Goal: Task Accomplishment & Management: Manage account settings

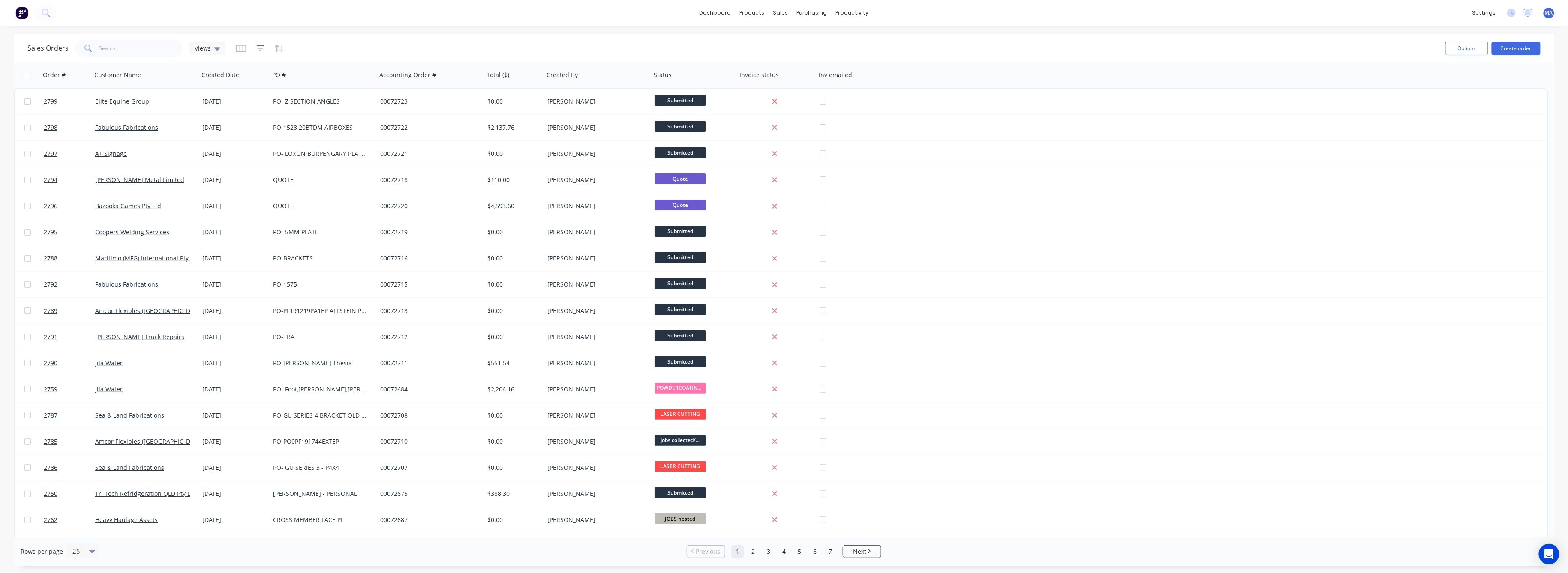
click at [257, 49] on icon "button" at bounding box center [261, 49] width 8 height 9
click at [275, 90] on button "add" at bounding box center [275, 88] width 21 height 7
click at [387, 89] on icon at bounding box center [383, 93] width 9 height 9
click at [315, 223] on div "Status" at bounding box center [341, 223] width 100 height 16
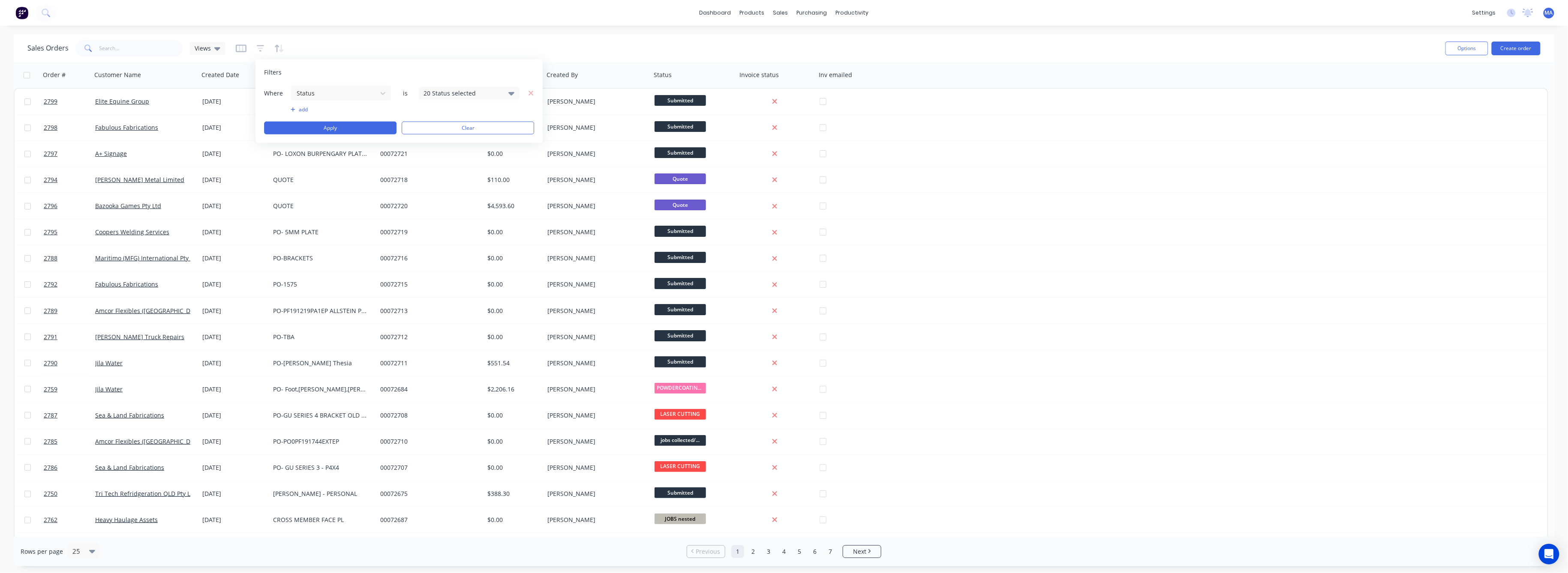
click at [513, 92] on icon at bounding box center [512, 94] width 6 height 4
click at [433, 140] on div at bounding box center [433, 140] width 17 height 17
drag, startPoint x: 435, startPoint y: 138, endPoint x: 509, endPoint y: 141, distance: 74.1
click at [450, 139] on button "All" at bounding box center [494, 140] width 150 height 17
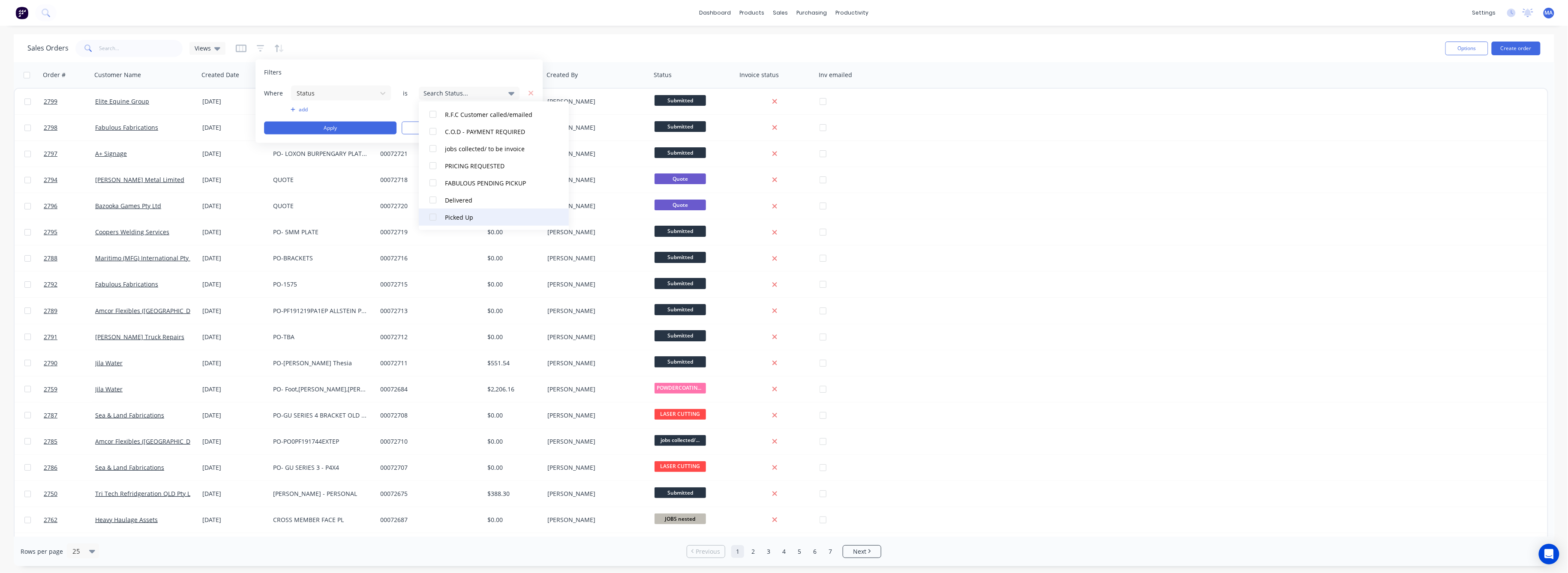
click at [433, 215] on div at bounding box center [433, 217] width 17 height 17
drag, startPoint x: 431, startPoint y: 203, endPoint x: 432, endPoint y: 193, distance: 10.0
click at [431, 201] on div at bounding box center [433, 200] width 17 height 17
drag, startPoint x: 433, startPoint y: 181, endPoint x: 433, endPoint y: 174, distance: 7.0
click at [433, 179] on div at bounding box center [433, 183] width 17 height 17
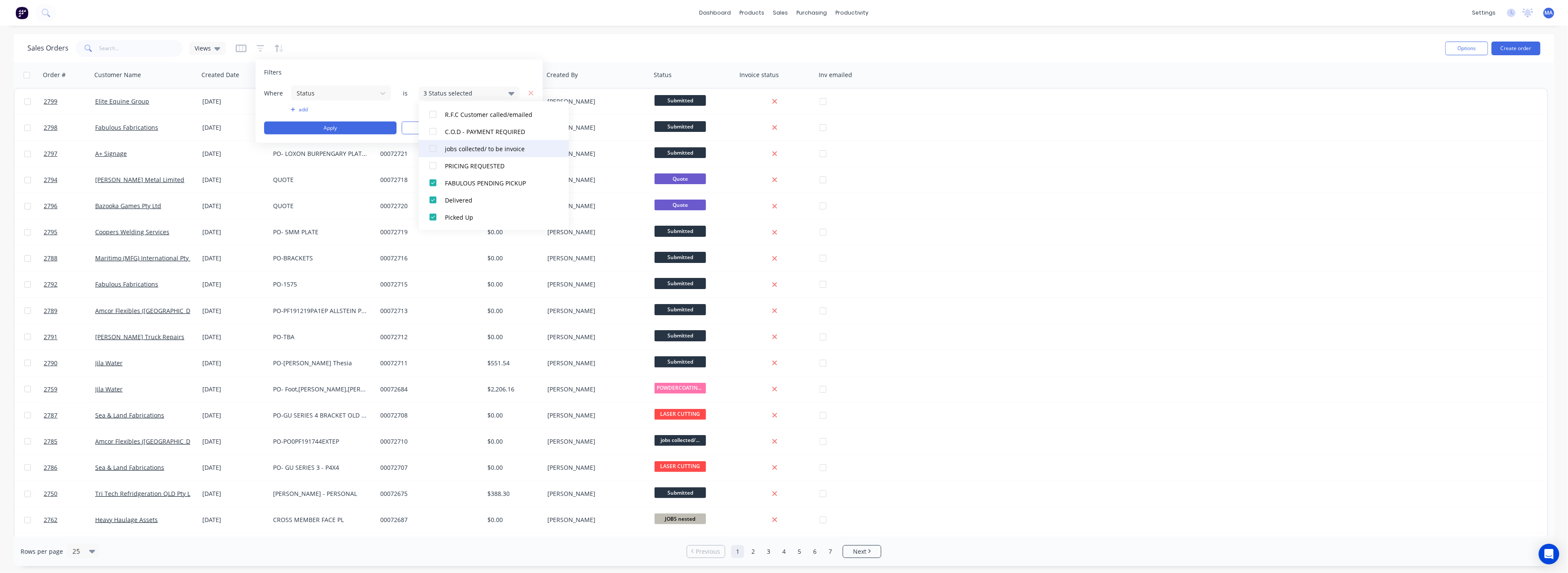
drag, startPoint x: 433, startPoint y: 165, endPoint x: 433, endPoint y: 155, distance: 10.0
click at [433, 160] on div at bounding box center [433, 165] width 17 height 17
drag, startPoint x: 431, startPoint y: 151, endPoint x: 432, endPoint y: 141, distance: 10.0
click at [432, 146] on div at bounding box center [433, 148] width 17 height 17
drag, startPoint x: 432, startPoint y: 133, endPoint x: 434, endPoint y: 116, distance: 17.1
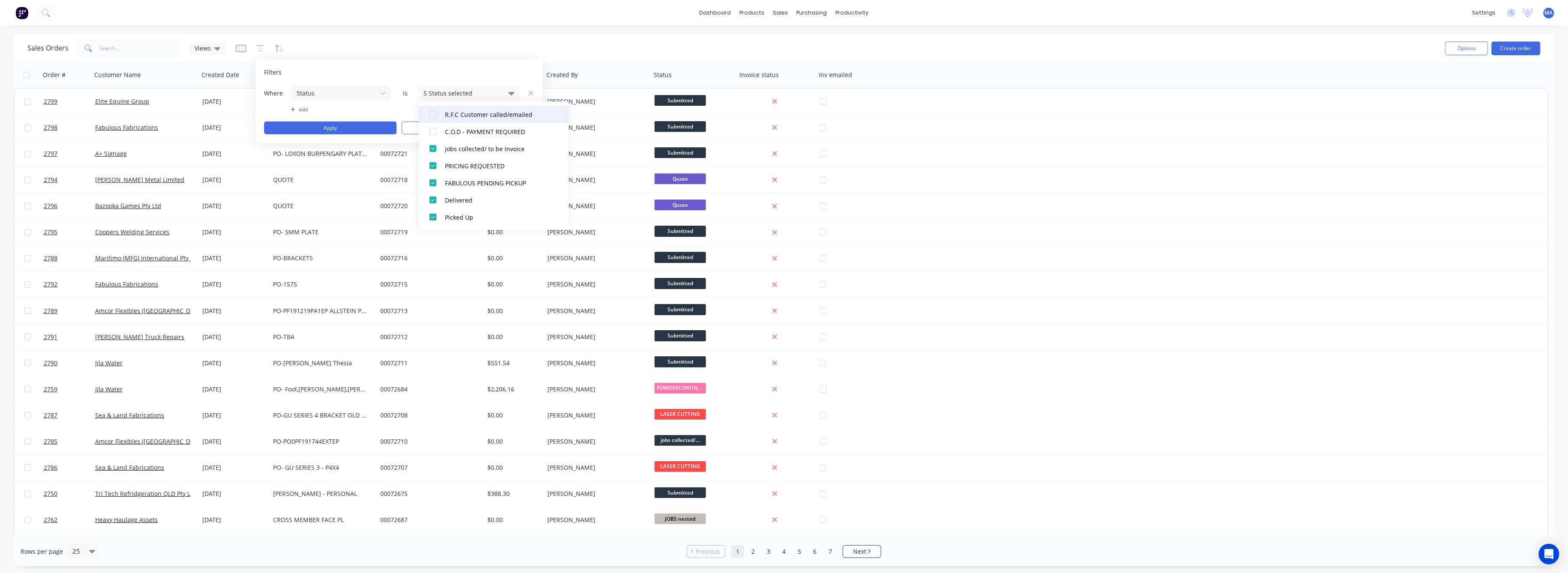
click at [432, 133] on div at bounding box center [433, 131] width 17 height 17
drag, startPoint x: 434, startPoint y: 116, endPoint x: 435, endPoint y: 120, distance: 4.1
click at [434, 119] on div at bounding box center [433, 114] width 17 height 17
click at [435, 153] on div at bounding box center [433, 155] width 17 height 17
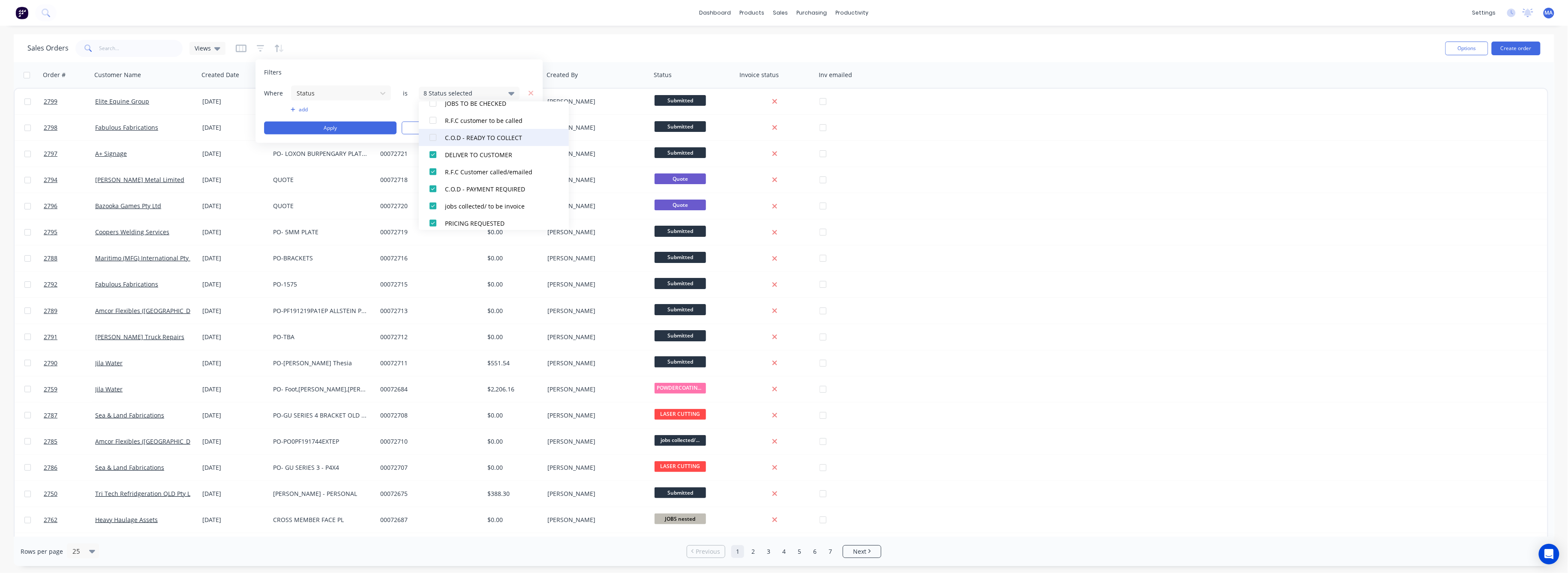
drag, startPoint x: 432, startPoint y: 138, endPoint x: 432, endPoint y: 133, distance: 5.0
click at [432, 135] on div at bounding box center [433, 137] width 17 height 17
click at [431, 120] on div at bounding box center [433, 120] width 17 height 17
drag, startPoint x: 431, startPoint y: 159, endPoint x: 433, endPoint y: 145, distance: 14.1
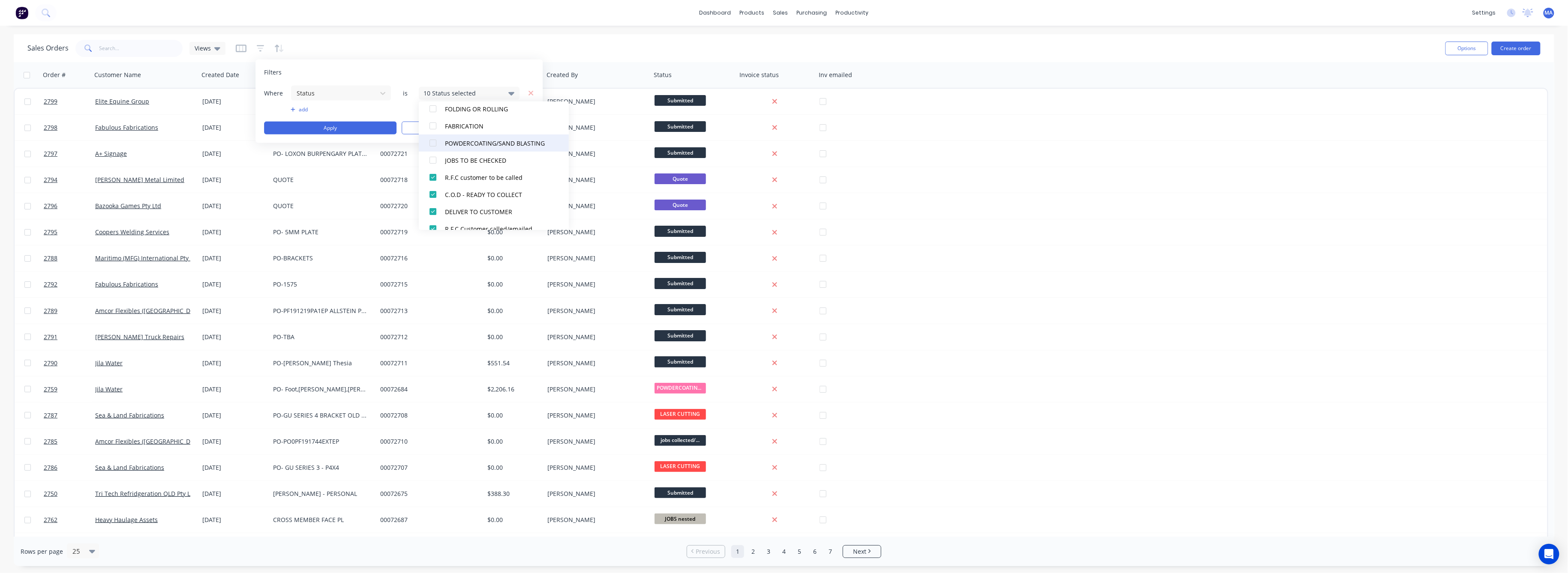
click at [432, 153] on div at bounding box center [433, 160] width 17 height 17
click at [433, 142] on div at bounding box center [433, 143] width 17 height 17
click at [357, 128] on button "Apply" at bounding box center [331, 128] width 133 height 13
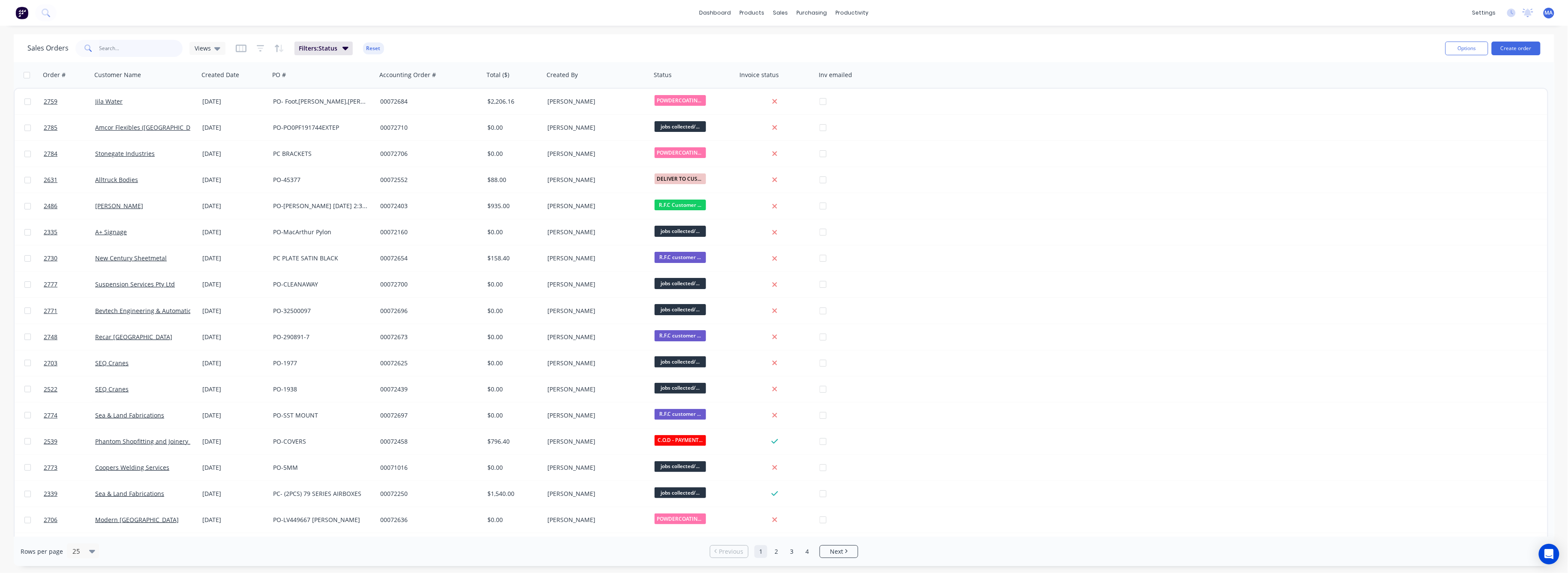
click at [116, 50] on input "text" at bounding box center [141, 48] width 83 height 17
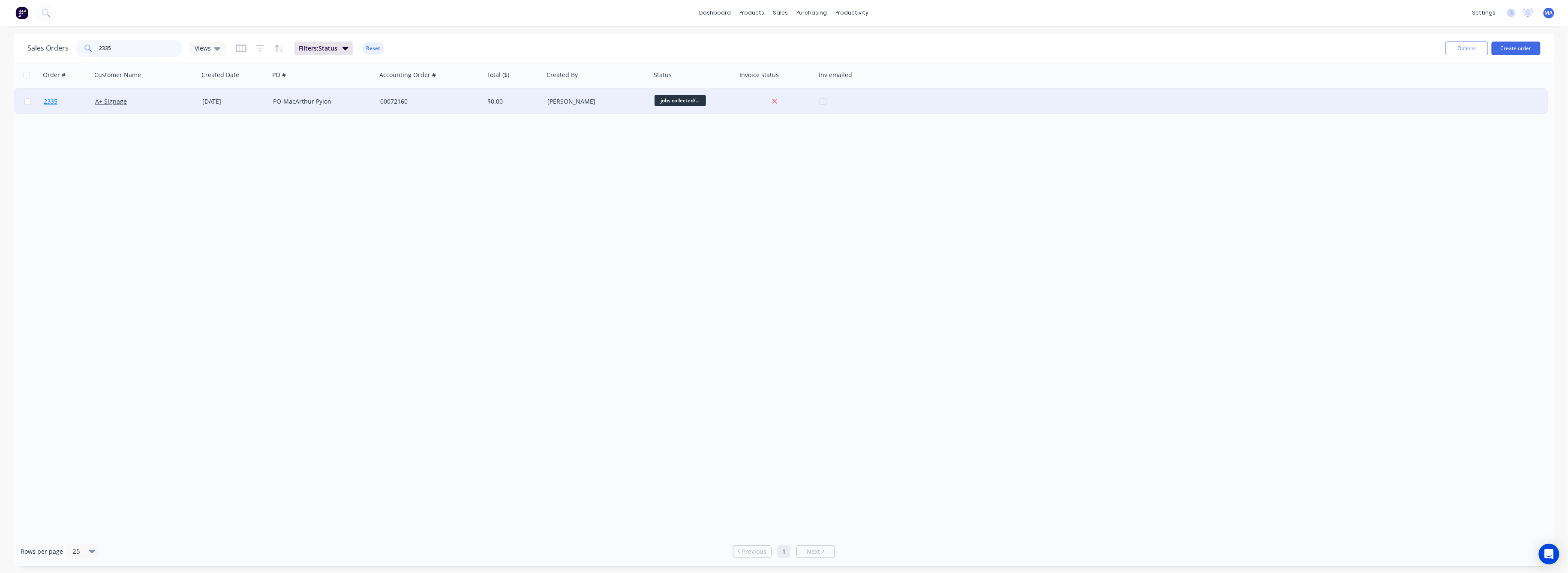
type input "2335"
click at [54, 102] on span "2335" at bounding box center [51, 102] width 14 height 9
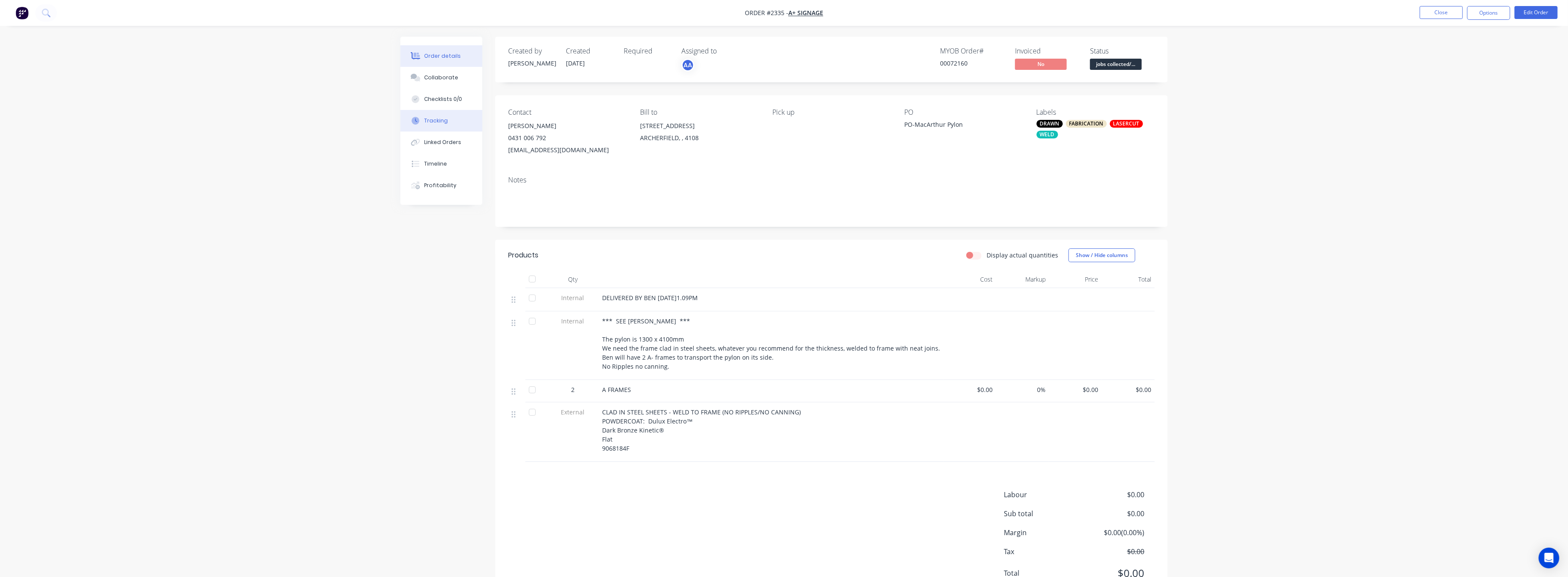
click at [441, 120] on div "Tracking" at bounding box center [436, 121] width 24 height 8
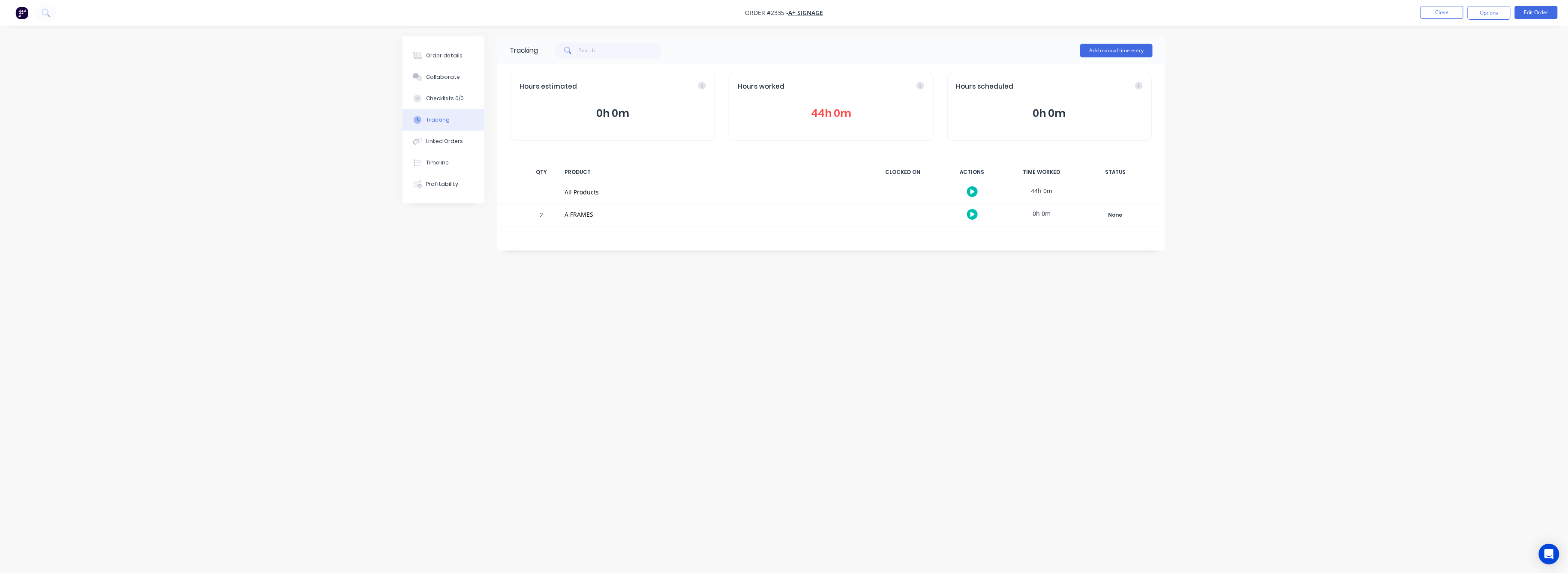
click at [833, 116] on button "44h 0m" at bounding box center [831, 113] width 186 height 16
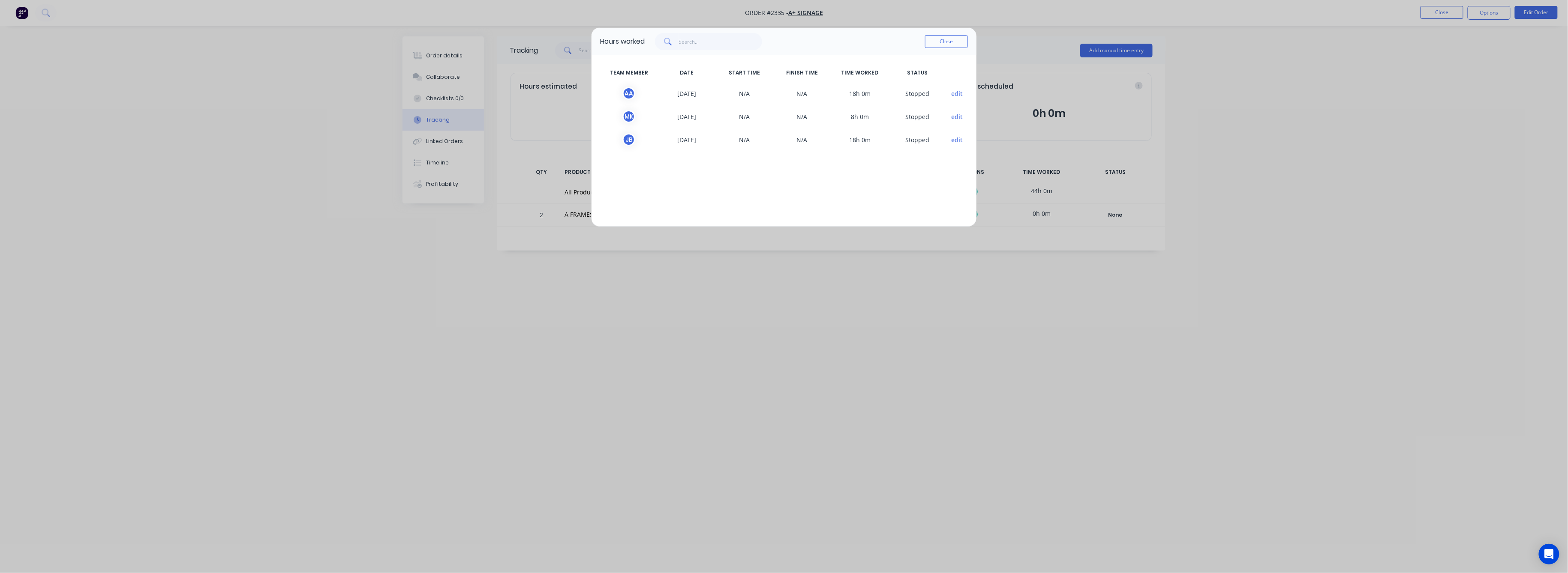
click at [446, 74] on div "Hours worked Close TEAM MEMBER DATE START TIME FINISH TIME TIME WORKED STATUS A…" at bounding box center [784, 286] width 1568 height 573
click at [957, 43] on button "Close" at bounding box center [947, 41] width 43 height 13
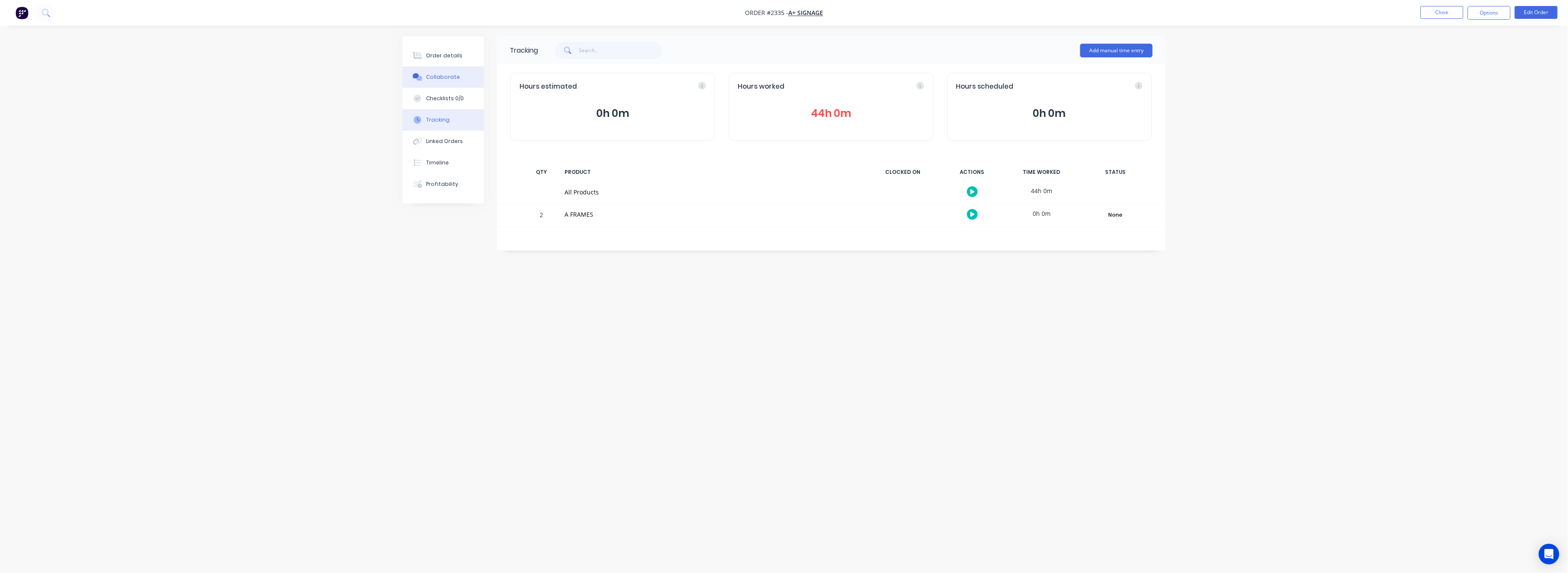
click at [439, 76] on div "Collaborate" at bounding box center [444, 77] width 34 height 8
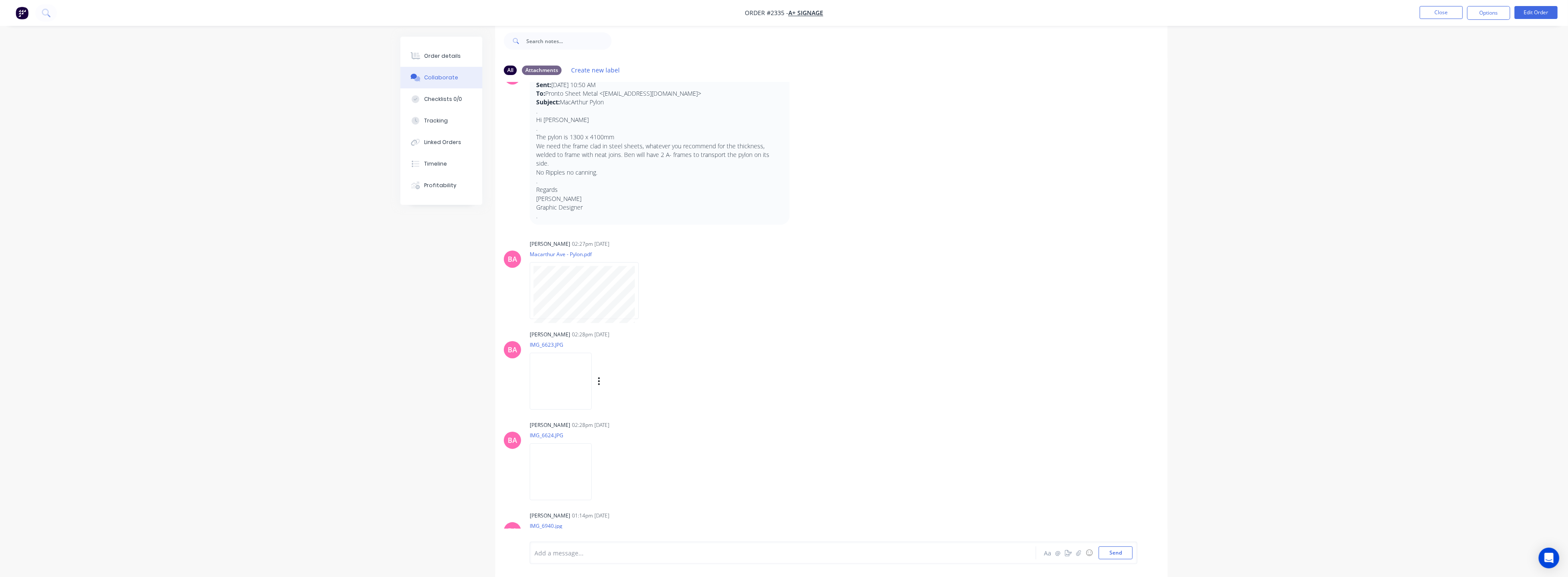
scroll to position [37, 0]
click at [439, 57] on div "Order details" at bounding box center [443, 56] width 37 height 8
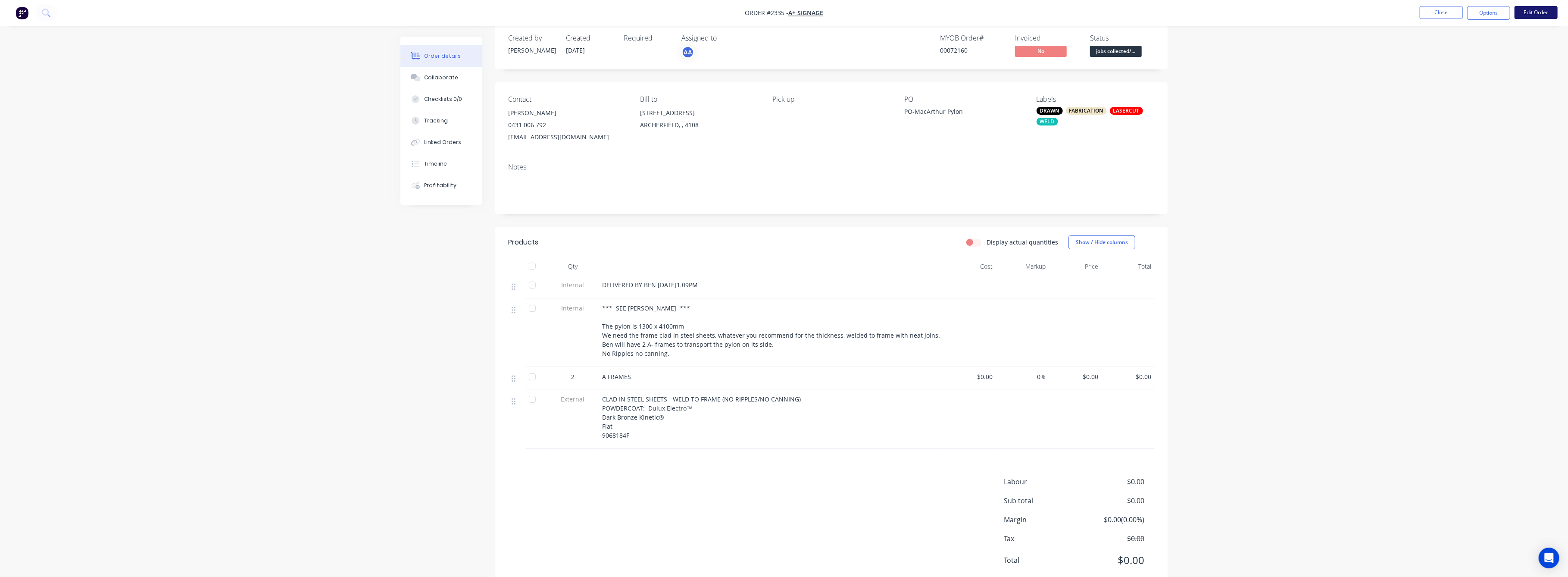
click at [1544, 12] on button "Edit Order" at bounding box center [1536, 12] width 43 height 13
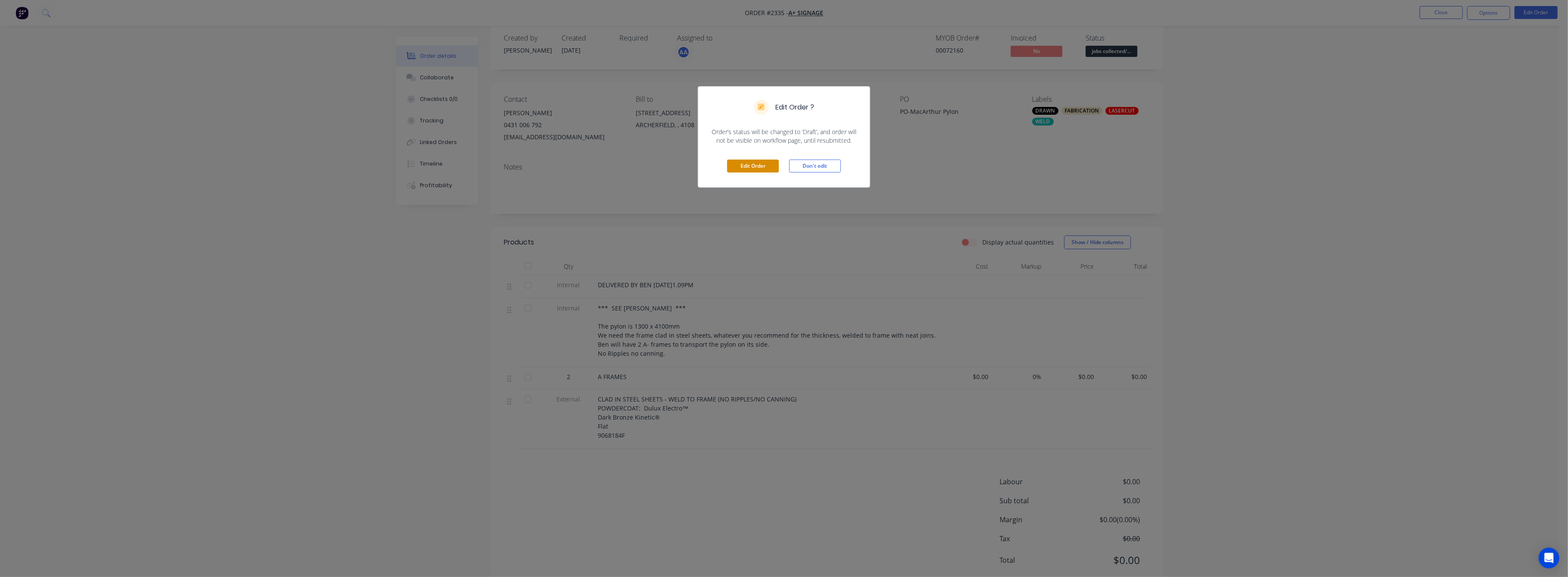
click at [758, 160] on button "Edit Order" at bounding box center [753, 166] width 52 height 13
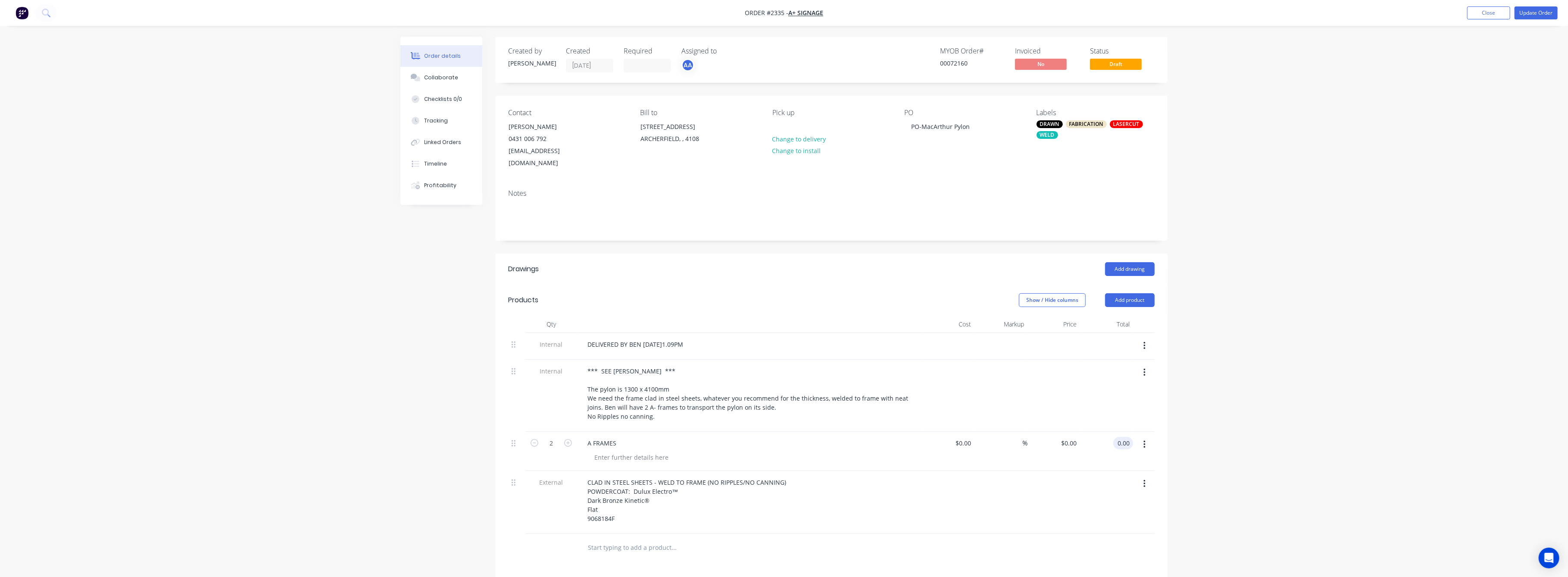
click at [1127, 437] on input "0.00" at bounding box center [1125, 443] width 17 height 12
type input "$0.00"
click at [536, 439] on icon "button" at bounding box center [534, 443] width 8 height 8
type input "1"
click at [1225, 477] on div "Order details Collaborate Checklists 0/0 Tracking Linked Orders Timeline Profit…" at bounding box center [784, 391] width 1568 height 782
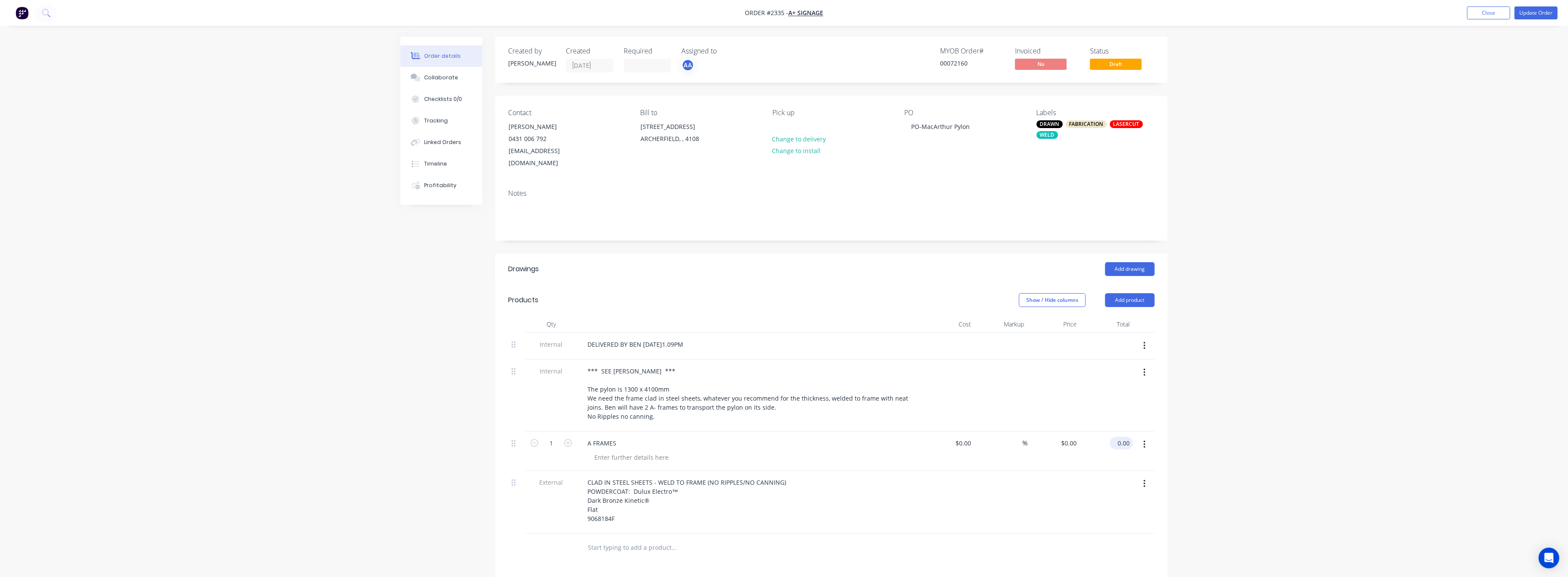
click at [1123, 437] on input "0.00" at bounding box center [1123, 443] width 20 height 12
type input "8720"
type input "$8,720.00"
click at [1298, 473] on div "Order details Collaborate Checklists 0/0 Tracking Linked Orders Timeline Profit…" at bounding box center [784, 391] width 1568 height 782
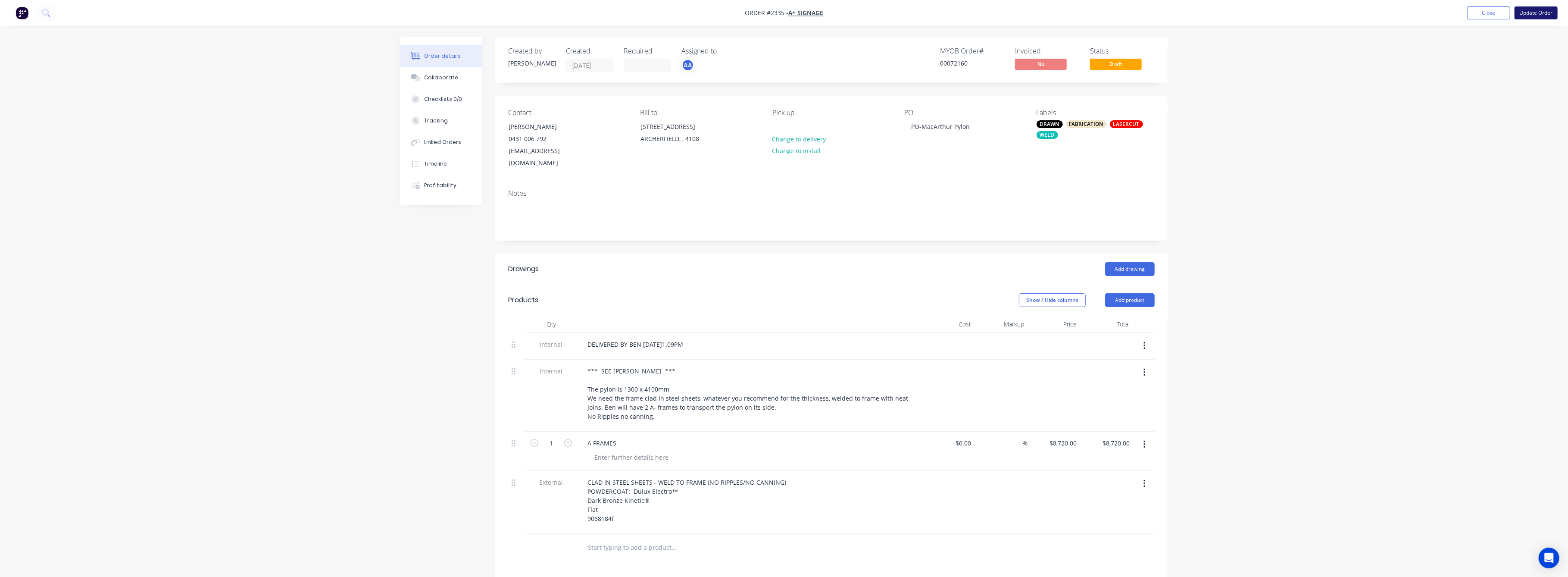
drag, startPoint x: 1541, startPoint y: 8, endPoint x: 1530, endPoint y: 19, distance: 15.6
click at [1542, 9] on button "Update Order" at bounding box center [1536, 13] width 43 height 13
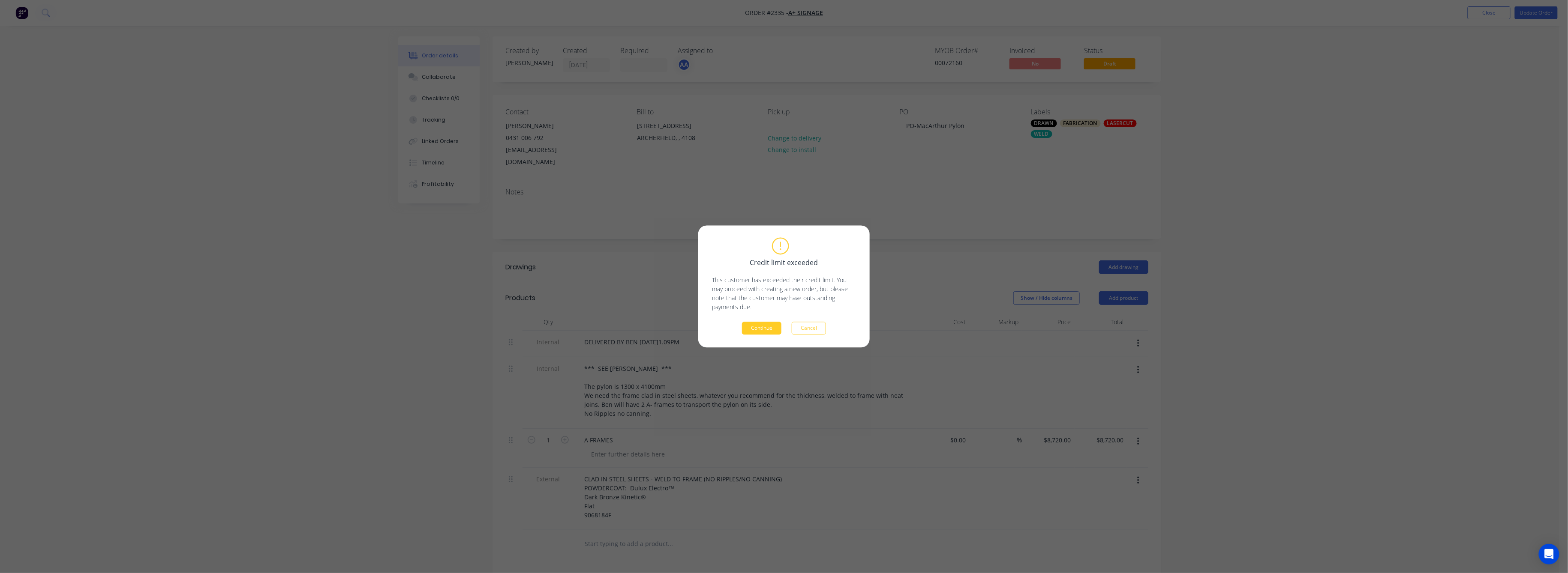
click at [758, 326] on button "Continue" at bounding box center [761, 328] width 40 height 13
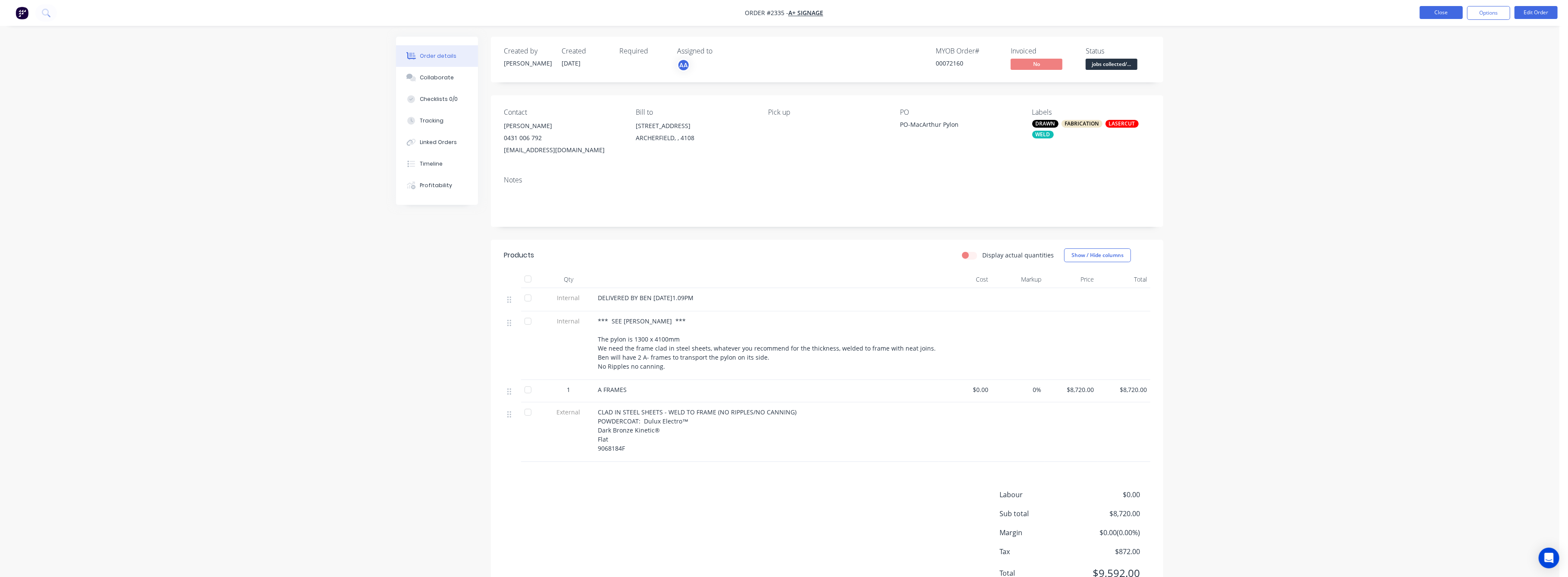
click at [1448, 9] on button "Close" at bounding box center [1441, 12] width 43 height 13
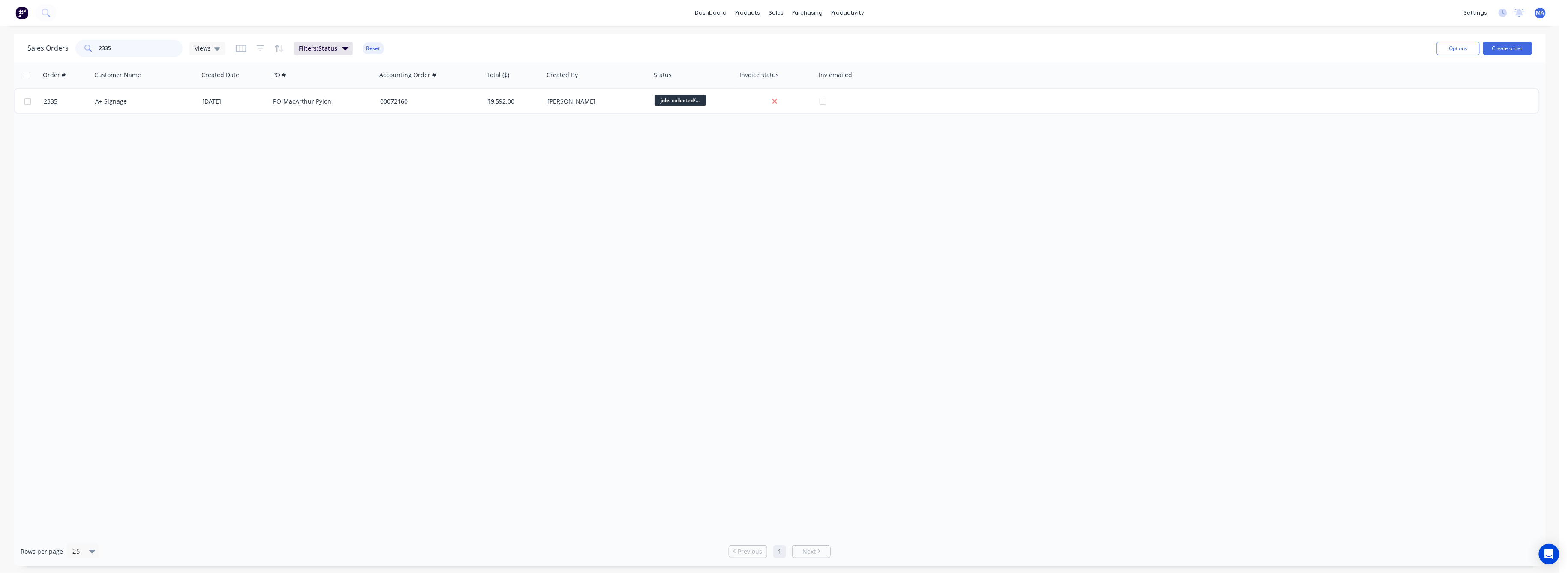
drag, startPoint x: 110, startPoint y: 48, endPoint x: 89, endPoint y: 50, distance: 21.1
click at [89, 50] on div "2335" at bounding box center [129, 48] width 107 height 17
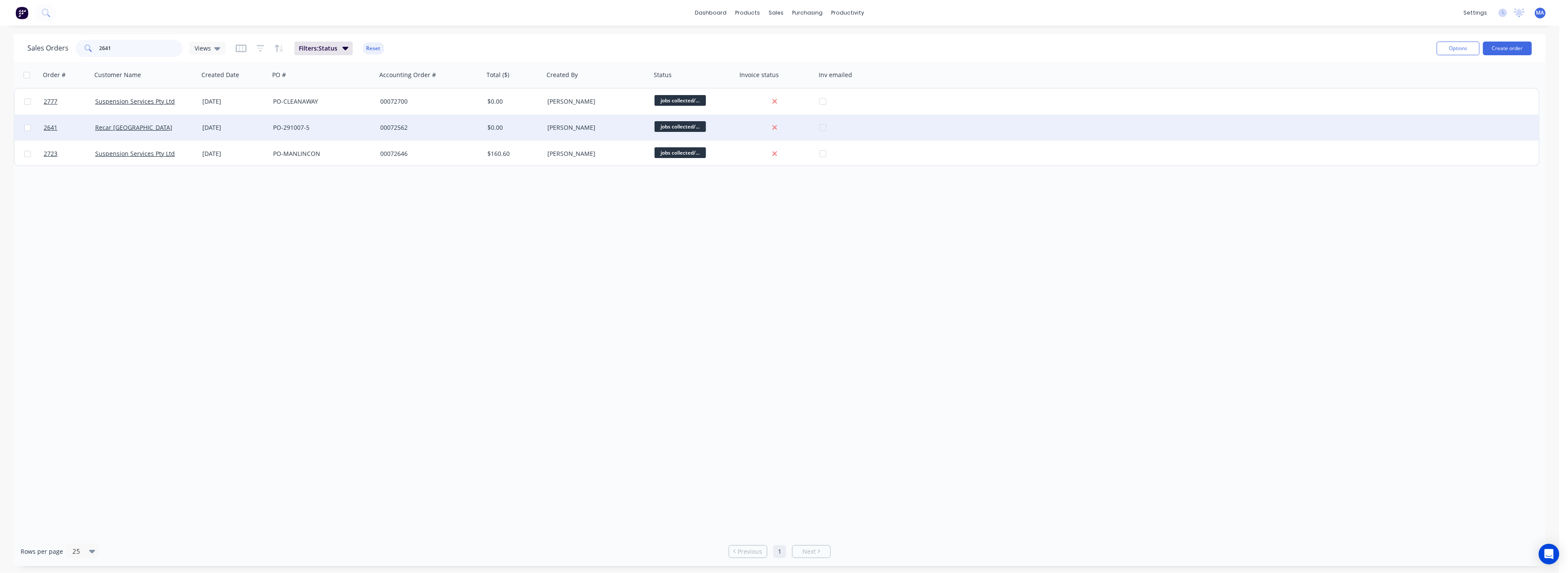
type input "2641"
click at [26, 127] on input "checkbox" at bounding box center [27, 128] width 7 height 7
checkbox input "false"
click at [44, 128] on span "2641" at bounding box center [51, 128] width 14 height 9
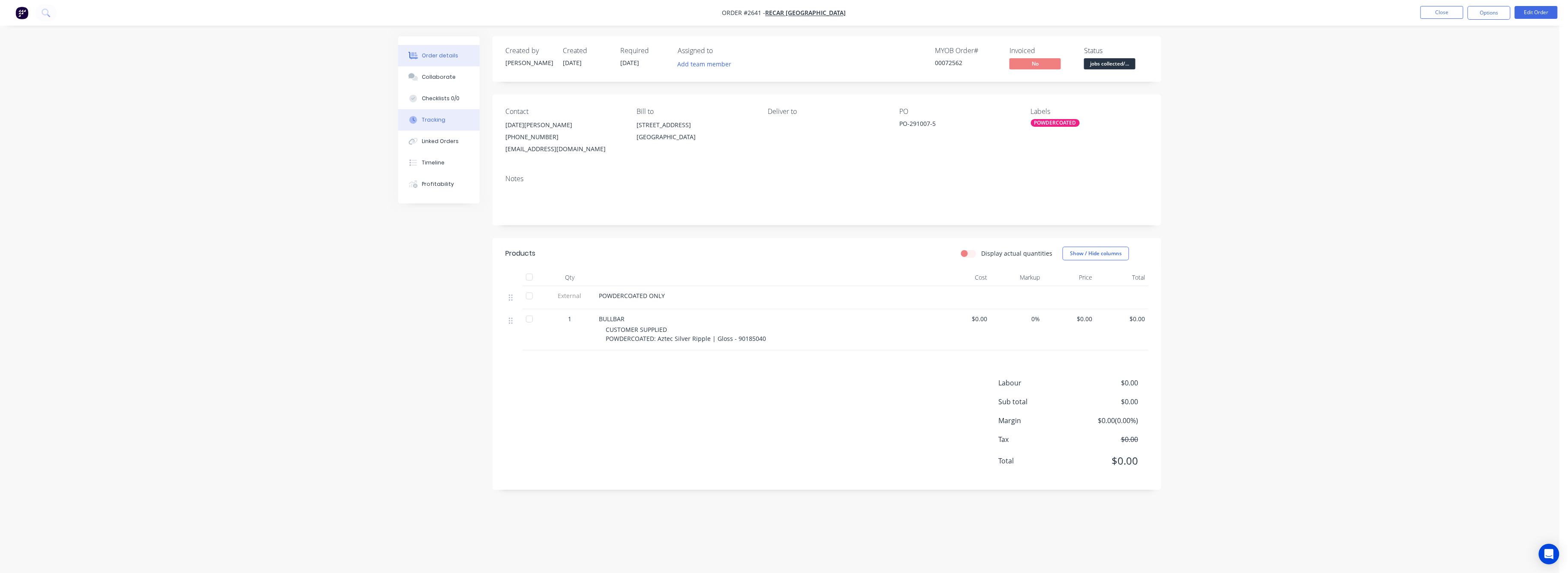
click at [437, 122] on div "Tracking" at bounding box center [434, 120] width 24 height 8
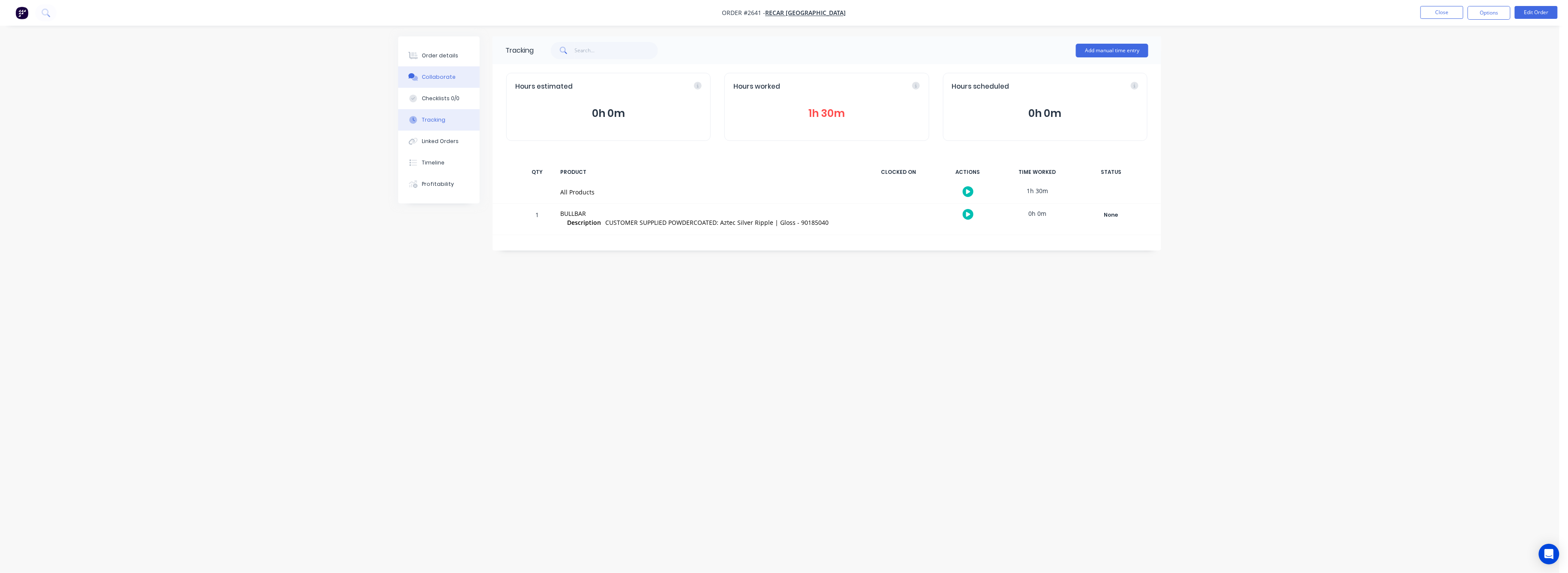
click at [433, 77] on div "Collaborate" at bounding box center [439, 77] width 34 height 8
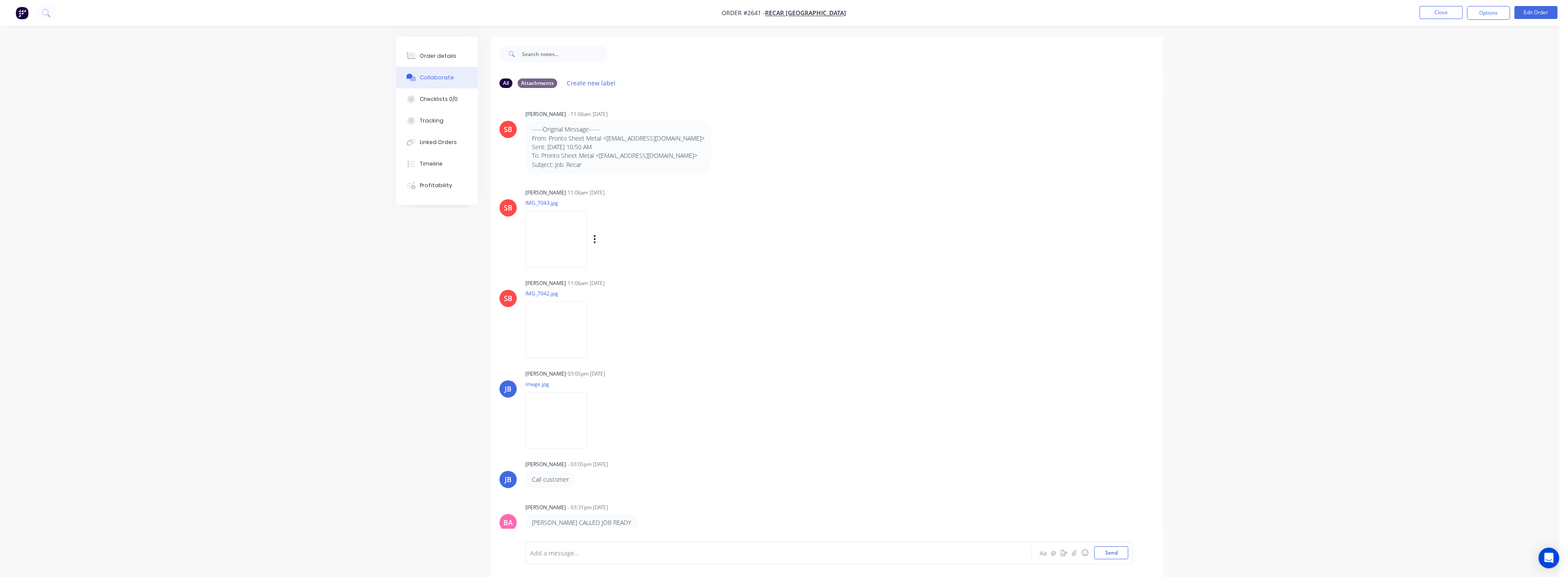
click at [551, 243] on img at bounding box center [556, 239] width 62 height 56
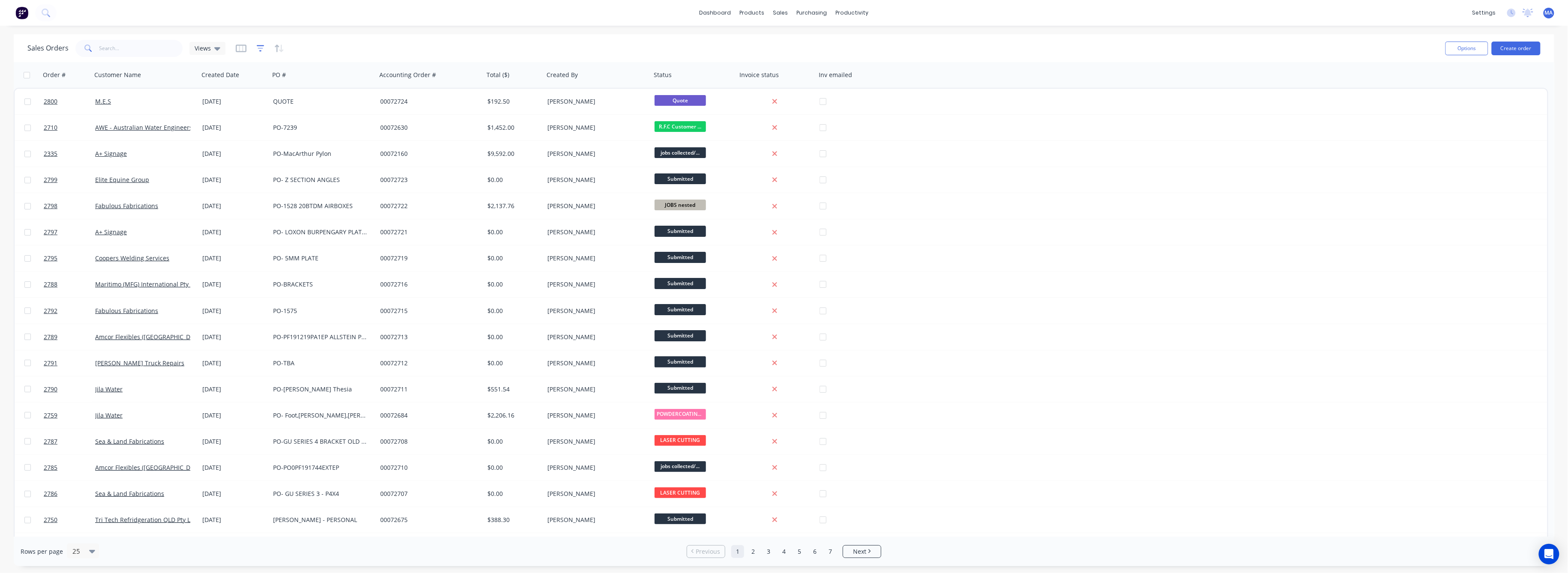
click at [258, 48] on icon "button" at bounding box center [260, 48] width 5 height 1
click at [278, 88] on button "add" at bounding box center [275, 88] width 21 height 7
click at [299, 112] on div at bounding box center [295, 116] width 9 height 9
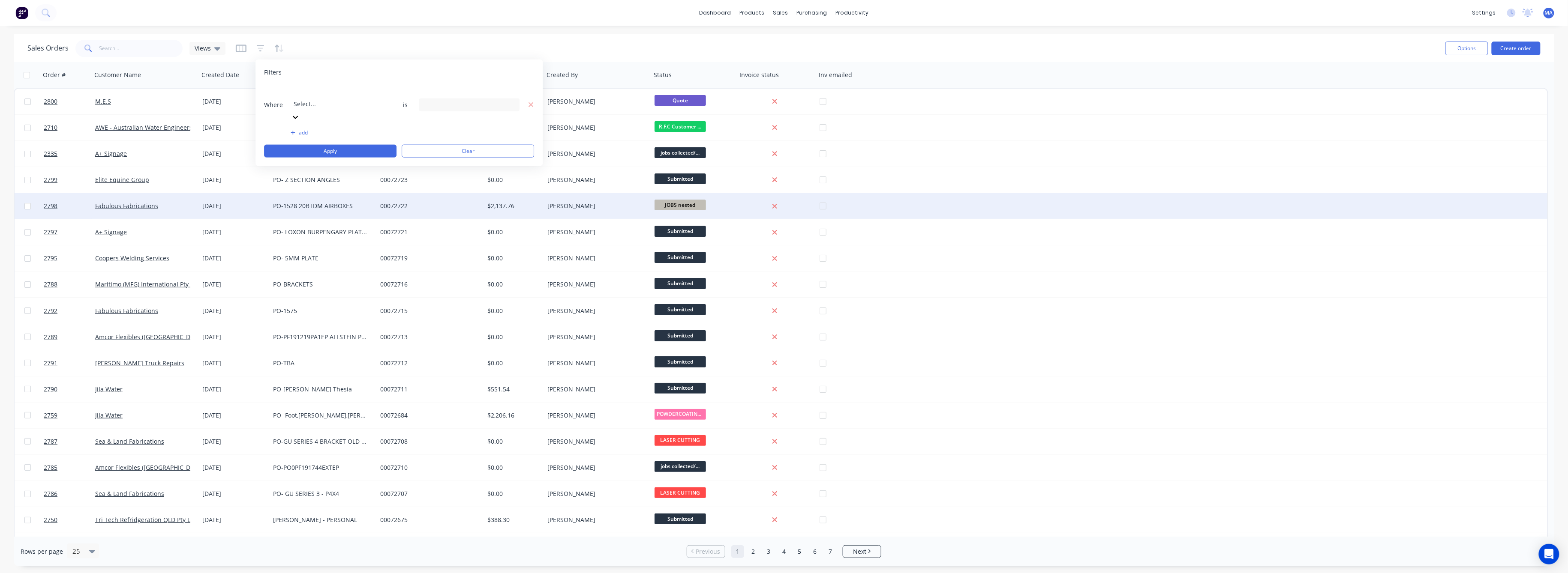
drag, startPoint x: 306, startPoint y: 224, endPoint x: 310, endPoint y: 214, distance: 10.8
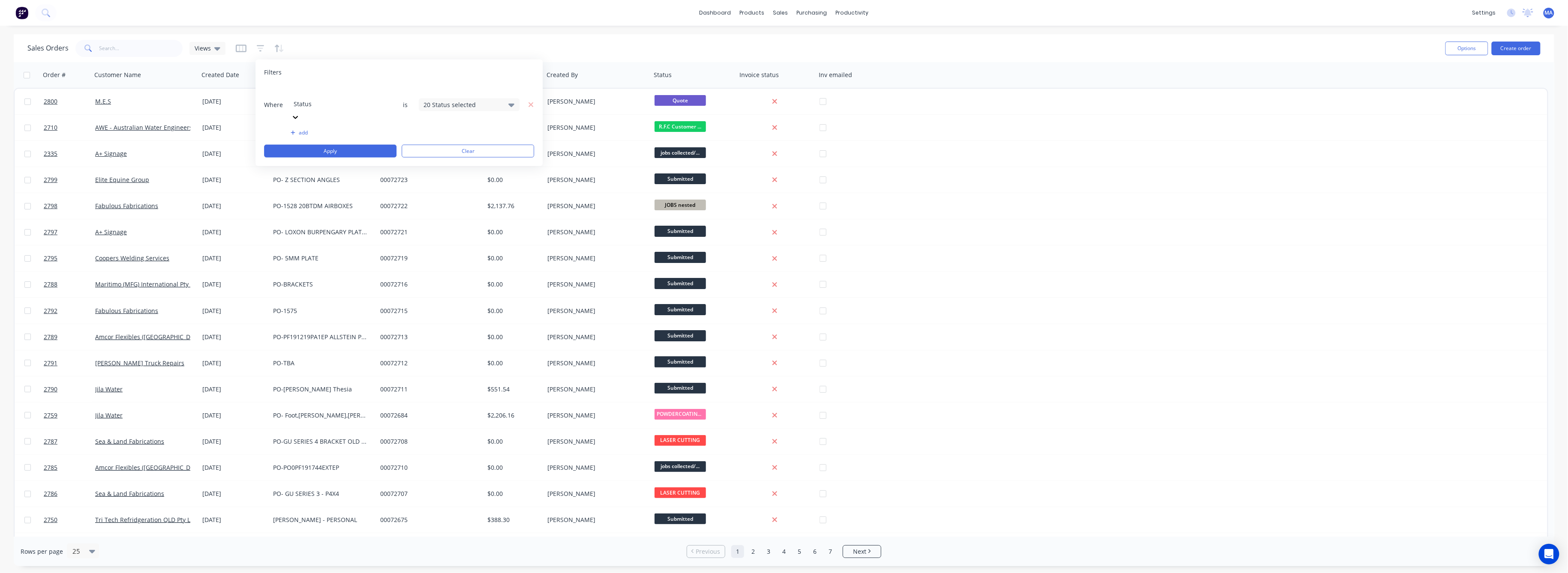
click at [513, 103] on icon at bounding box center [512, 105] width 6 height 4
click at [431, 141] on div at bounding box center [433, 140] width 17 height 17
click at [433, 139] on div at bounding box center [433, 140] width 17 height 17
drag, startPoint x: 433, startPoint y: 215, endPoint x: 434, endPoint y: 201, distance: 14.0
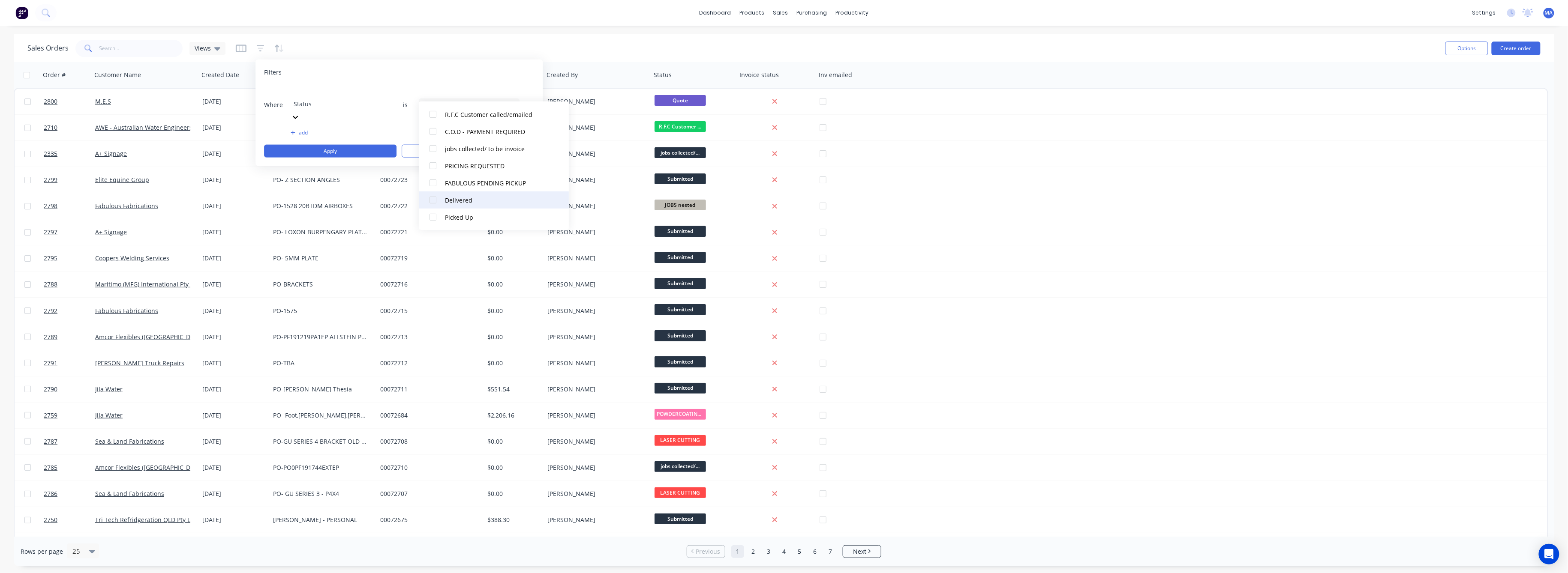
click at [433, 214] on div at bounding box center [433, 217] width 17 height 17
drag, startPoint x: 434, startPoint y: 201, endPoint x: 434, endPoint y: 179, distance: 22.0
click at [434, 189] on div "All Archived Draft Quote Submitted LASER CUTTING JOBS nested GUILO/SAW/MACHINE …" at bounding box center [494, 165] width 150 height 128
drag, startPoint x: 434, startPoint y: 179, endPoint x: 433, endPoint y: 170, distance: 9.1
click at [434, 178] on div at bounding box center [433, 183] width 17 height 17
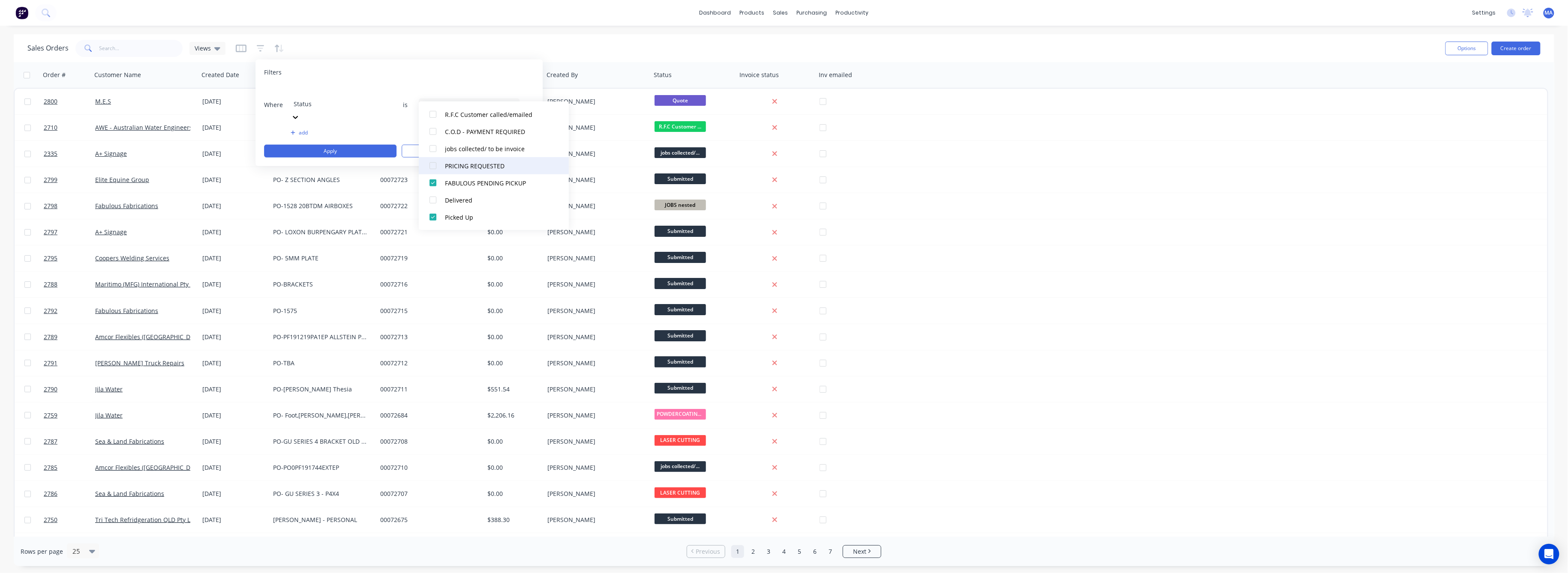
drag, startPoint x: 433, startPoint y: 165, endPoint x: 433, endPoint y: 159, distance: 6.0
click at [433, 162] on div at bounding box center [433, 165] width 17 height 17
drag, startPoint x: 431, startPoint y: 196, endPoint x: 453, endPoint y: 161, distance: 41.3
click at [435, 187] on div "All Archived Draft Quote Submitted LASER CUTTING JOBS nested GUILO/SAW/MACHINE …" at bounding box center [494, 165] width 150 height 128
drag, startPoint x: 433, startPoint y: 199, endPoint x: 471, endPoint y: 192, distance: 38.6
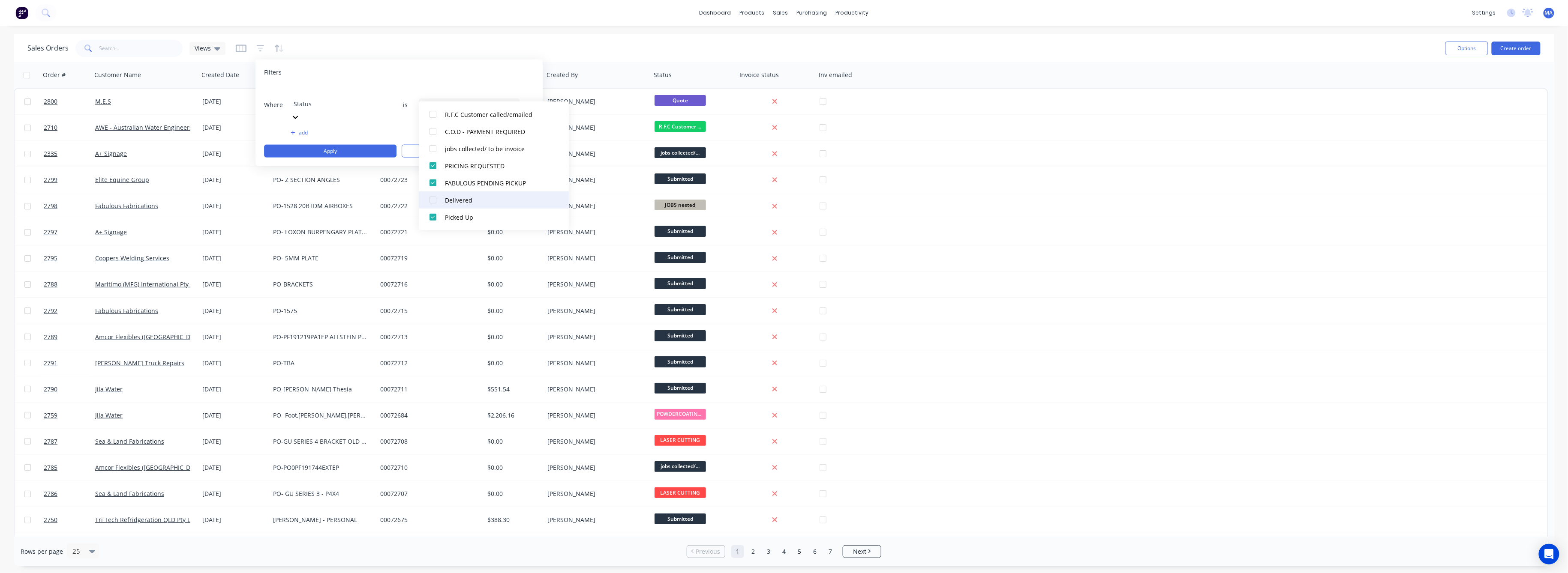
click at [433, 199] on div at bounding box center [433, 200] width 17 height 17
click at [431, 147] on div at bounding box center [433, 148] width 17 height 17
drag, startPoint x: 431, startPoint y: 128, endPoint x: 431, endPoint y: 111, distance: 17.0
click at [431, 128] on div at bounding box center [433, 131] width 17 height 17
drag, startPoint x: 431, startPoint y: 111, endPoint x: 447, endPoint y: 125, distance: 21.3
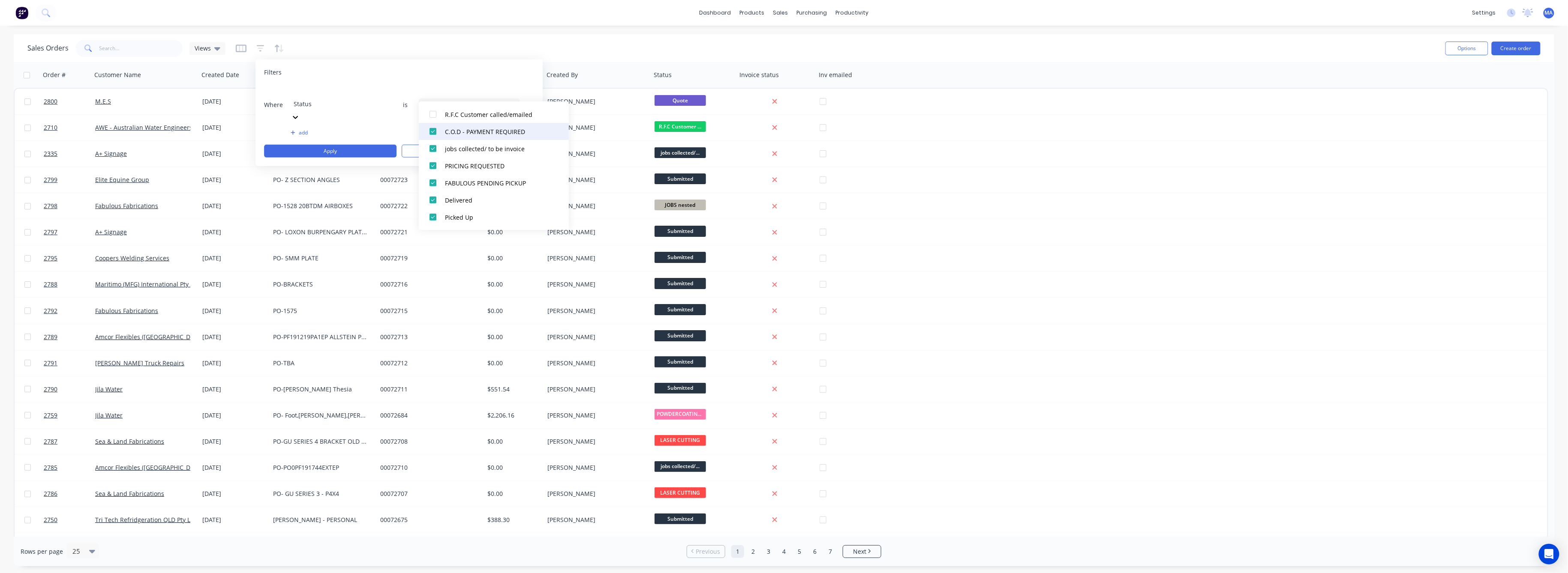
click at [438, 119] on div at bounding box center [433, 114] width 17 height 17
drag, startPoint x: 431, startPoint y: 155, endPoint x: 433, endPoint y: 147, distance: 8.2
click at [433, 151] on div at bounding box center [433, 155] width 17 height 17
drag, startPoint x: 433, startPoint y: 138, endPoint x: 430, endPoint y: 122, distance: 16.3
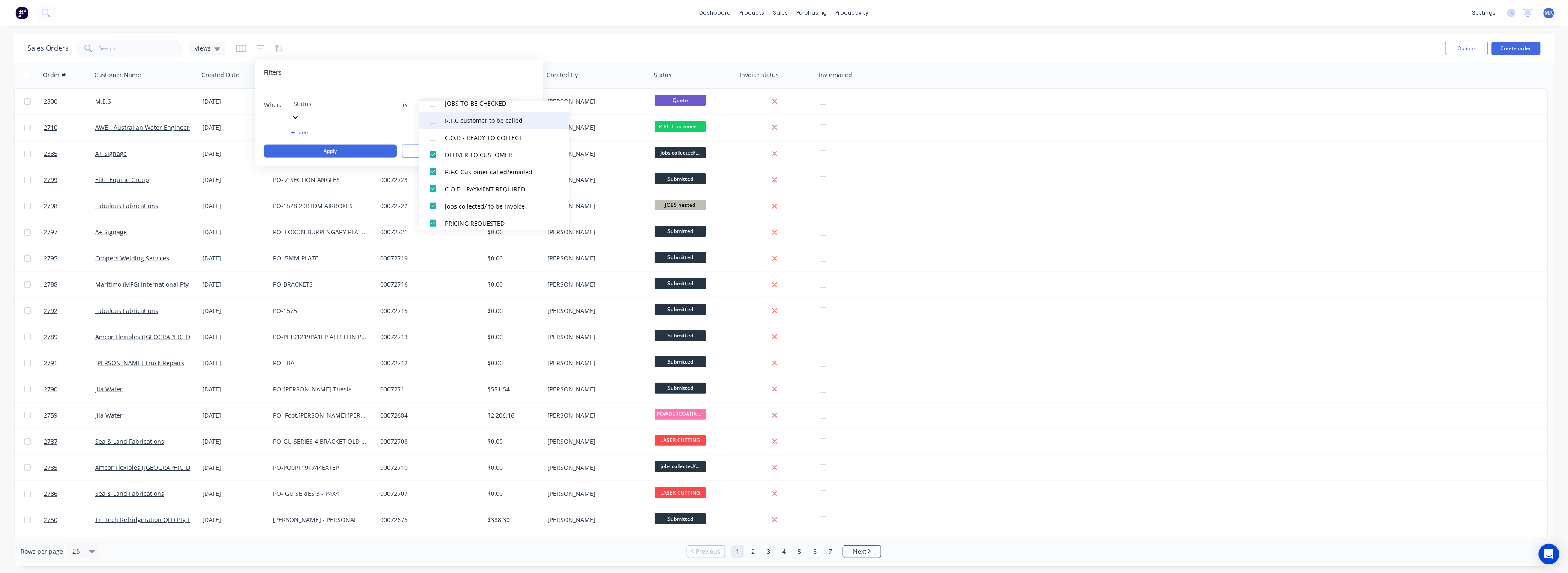
click at [432, 129] on div at bounding box center [433, 137] width 17 height 17
drag, startPoint x: 431, startPoint y: 119, endPoint x: 440, endPoint y: 125, distance: 10.8
click at [433, 120] on div at bounding box center [433, 120] width 17 height 17
drag, startPoint x: 435, startPoint y: 104, endPoint x: 438, endPoint y: 112, distance: 8.5
click at [434, 105] on div at bounding box center [433, 103] width 17 height 17
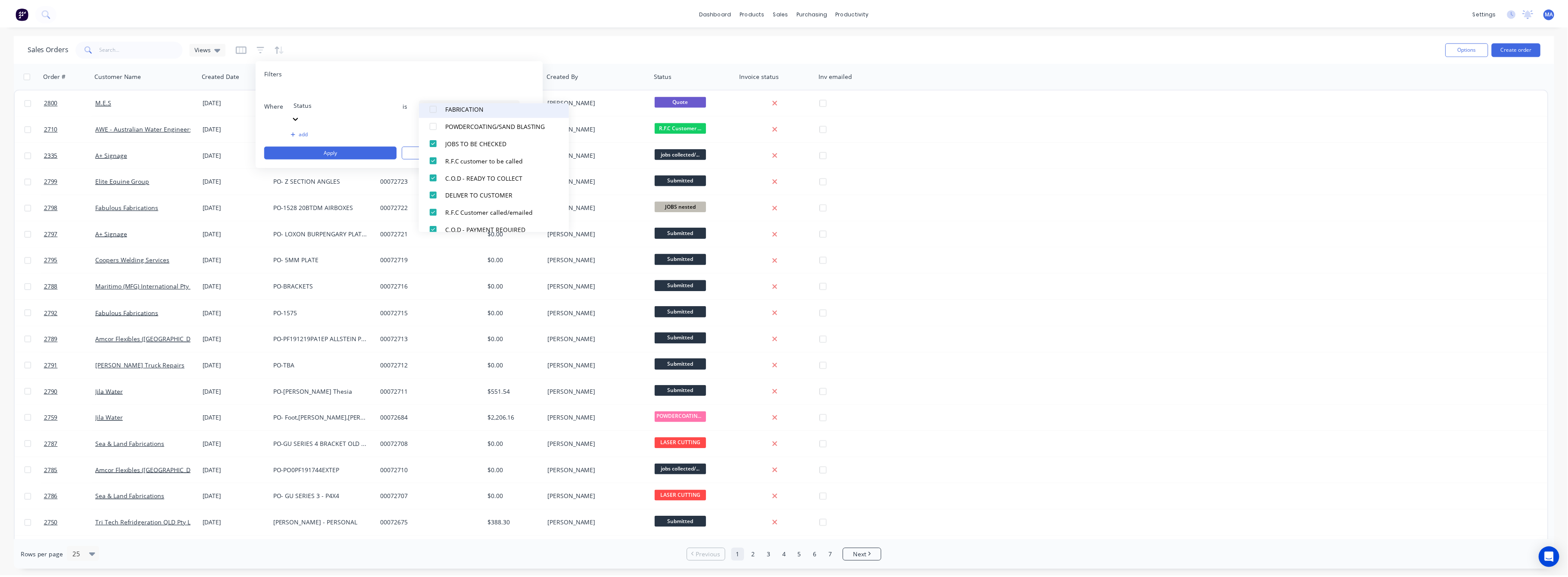
scroll to position [170, 0]
click at [436, 144] on div at bounding box center [435, 144] width 17 height 17
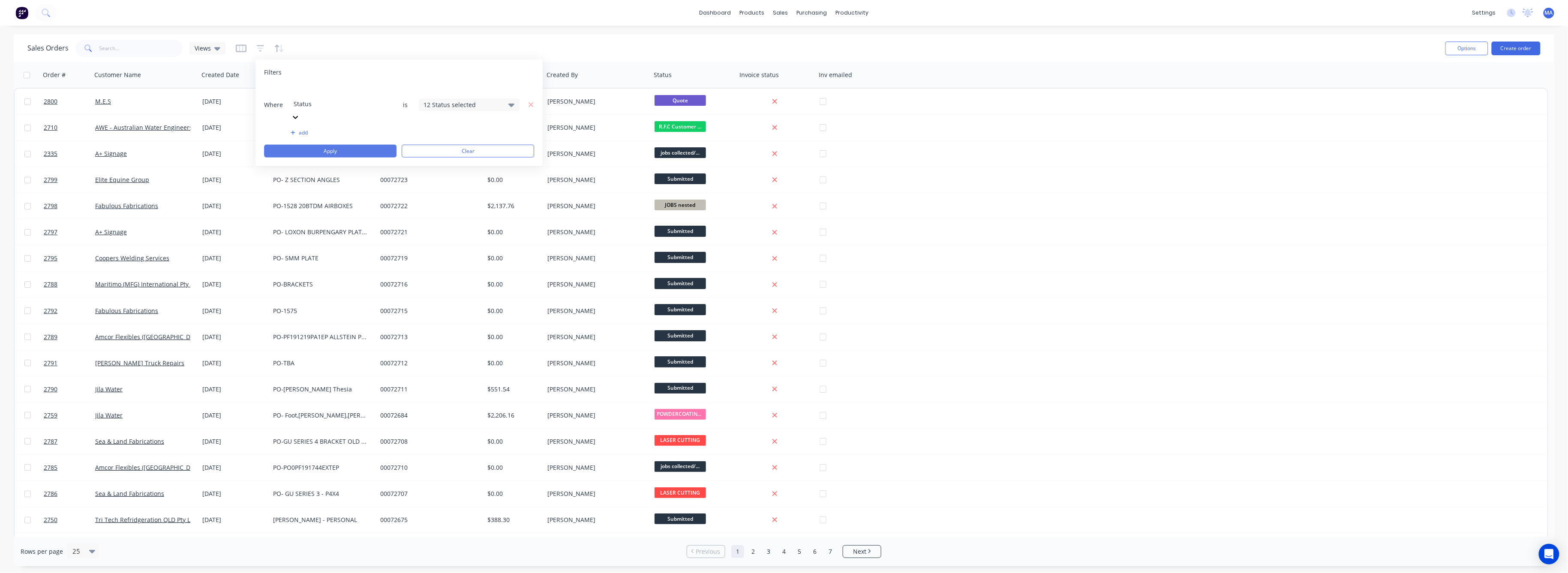
click at [373, 145] on button "Apply" at bounding box center [331, 151] width 133 height 13
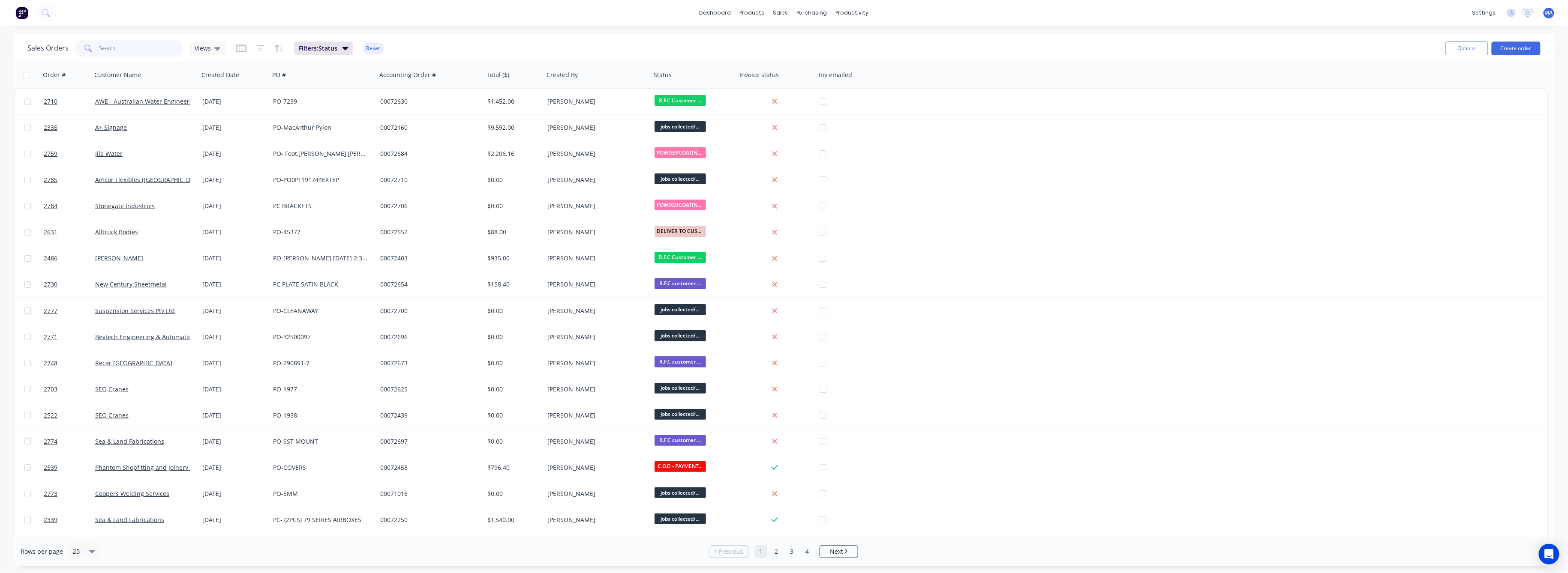
click at [108, 47] on input "text" at bounding box center [141, 48] width 83 height 17
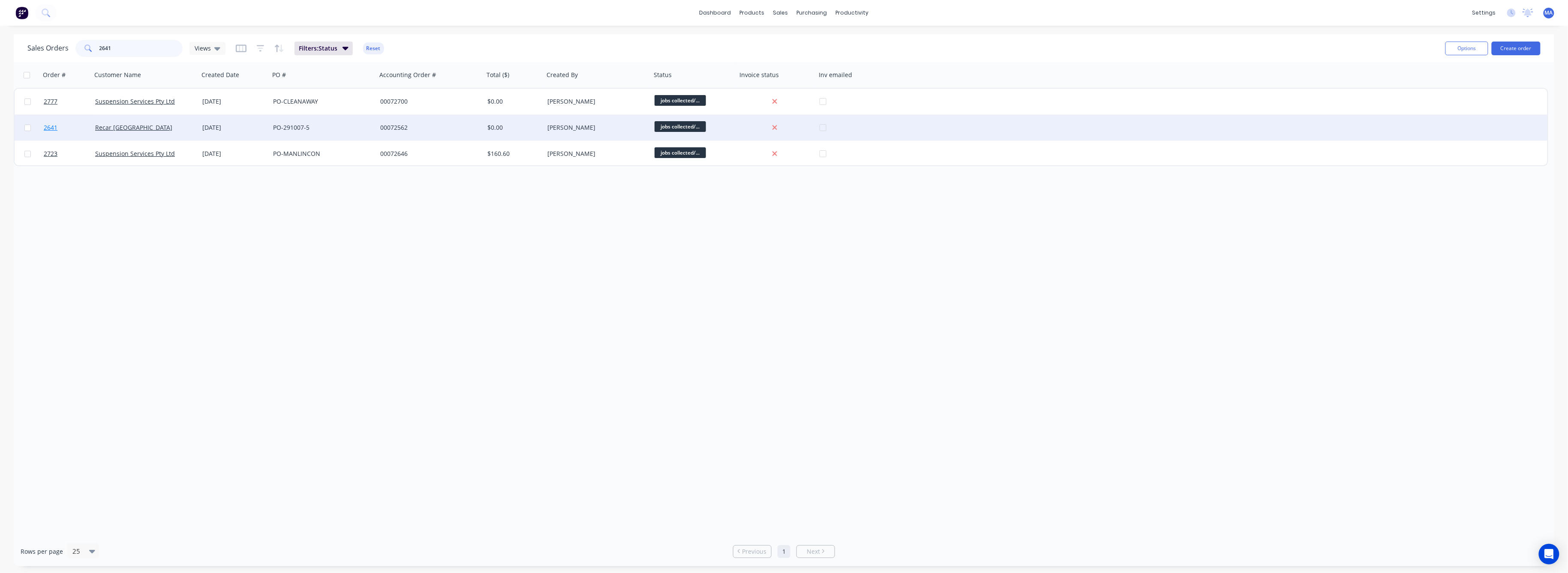
type input "2641"
click at [44, 128] on span "2641" at bounding box center [51, 128] width 14 height 9
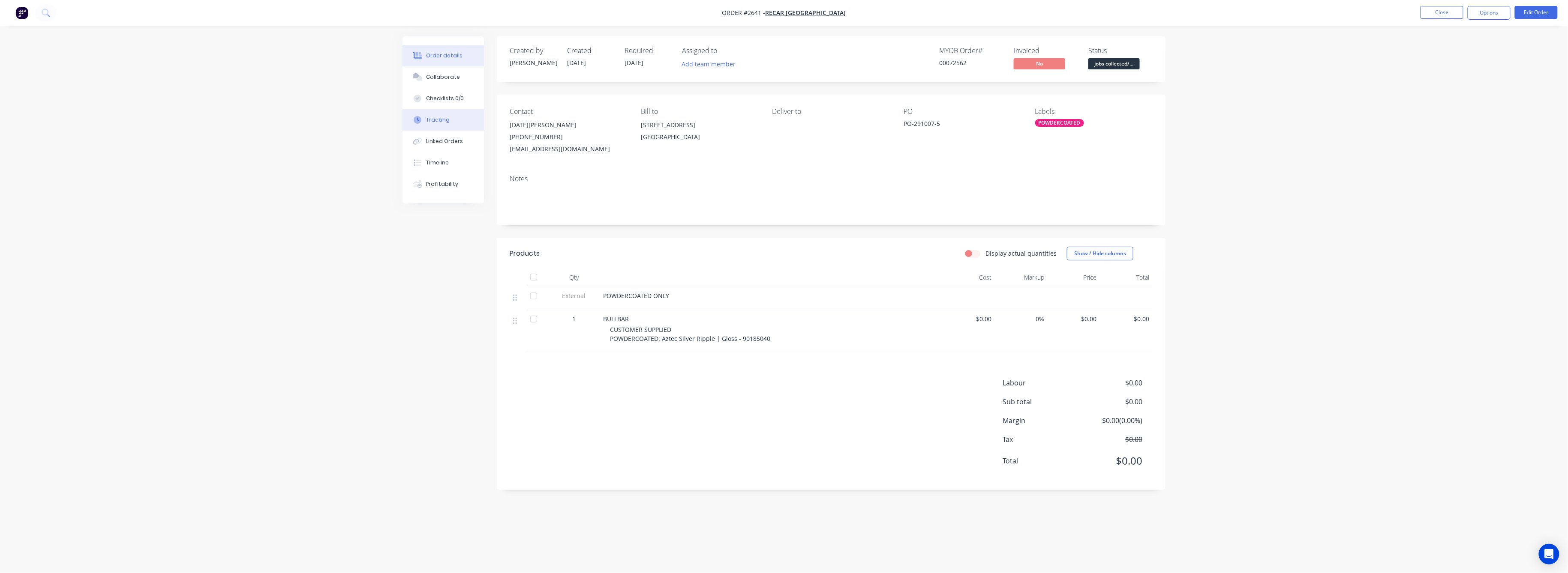
click at [443, 122] on div "Tracking" at bounding box center [438, 120] width 24 height 8
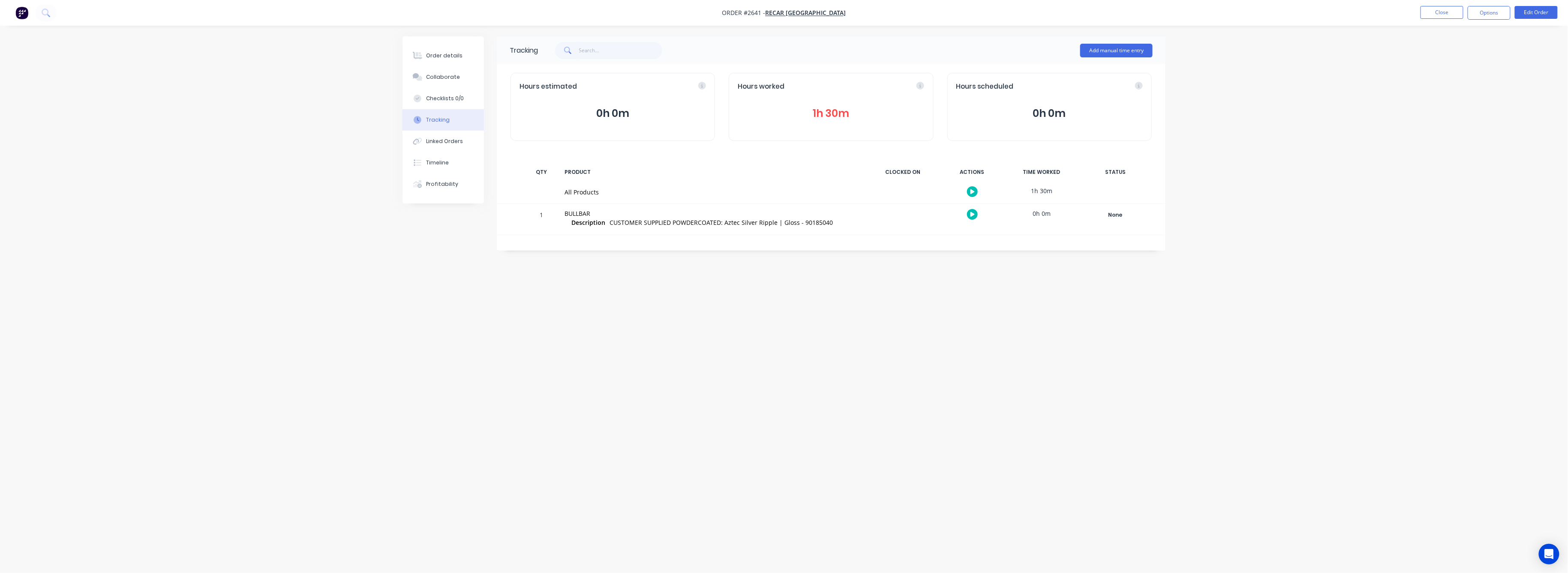
click at [836, 116] on button "1h 30m" at bounding box center [831, 113] width 186 height 16
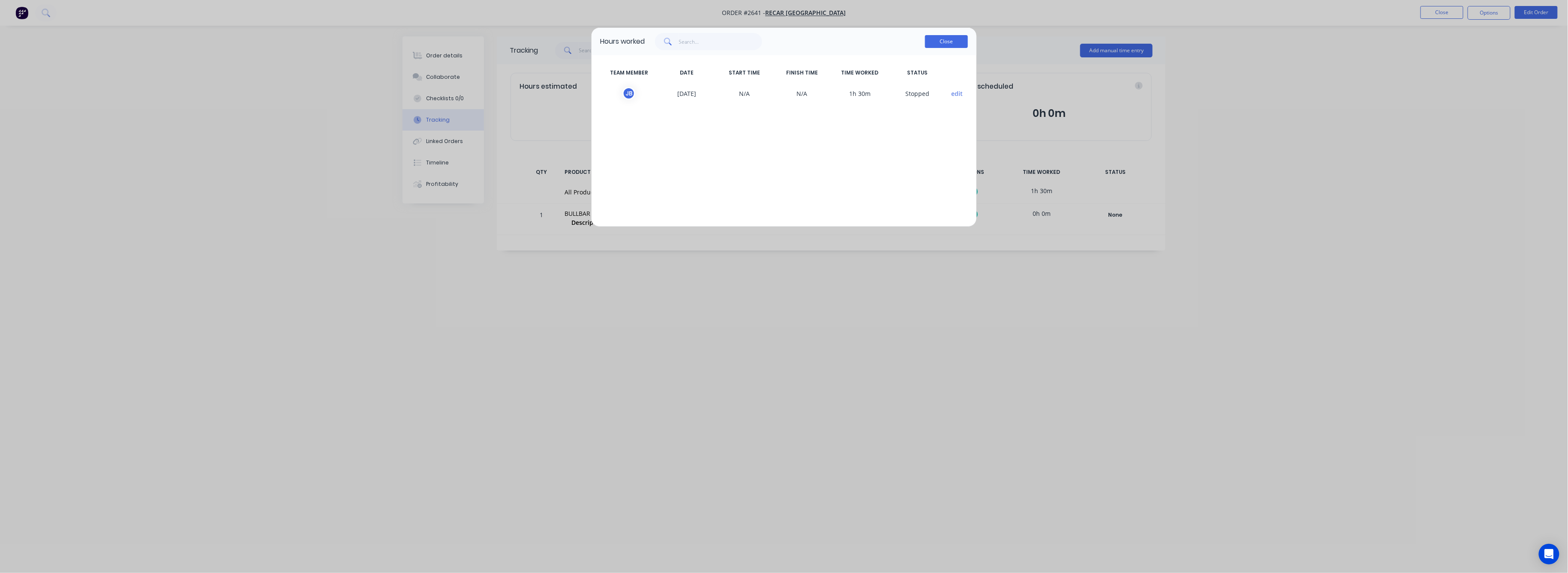
click at [948, 42] on button "Close" at bounding box center [947, 41] width 43 height 13
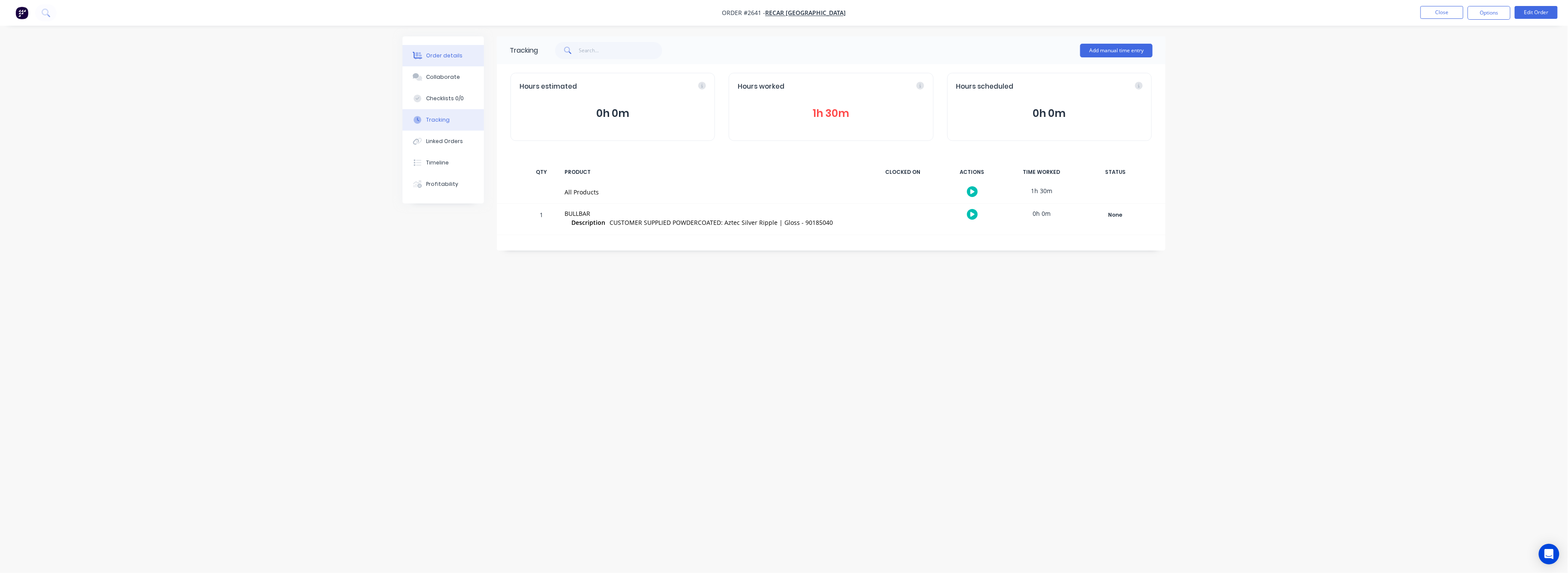
click at [427, 55] on div "Order details" at bounding box center [445, 55] width 37 height 8
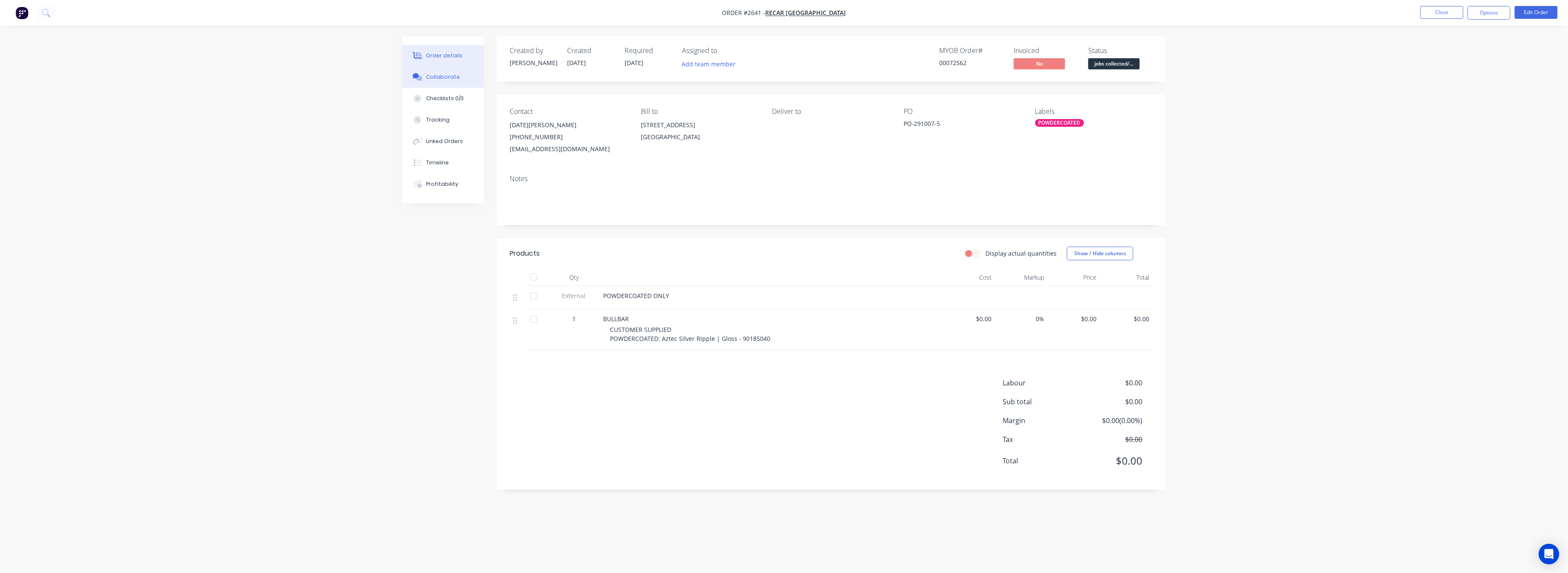
click at [443, 78] on div "Collaborate" at bounding box center [444, 77] width 34 height 8
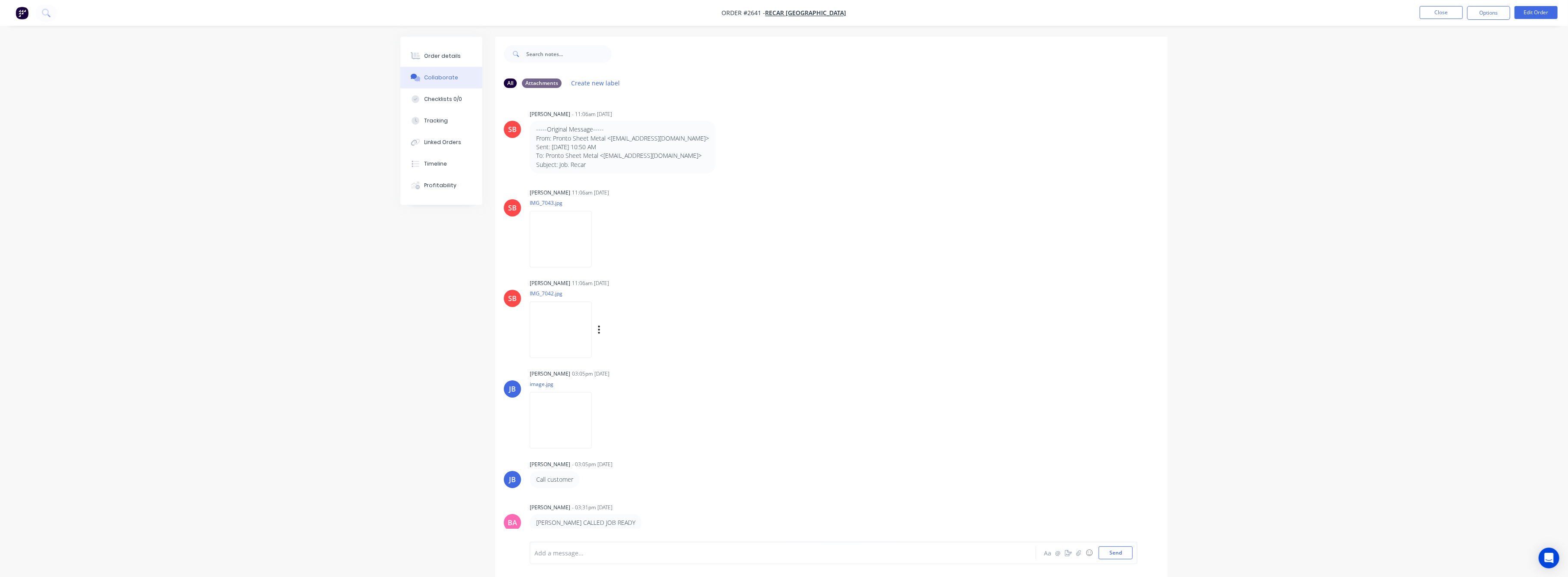
click at [568, 341] on img at bounding box center [560, 330] width 62 height 56
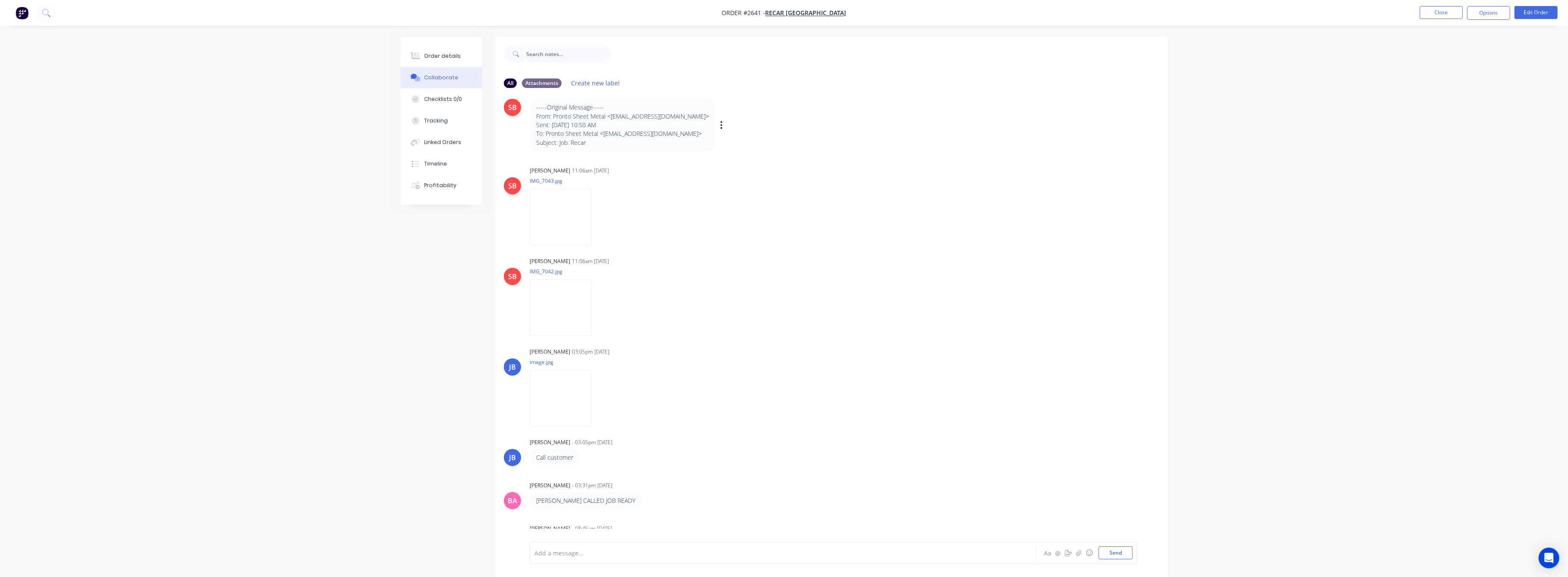
scroll to position [32, 0]
click at [567, 384] on img at bounding box center [560, 388] width 62 height 56
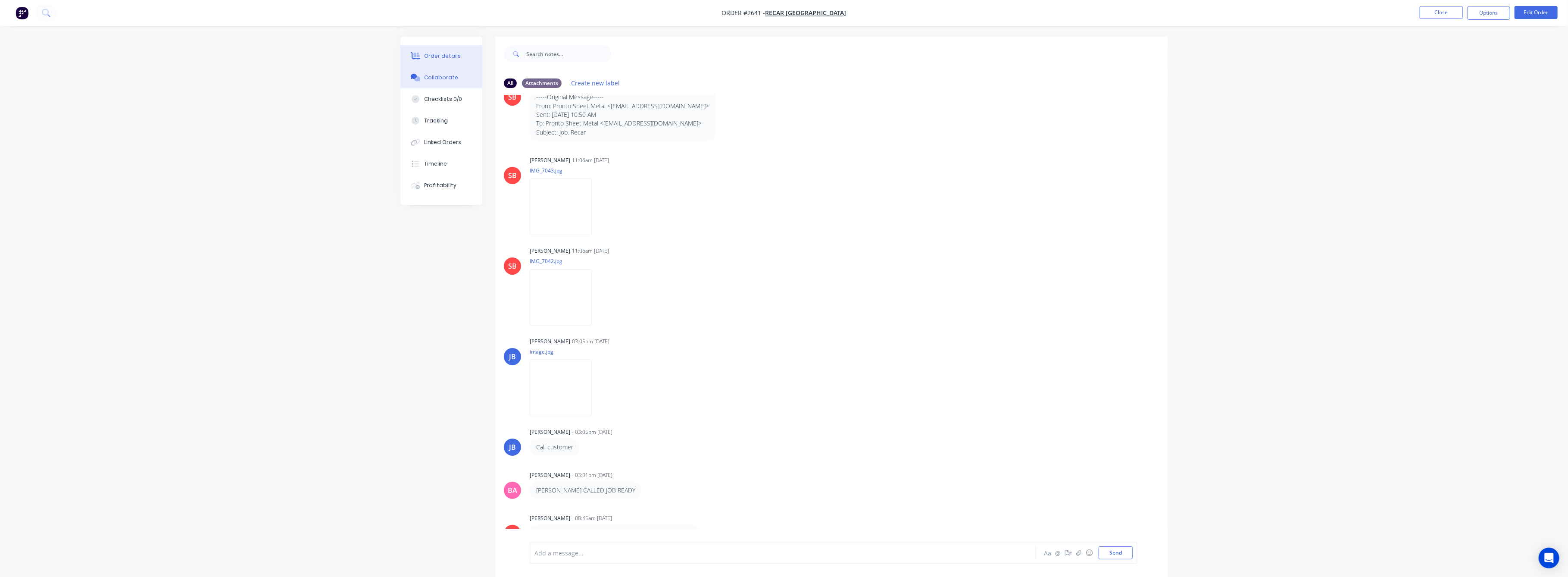
click at [444, 49] on button "Order details" at bounding box center [441, 56] width 82 height 21
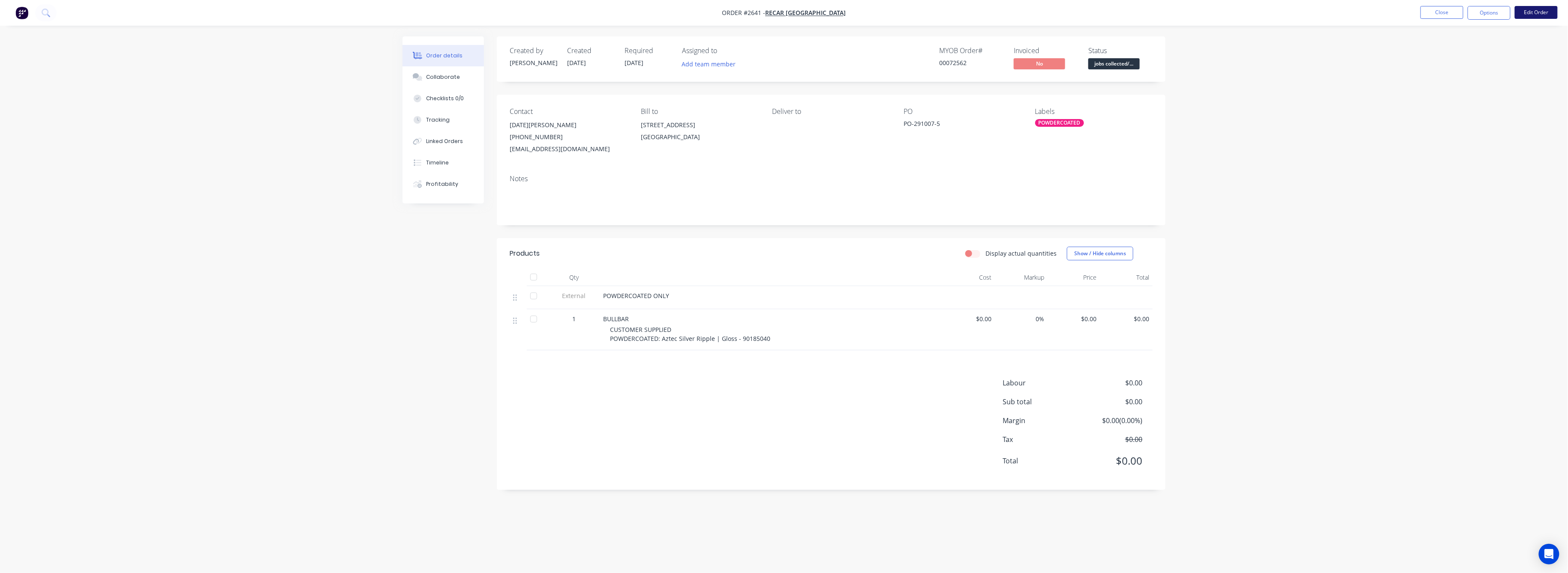
click at [1531, 14] on button "Edit Order" at bounding box center [1536, 12] width 43 height 13
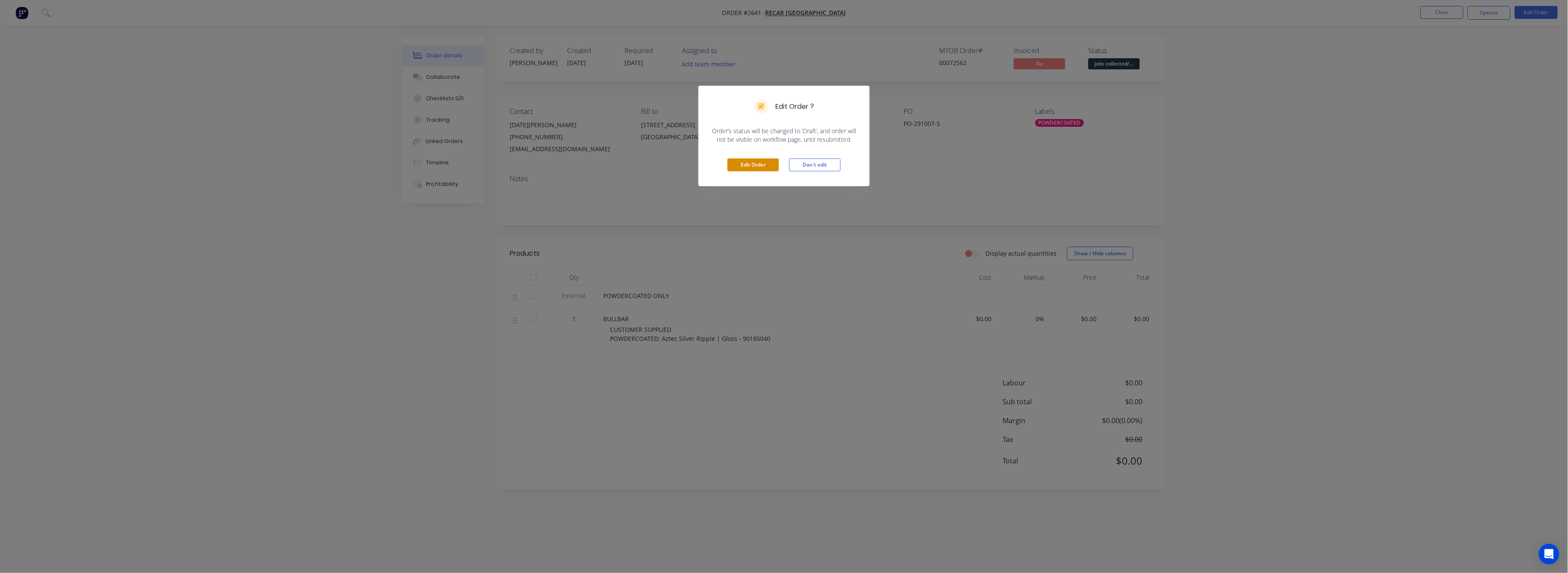
click at [752, 164] on button "Edit Order" at bounding box center [753, 165] width 52 height 13
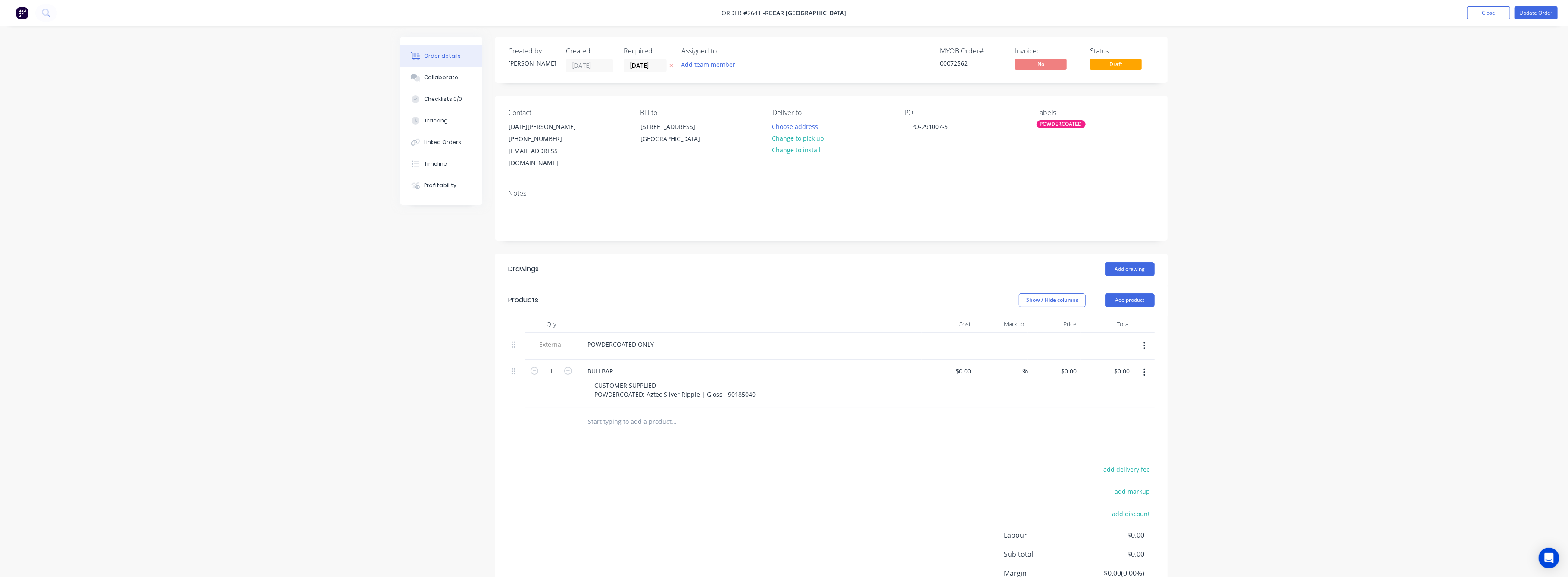
click at [1133, 362] on div at bounding box center [1143, 383] width 21 height 48
type input "720"
type input "$720.00"
click at [1457, 341] on div "Order details Collaborate Checklists 0/0 Tracking Linked Orders Timeline Profit…" at bounding box center [784, 328] width 1568 height 656
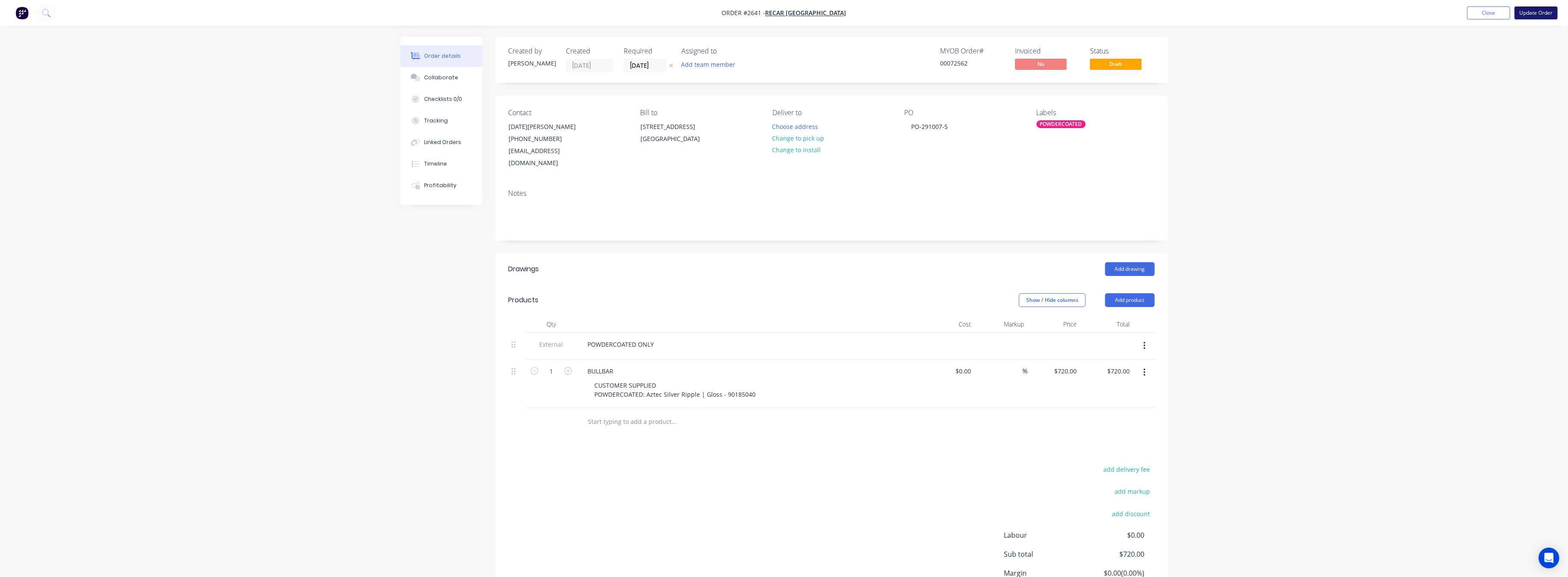
click at [1530, 10] on button "Update Order" at bounding box center [1536, 13] width 43 height 13
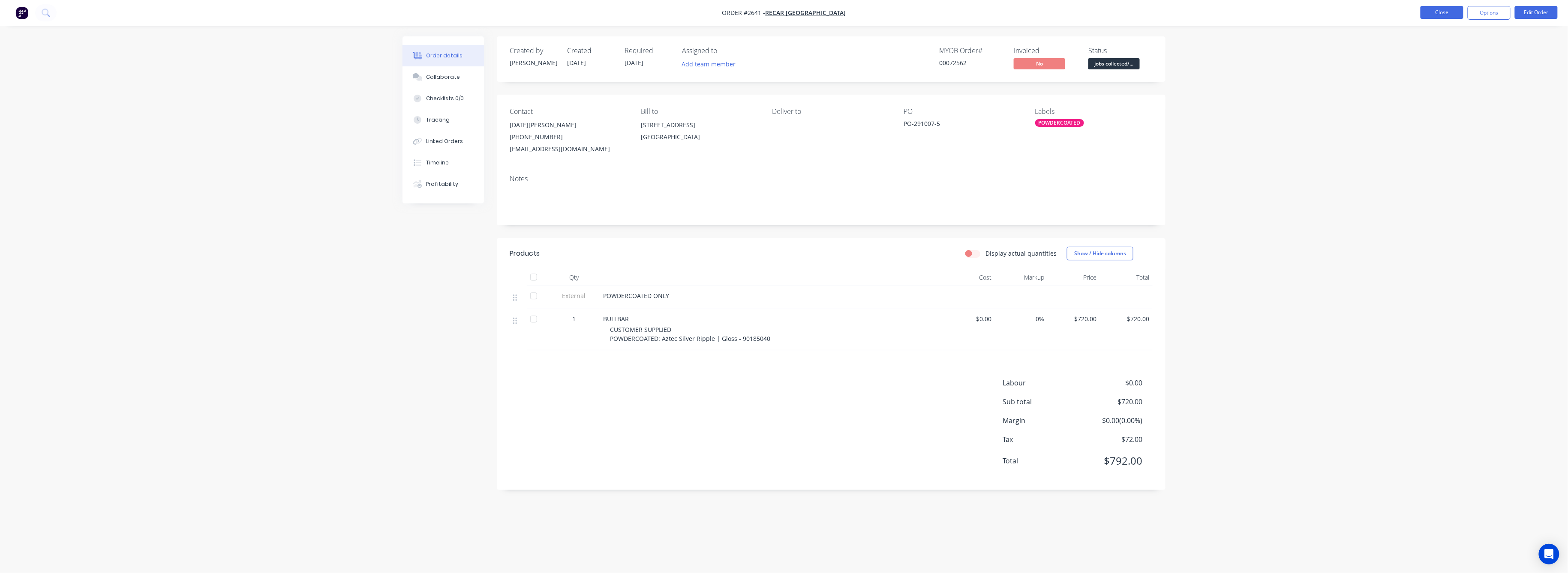
click at [1428, 11] on button "Close" at bounding box center [1442, 12] width 43 height 13
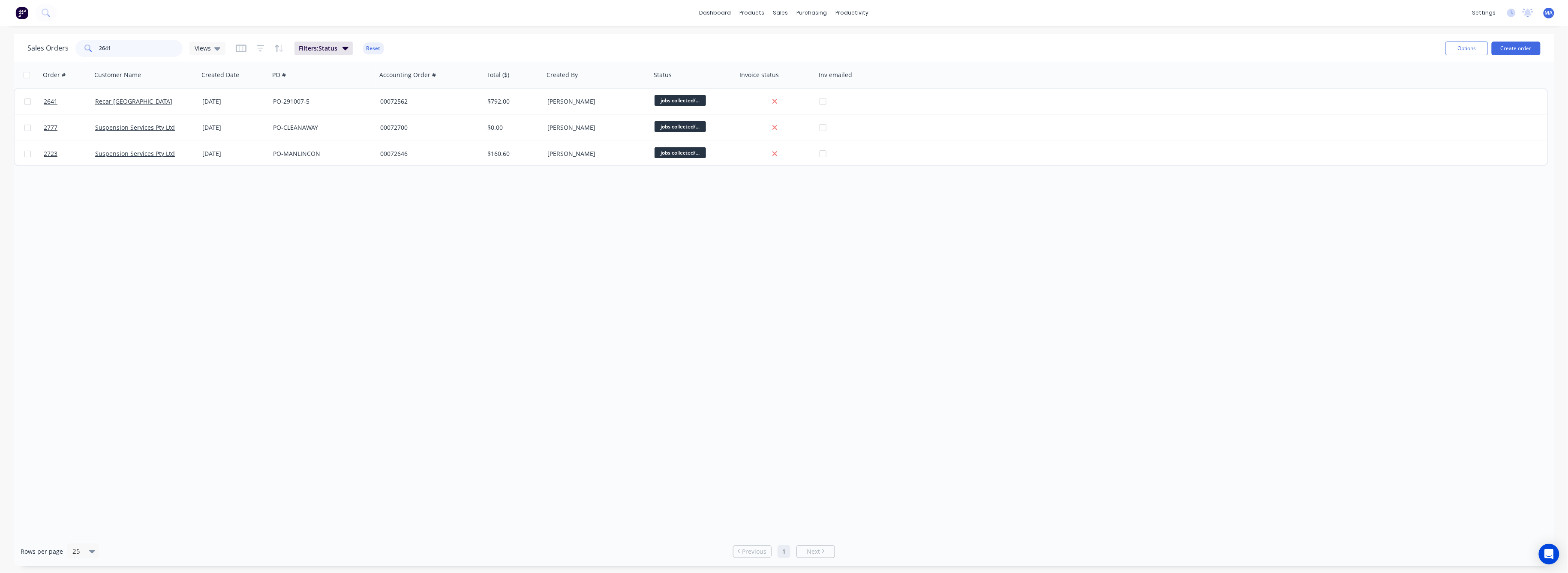
drag, startPoint x: 112, startPoint y: 52, endPoint x: 52, endPoint y: 57, distance: 60.2
click at [56, 57] on div "Sales Orders 2641 Views Filters: Status Reset" at bounding box center [733, 48] width 1411 height 21
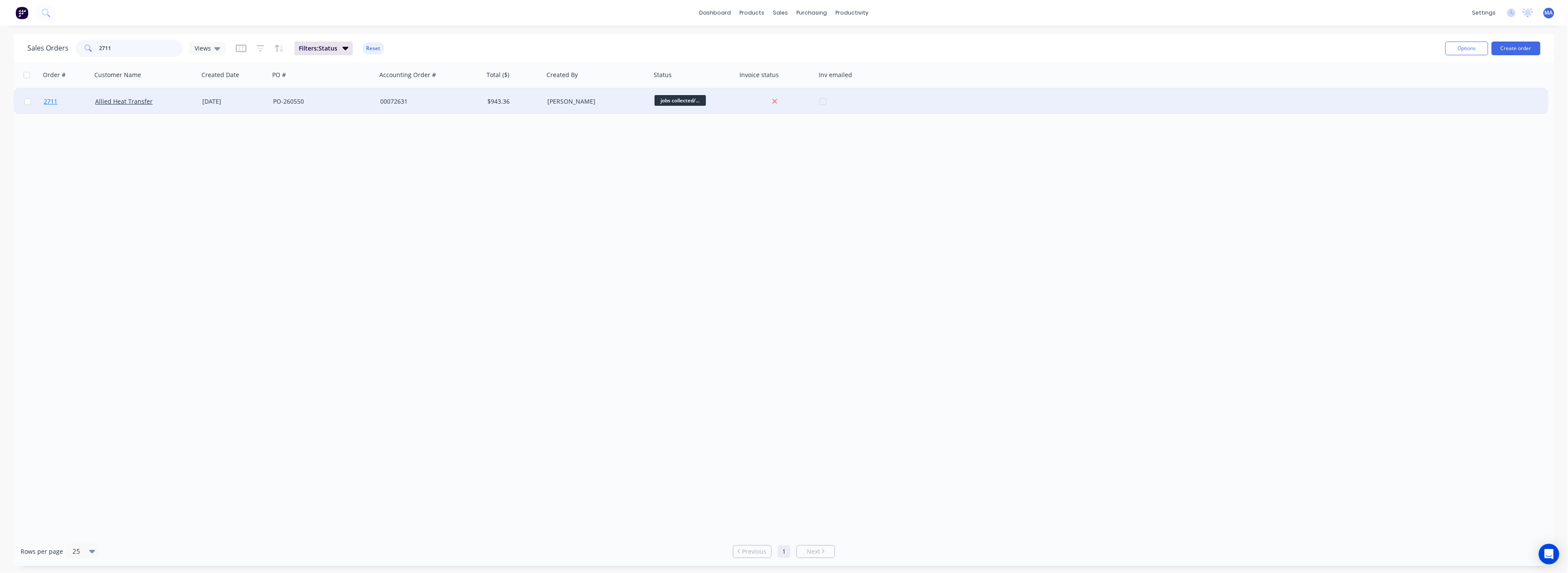
type input "2711"
click at [50, 99] on span "2711" at bounding box center [51, 102] width 14 height 9
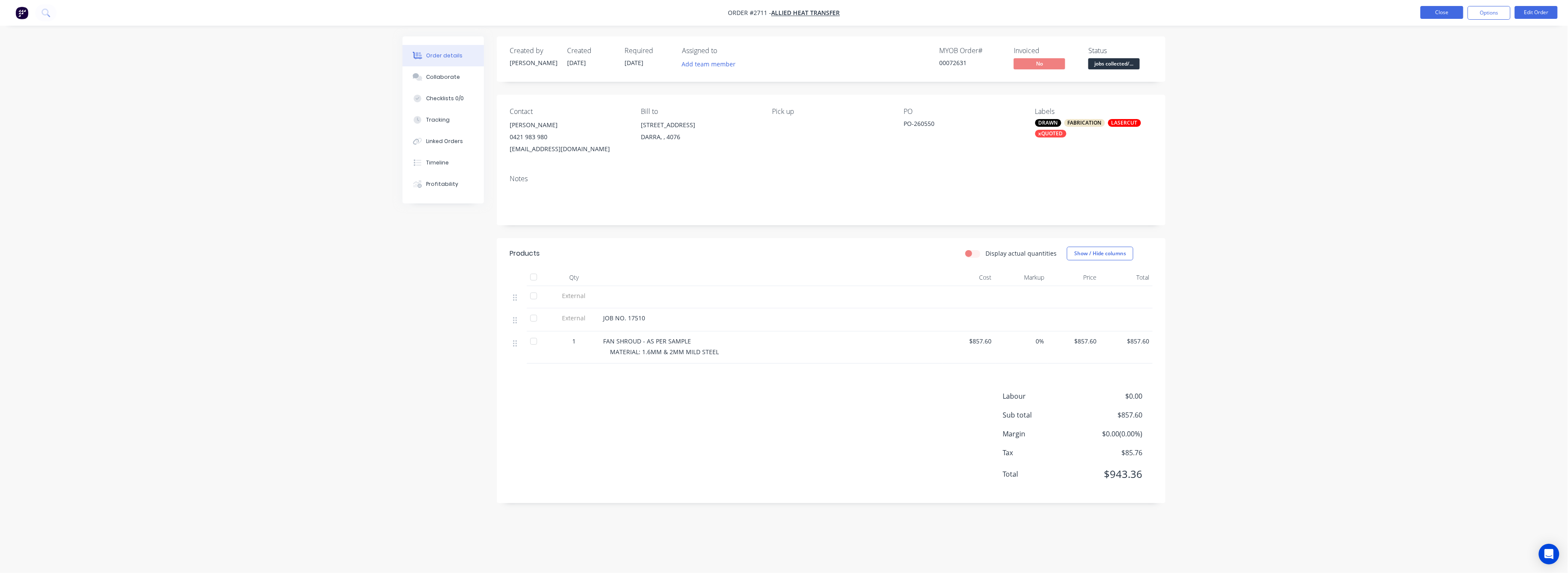
click at [1444, 14] on button "Close" at bounding box center [1442, 12] width 43 height 13
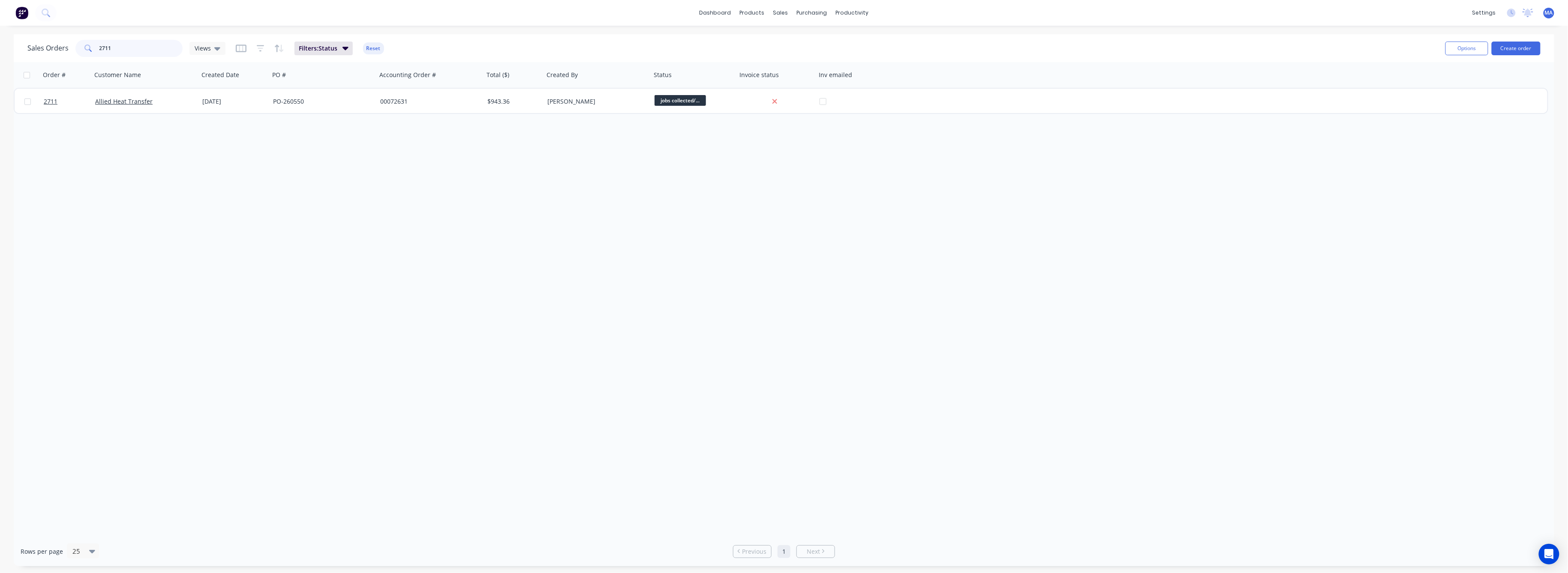
drag, startPoint x: 113, startPoint y: 45, endPoint x: 83, endPoint y: 50, distance: 30.4
click at [83, 50] on div "2711" at bounding box center [129, 48] width 107 height 17
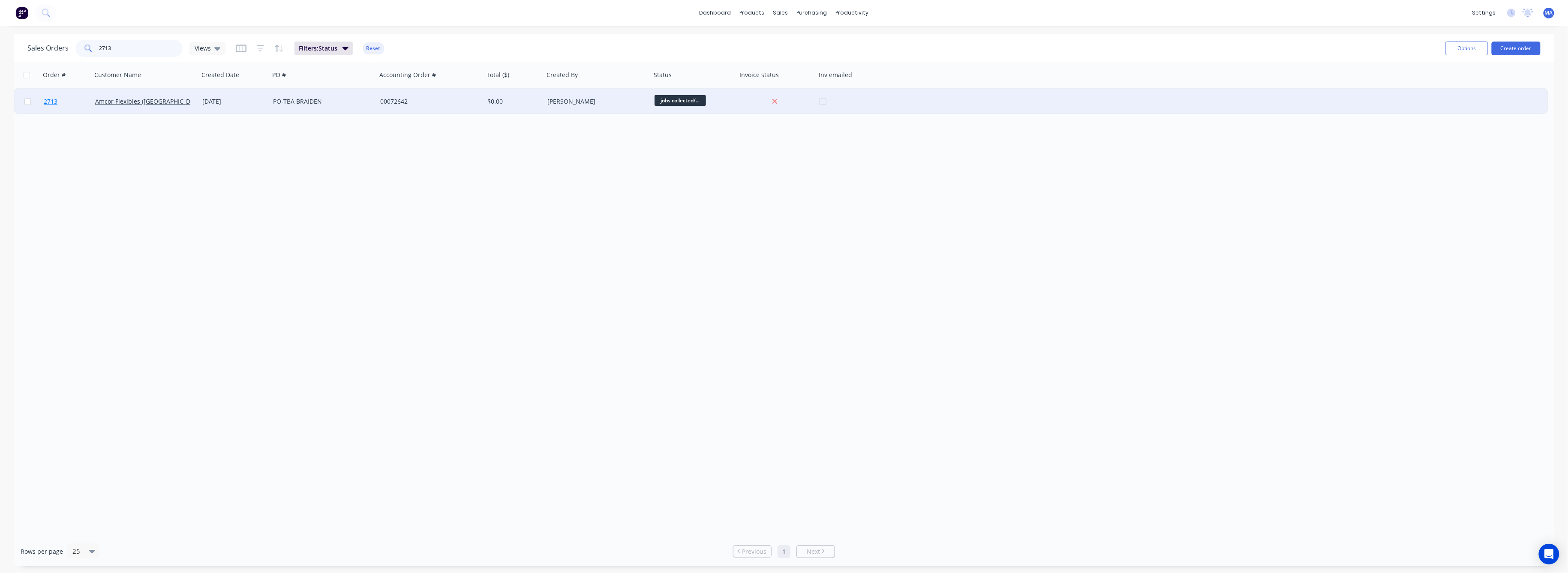
type input "2713"
click at [46, 98] on span "2713" at bounding box center [51, 102] width 14 height 9
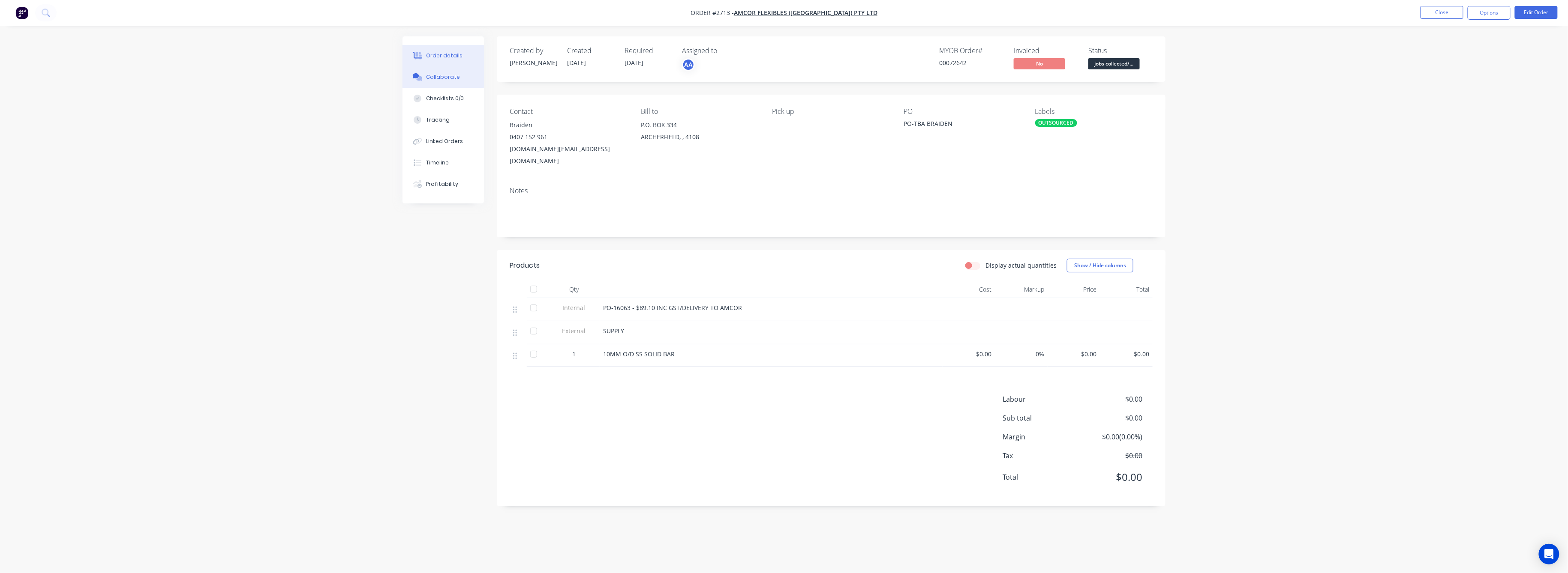
click at [447, 78] on div "Collaborate" at bounding box center [444, 77] width 34 height 8
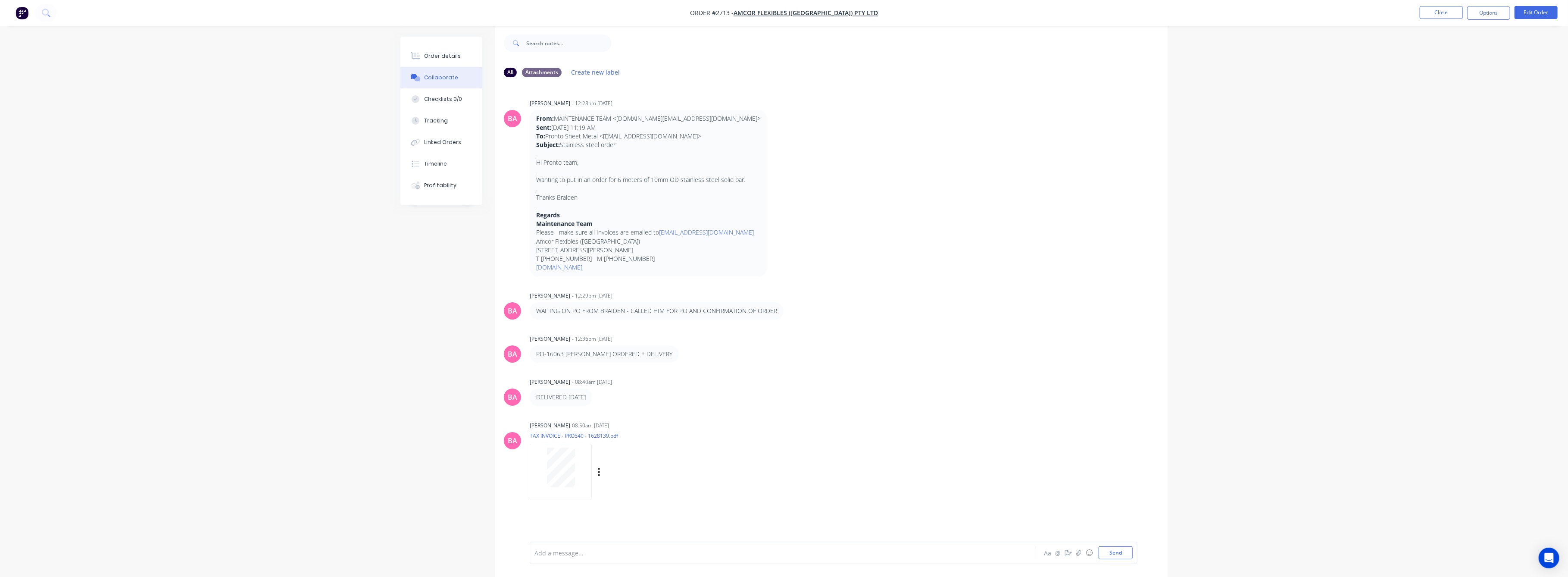
scroll to position [13, 0]
click at [439, 59] on div "Order details" at bounding box center [443, 56] width 37 height 8
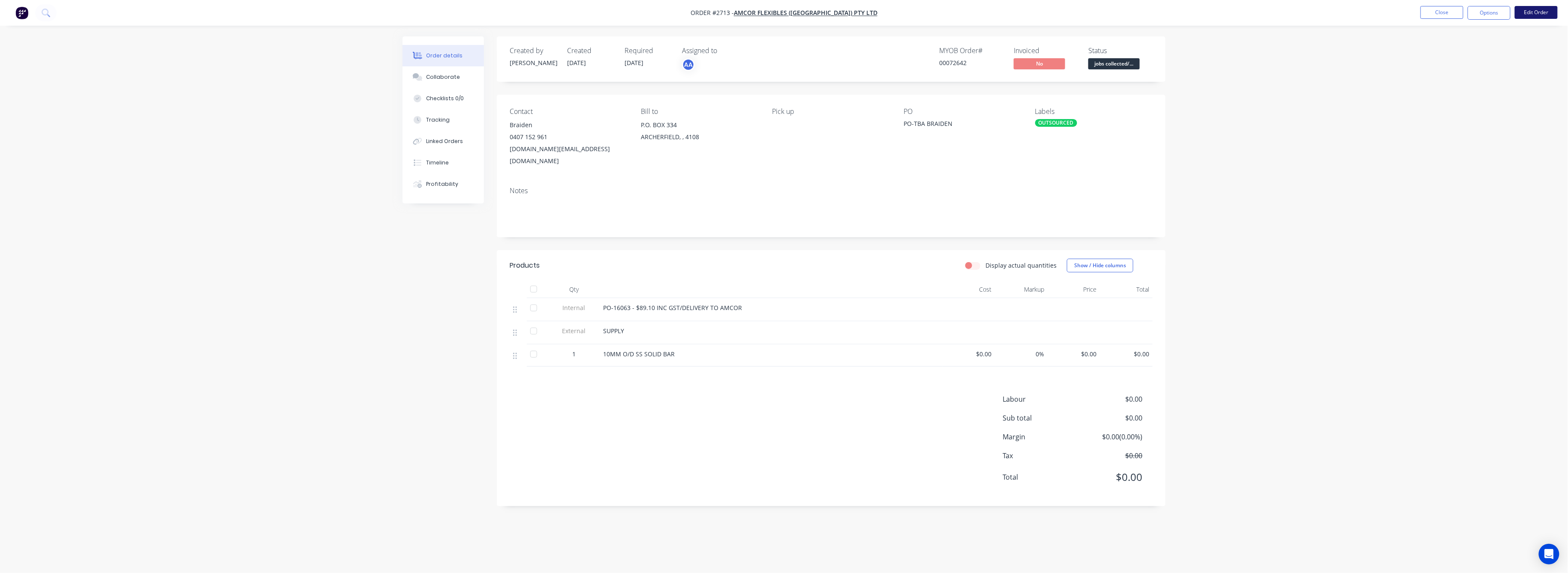
click at [1533, 9] on button "Edit Order" at bounding box center [1536, 12] width 43 height 13
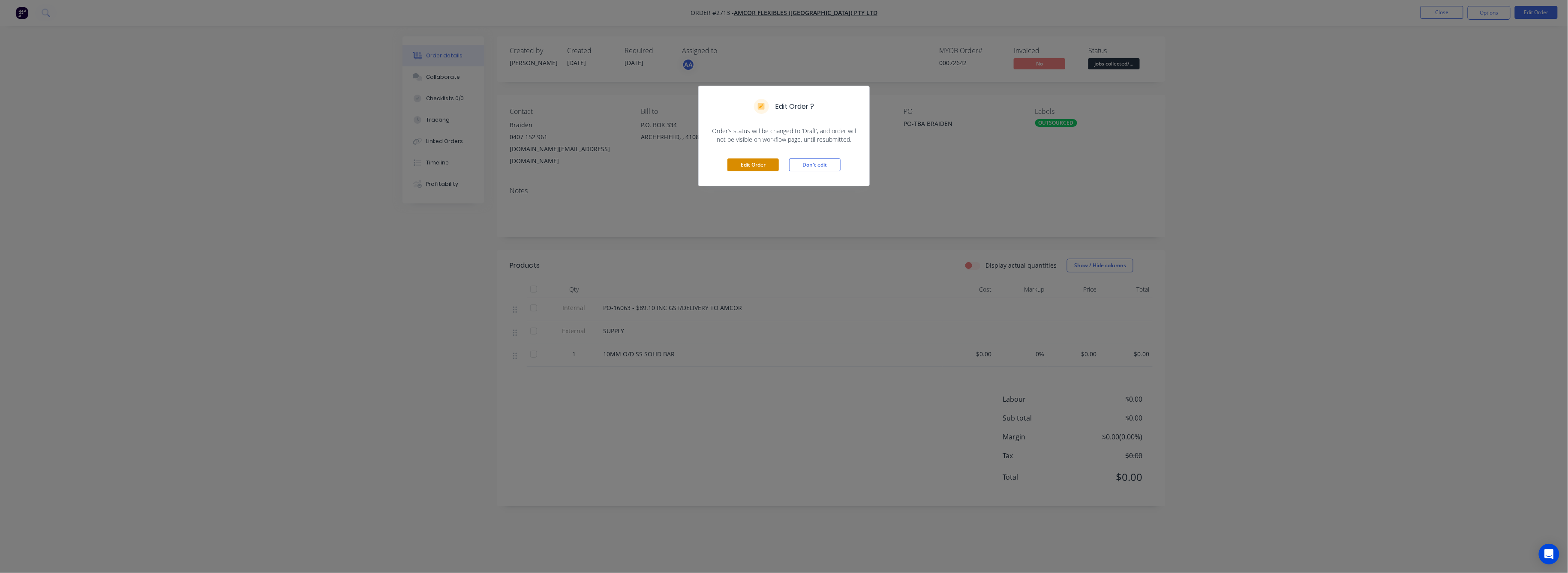
click at [754, 166] on button "Edit Order" at bounding box center [753, 165] width 52 height 13
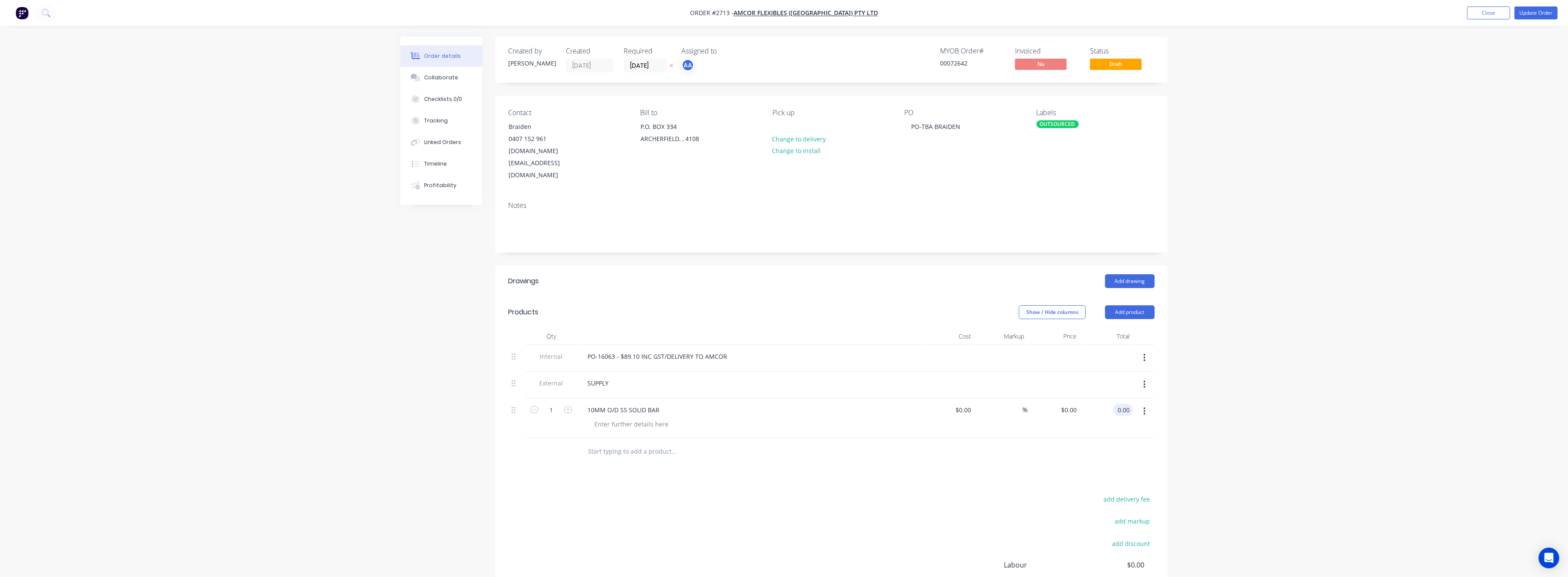
drag, startPoint x: 1122, startPoint y: 385, endPoint x: 1134, endPoint y: 404, distance: 22.5
click at [1122, 404] on input "0.00" at bounding box center [1125, 410] width 17 height 12
type input "133"
type input "$133.00"
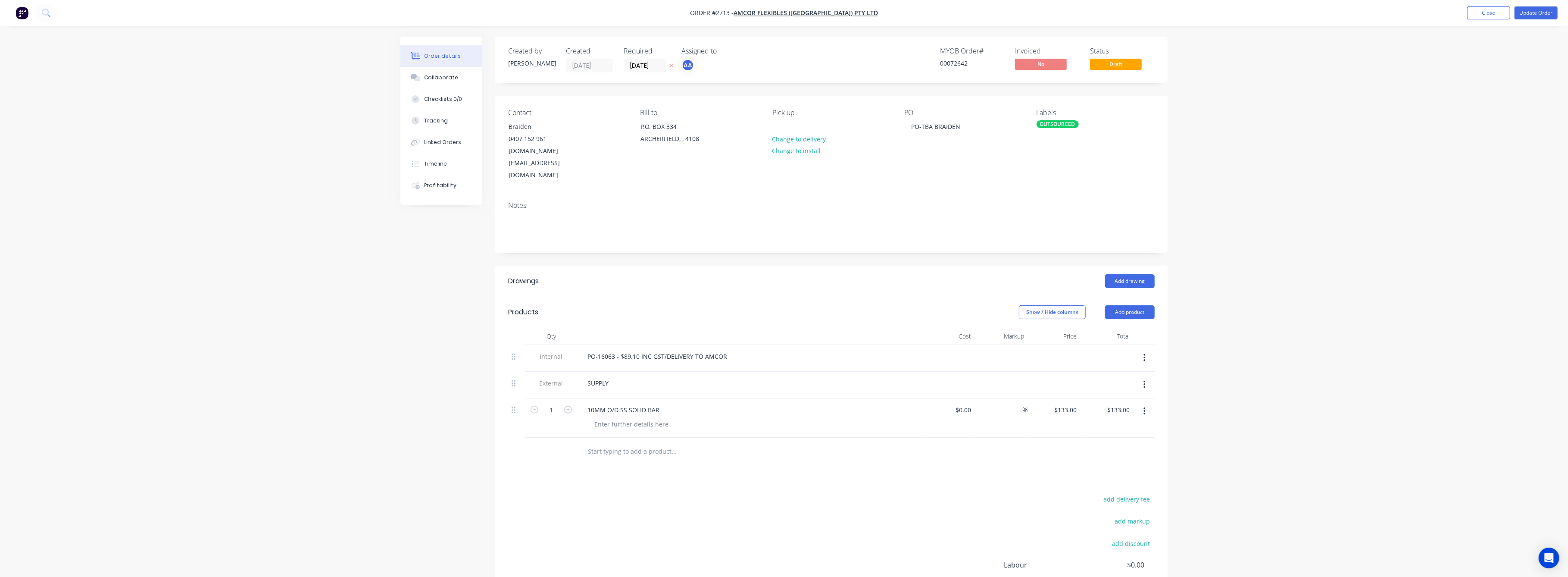
drag, startPoint x: 1425, startPoint y: 387, endPoint x: 1425, endPoint y: 376, distance: 11.0
click at [1425, 385] on div "Order details Collaborate Checklists 0/0 Tracking Linked Orders Timeline Profit…" at bounding box center [784, 343] width 1568 height 686
click at [1534, 10] on button "Update Order" at bounding box center [1536, 13] width 43 height 13
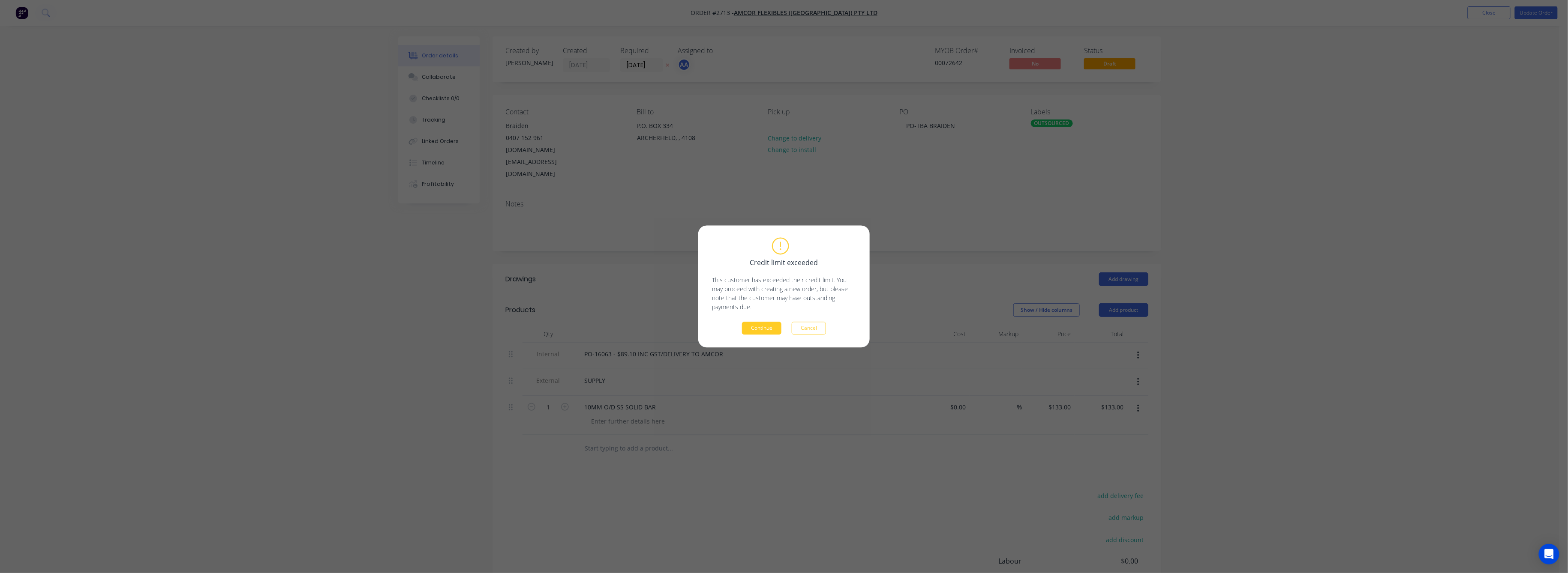
click at [765, 327] on button "Continue" at bounding box center [761, 328] width 40 height 13
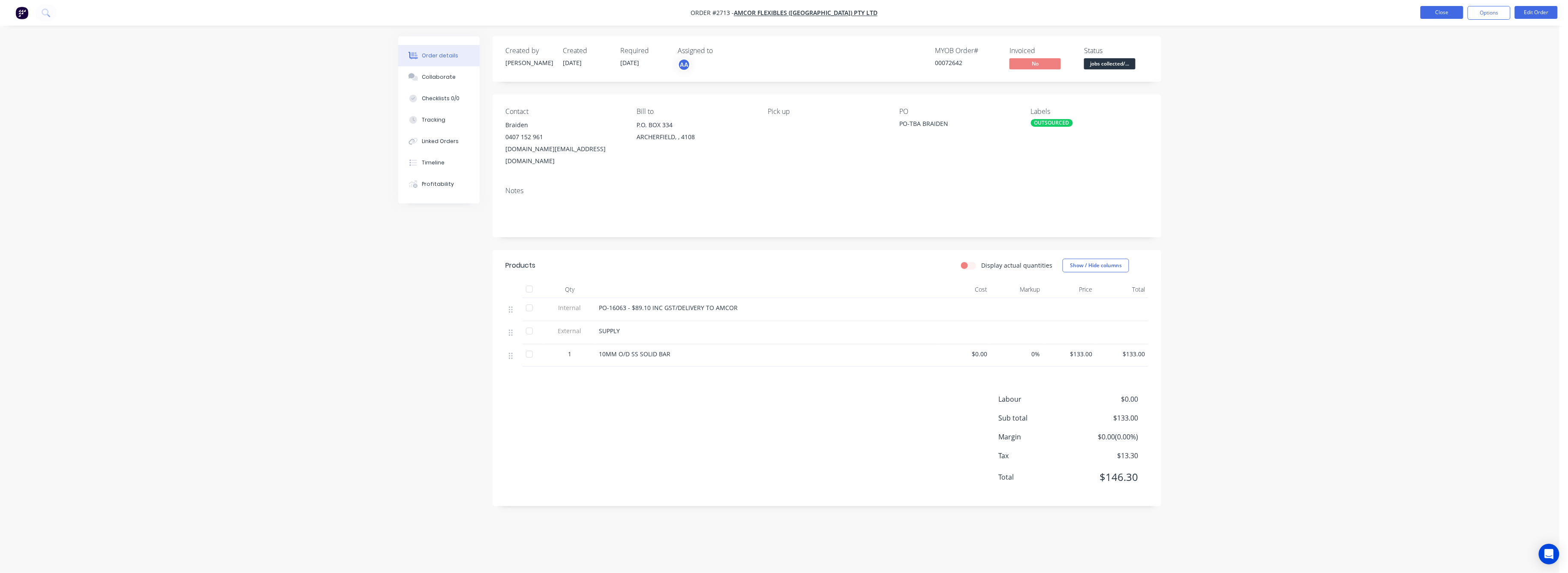
click at [1443, 12] on button "Close" at bounding box center [1442, 12] width 43 height 13
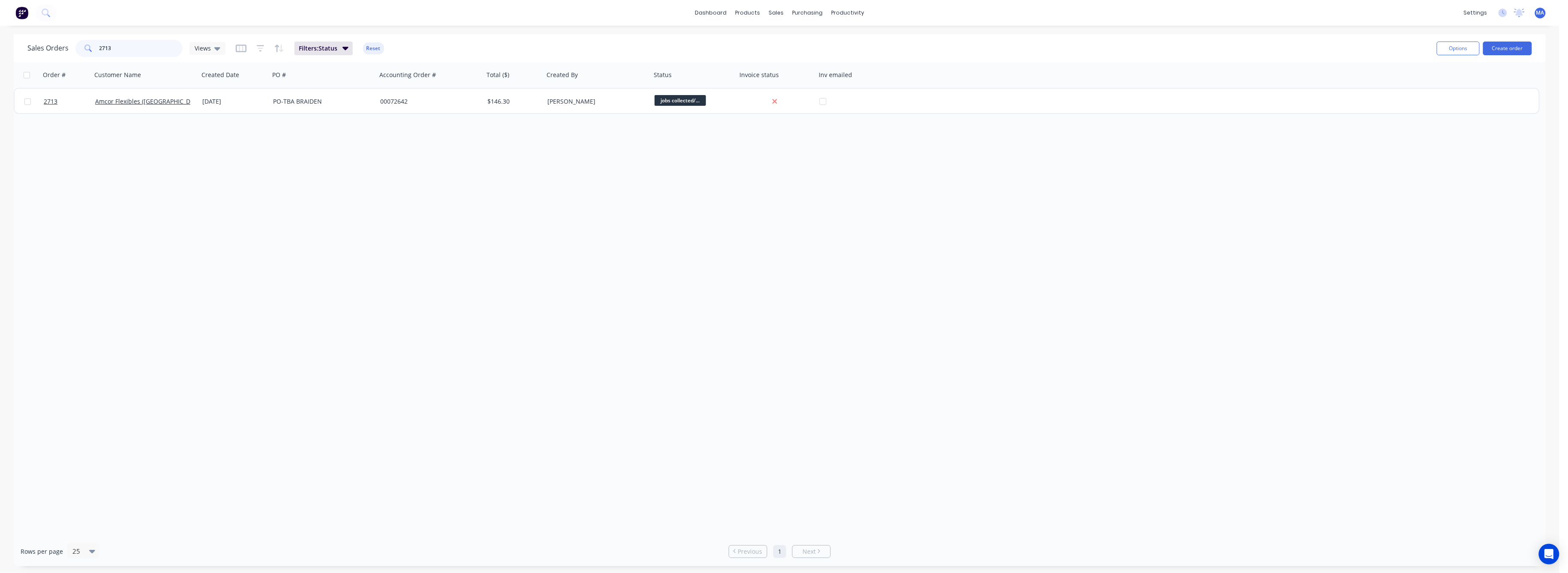
drag, startPoint x: 113, startPoint y: 48, endPoint x: 72, endPoint y: 58, distance: 42.2
click at [75, 56] on div "2713" at bounding box center [129, 48] width 107 height 17
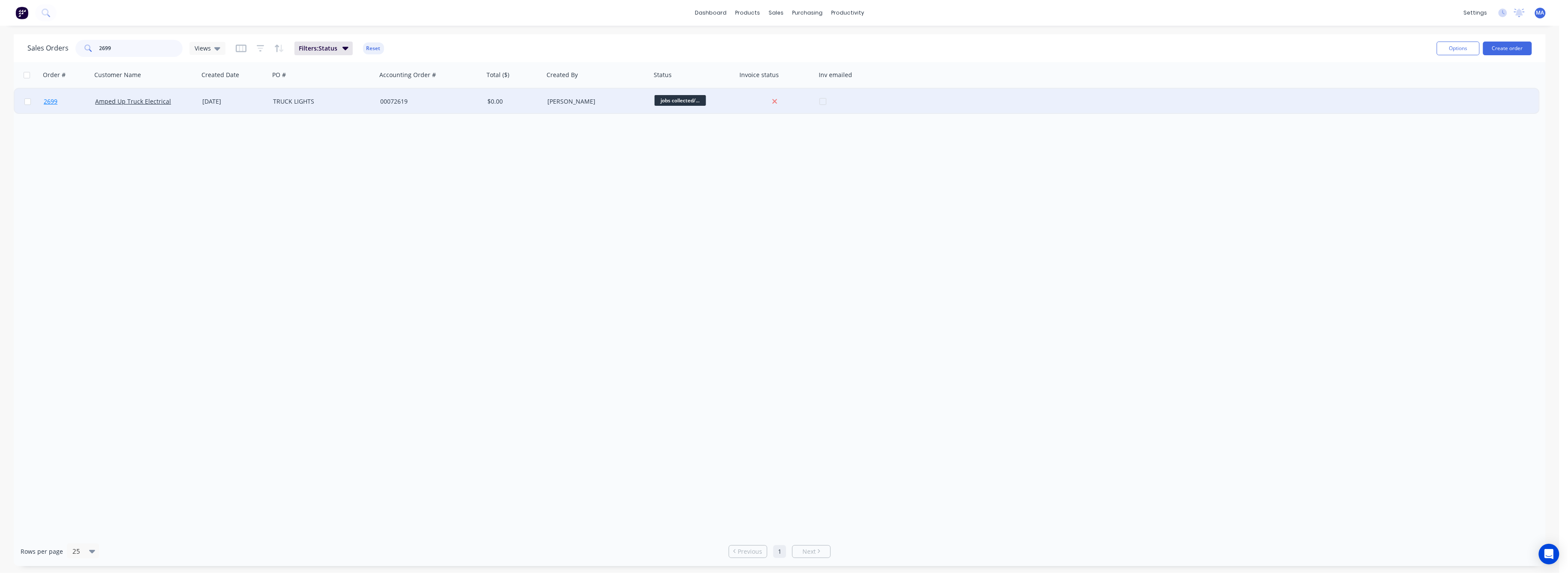
type input "2699"
click at [54, 102] on span "2699" at bounding box center [51, 102] width 14 height 9
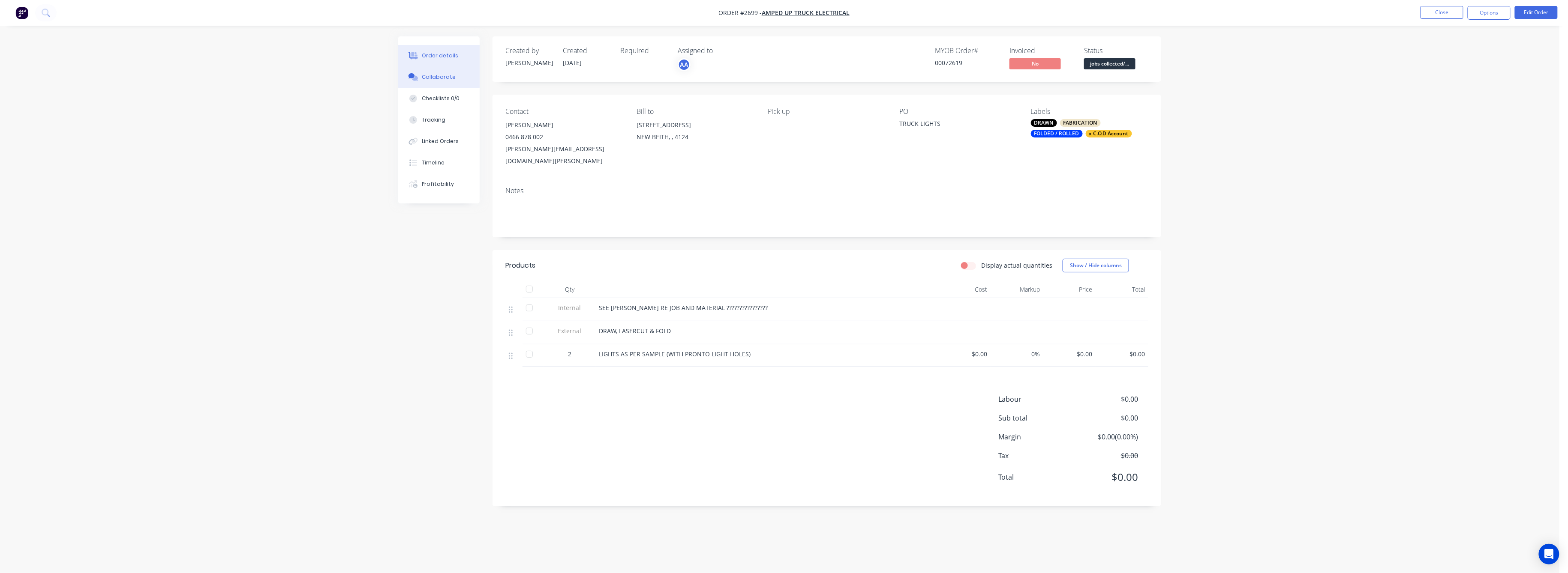
click at [446, 72] on button "Collaborate" at bounding box center [439, 77] width 82 height 21
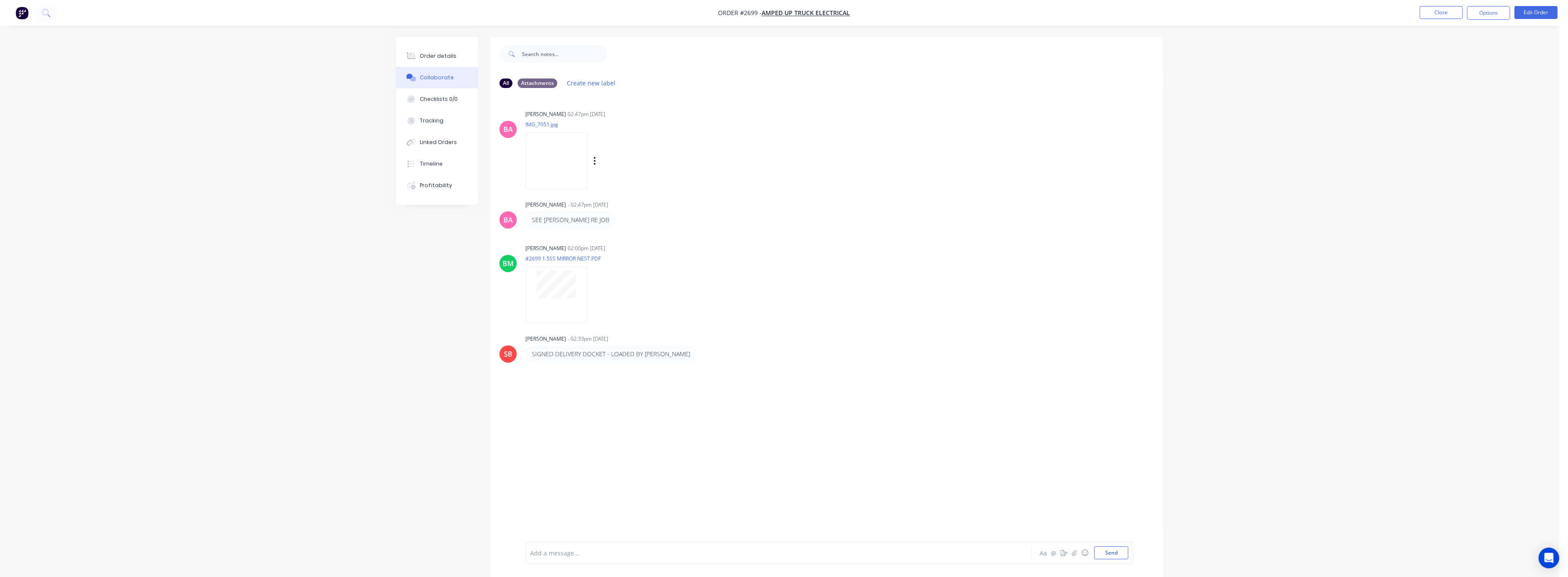
click at [550, 161] on img at bounding box center [556, 160] width 62 height 56
click at [432, 125] on button "Tracking" at bounding box center [437, 121] width 82 height 21
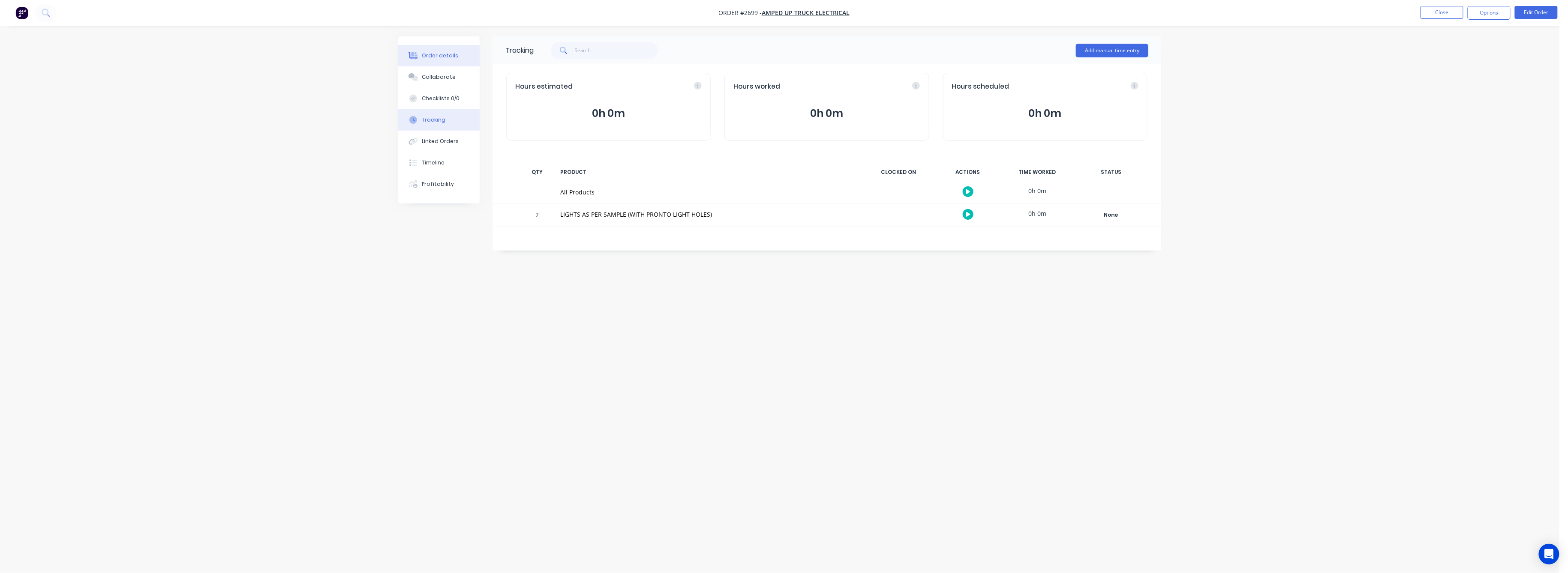
click at [438, 55] on div "Order details" at bounding box center [441, 55] width 37 height 8
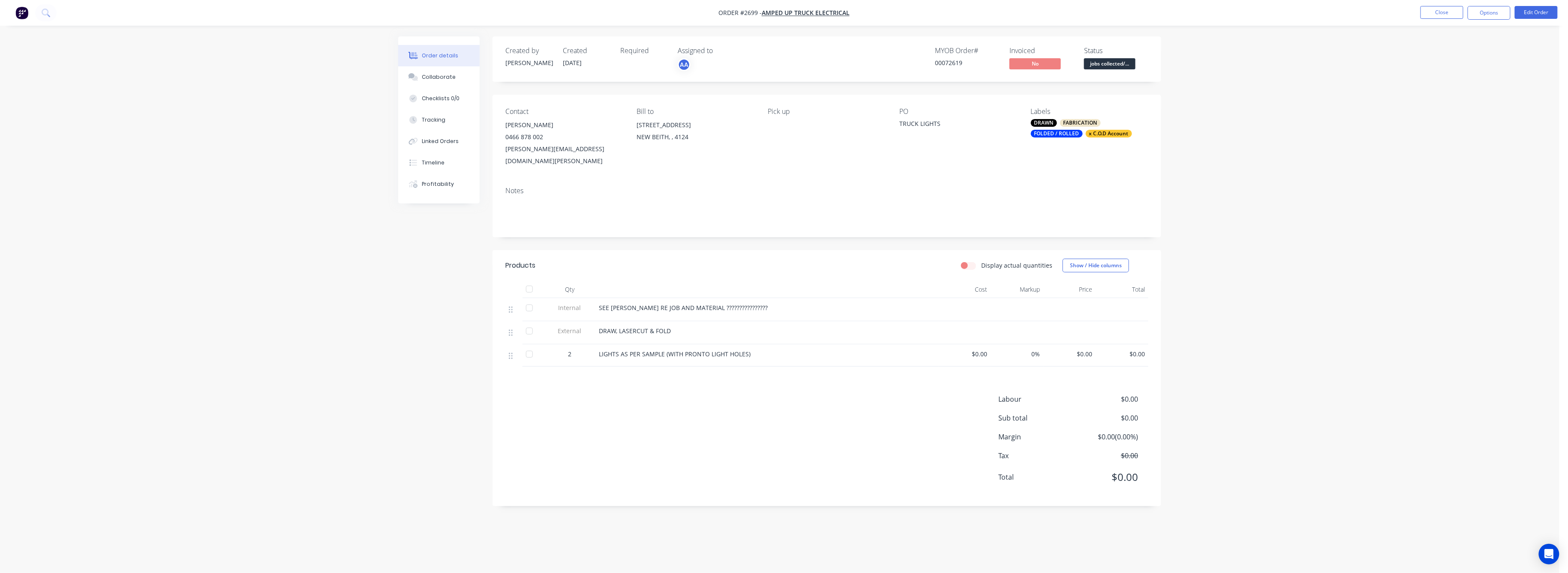
drag, startPoint x: 441, startPoint y: 55, endPoint x: 1282, endPoint y: 418, distance: 916.0
click at [446, 55] on div "Order details" at bounding box center [441, 55] width 37 height 8
click at [1538, 7] on button "Edit Order" at bounding box center [1536, 12] width 43 height 13
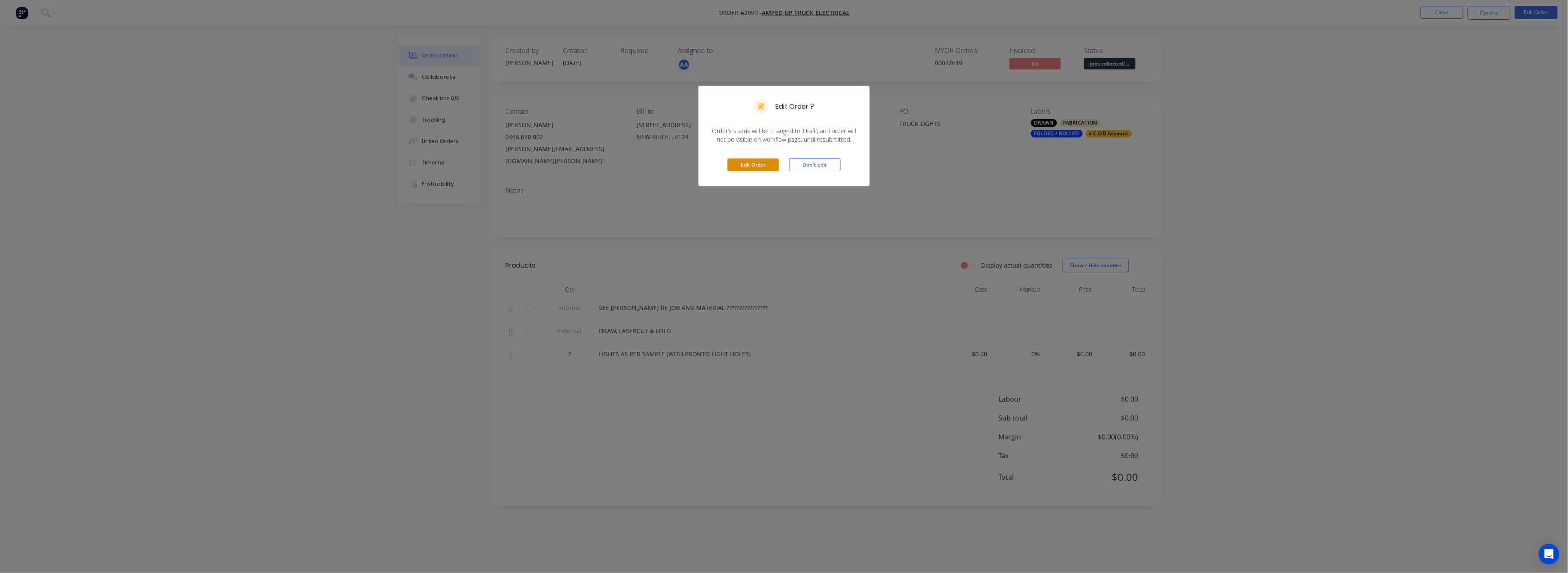
drag, startPoint x: 747, startPoint y: 172, endPoint x: 746, endPoint y: 167, distance: 5.1
click at [747, 167] on div "Edit Order Don't edit" at bounding box center [784, 165] width 170 height 42
click at [750, 159] on button "Edit Order" at bounding box center [753, 165] width 52 height 13
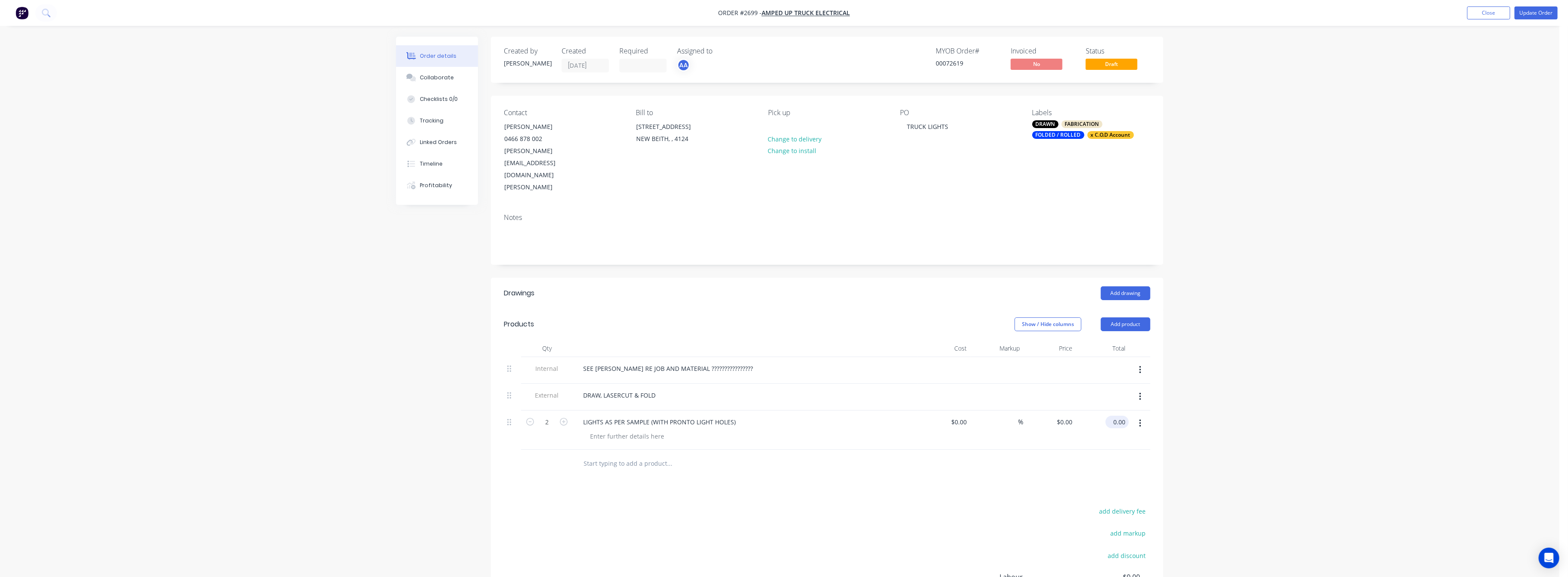
click at [1122, 416] on input "0.00" at bounding box center [1119, 422] width 20 height 12
type input "311"
type input "$155.50"
type input "$311.00"
drag, startPoint x: 1344, startPoint y: 426, endPoint x: 1345, endPoint y: 422, distance: 4.1
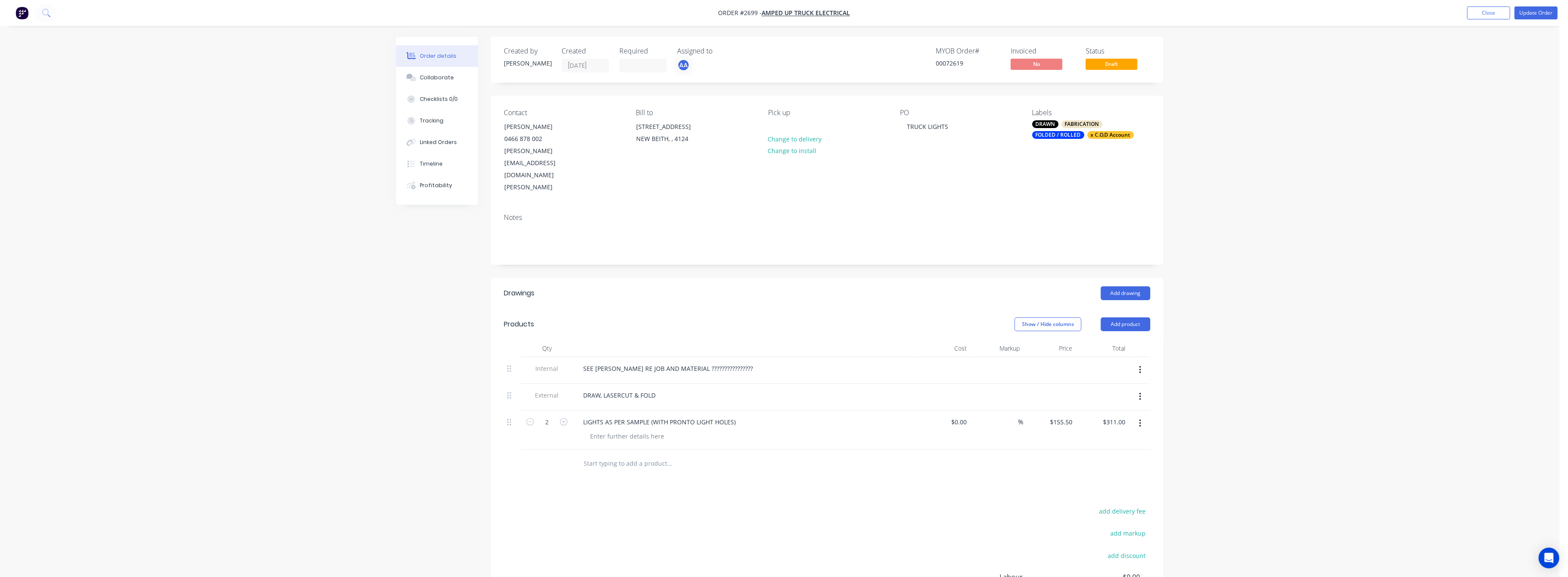
click at [1344, 426] on div "Order details Collaborate Checklists 0/0 Tracking Linked Orders Timeline Profit…" at bounding box center [780, 349] width 1559 height 698
click at [1540, 11] on button "Update Order" at bounding box center [1536, 13] width 43 height 13
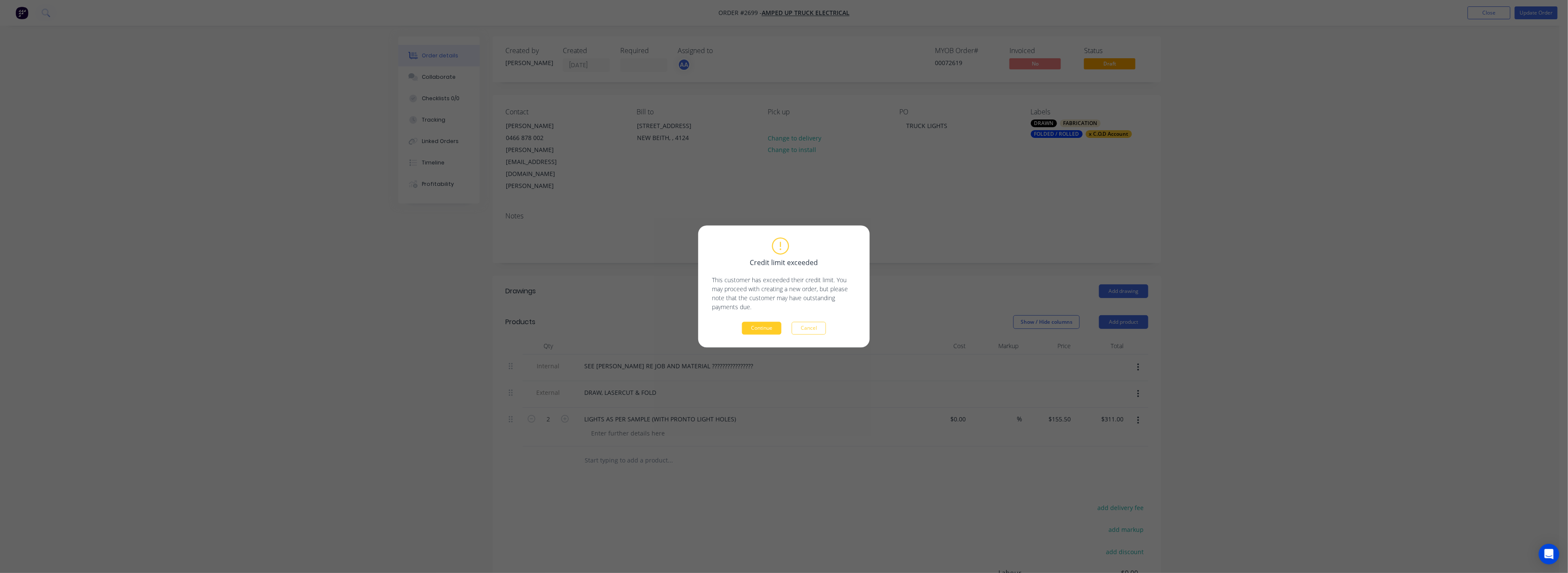
click at [766, 330] on button "Continue" at bounding box center [761, 328] width 40 height 13
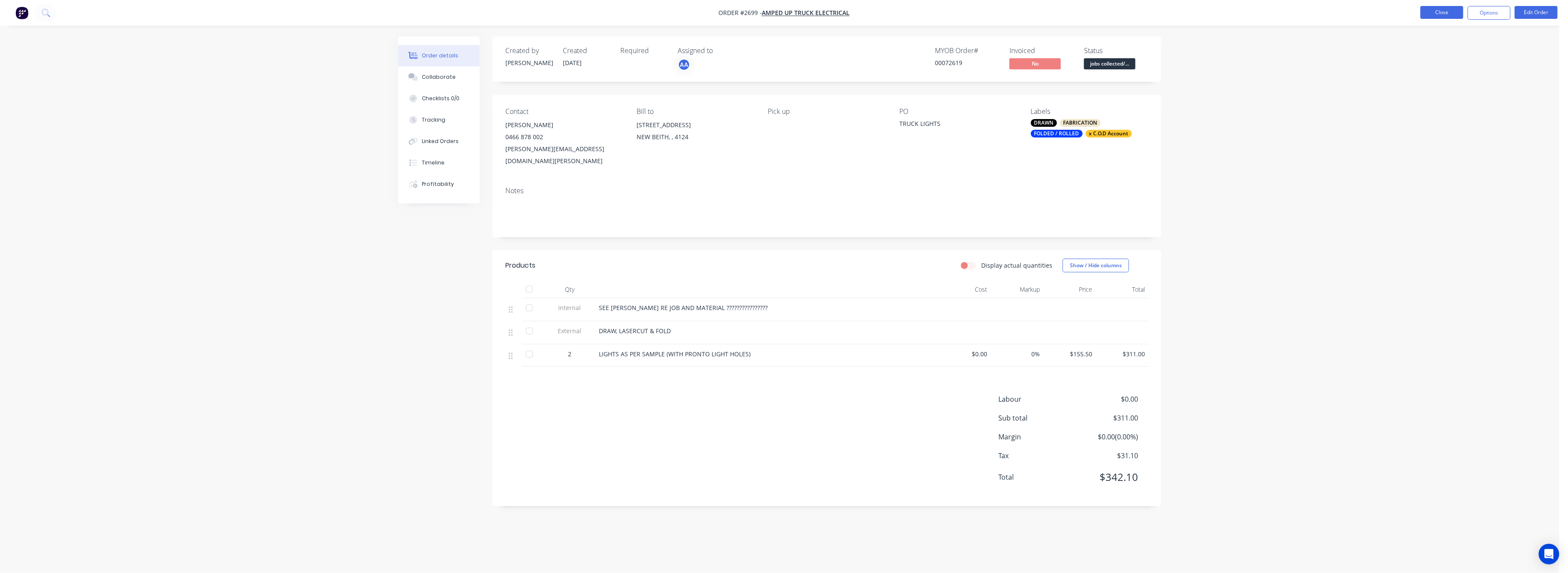
drag, startPoint x: 1443, startPoint y: 10, endPoint x: 1435, endPoint y: 10, distance: 8.0
click at [1435, 10] on button "Close" at bounding box center [1442, 12] width 43 height 13
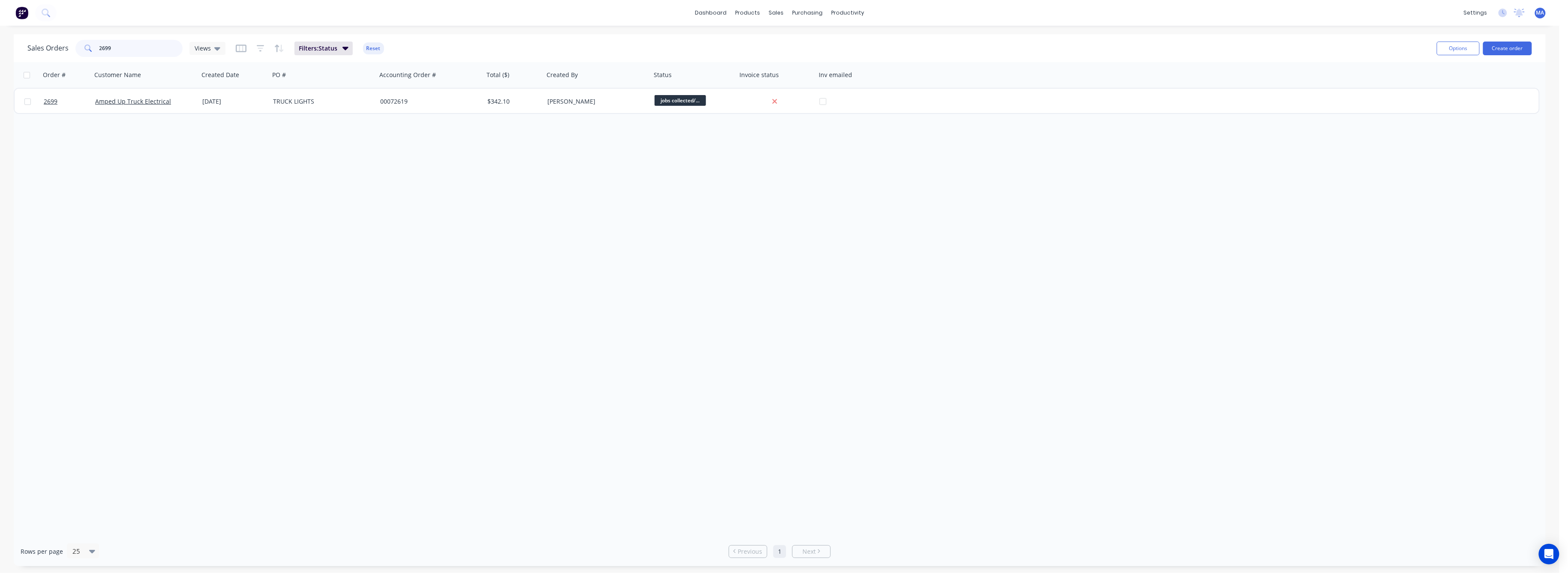
drag, startPoint x: 111, startPoint y: 46, endPoint x: 65, endPoint y: 50, distance: 46.2
click at [65, 50] on div "Sales Orders 2699 Views" at bounding box center [126, 48] width 198 height 17
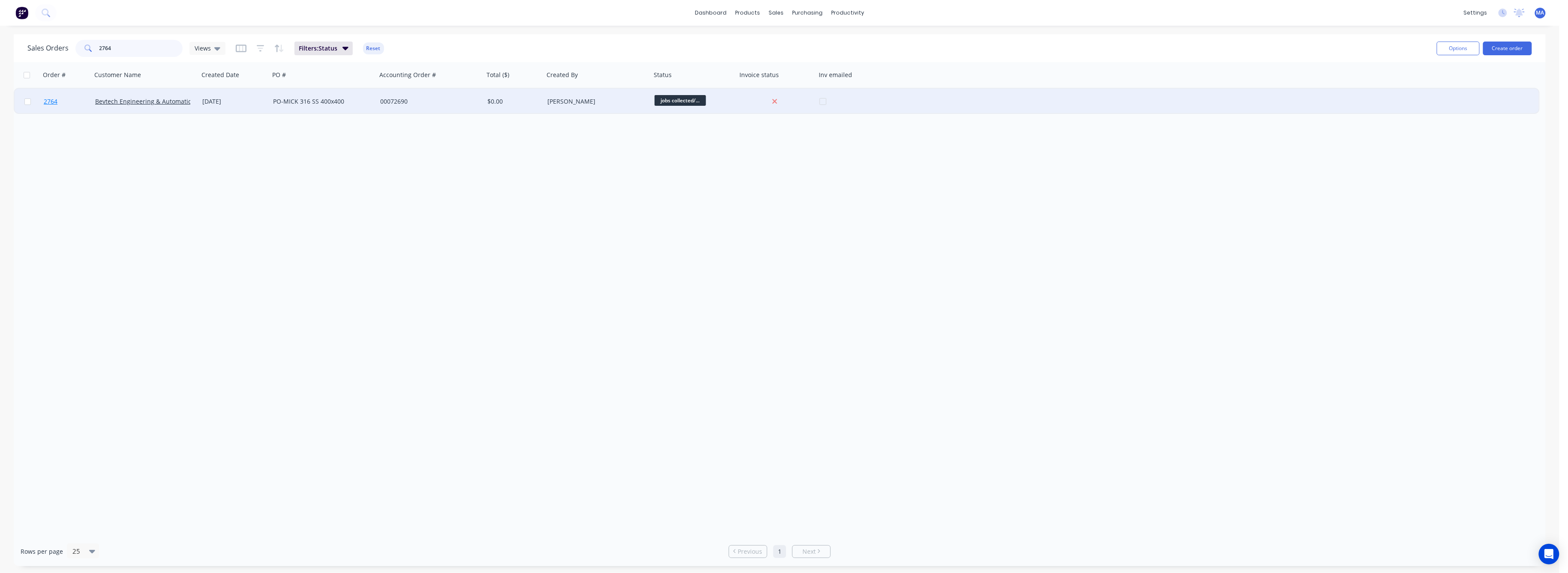
type input "2764"
click at [47, 102] on span "2764" at bounding box center [51, 102] width 14 height 9
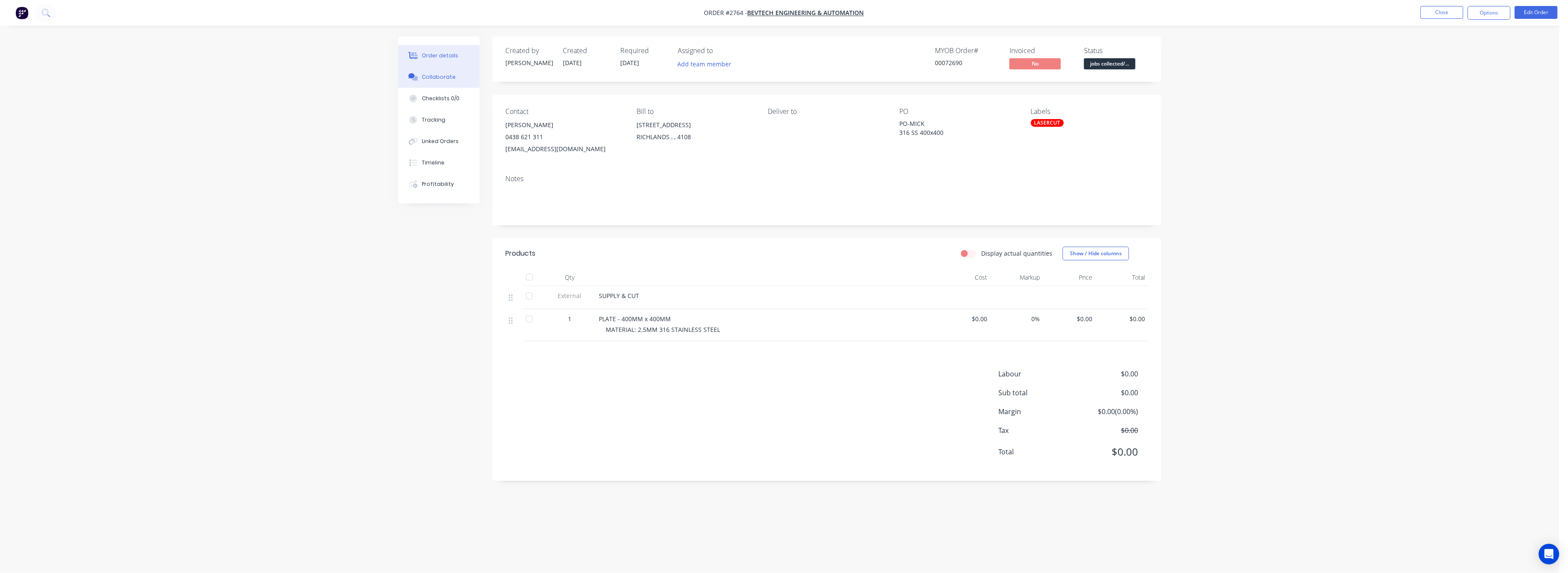
click at [432, 77] on div "Collaborate" at bounding box center [439, 77] width 34 height 8
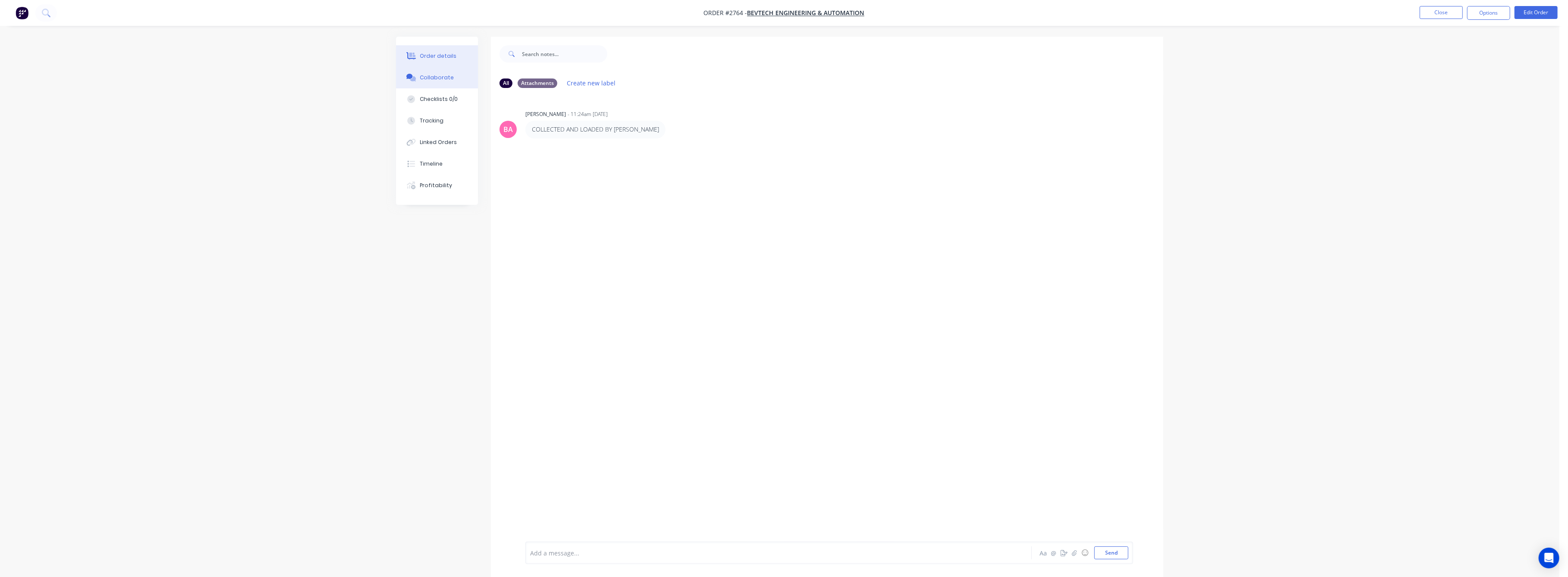
click at [446, 56] on div "Order details" at bounding box center [439, 56] width 37 height 8
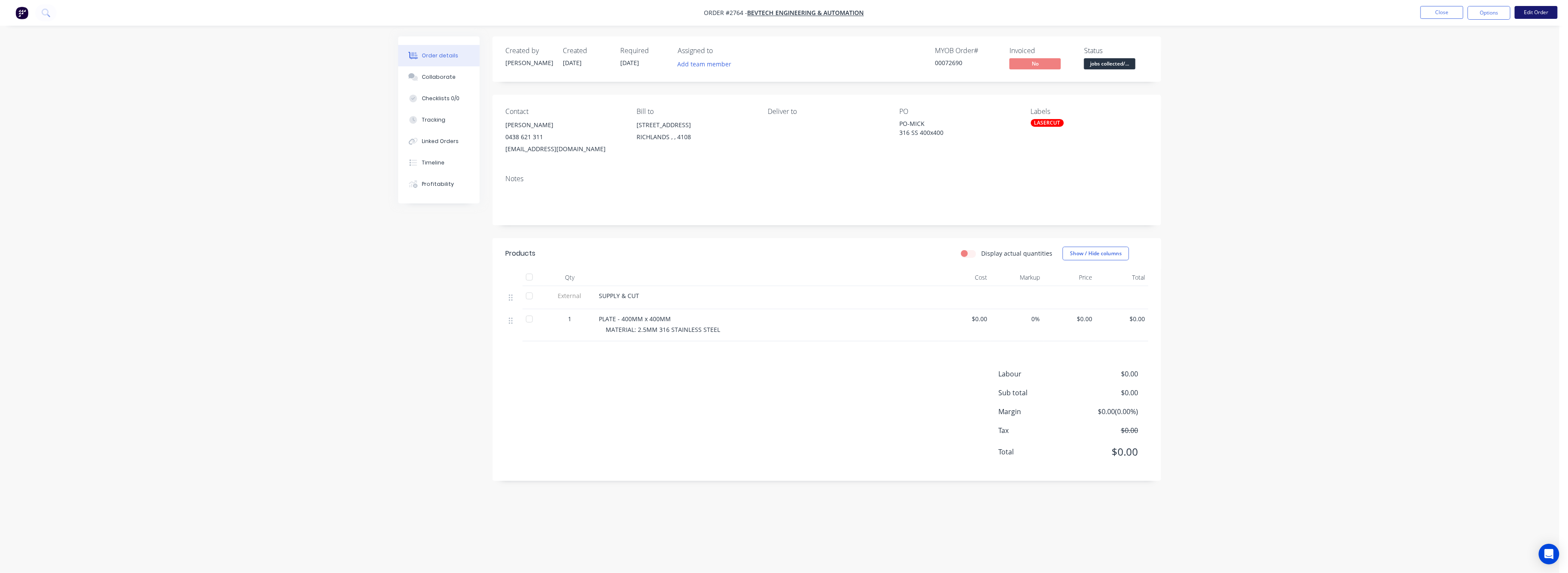
click at [1547, 10] on button "Edit Order" at bounding box center [1536, 12] width 43 height 13
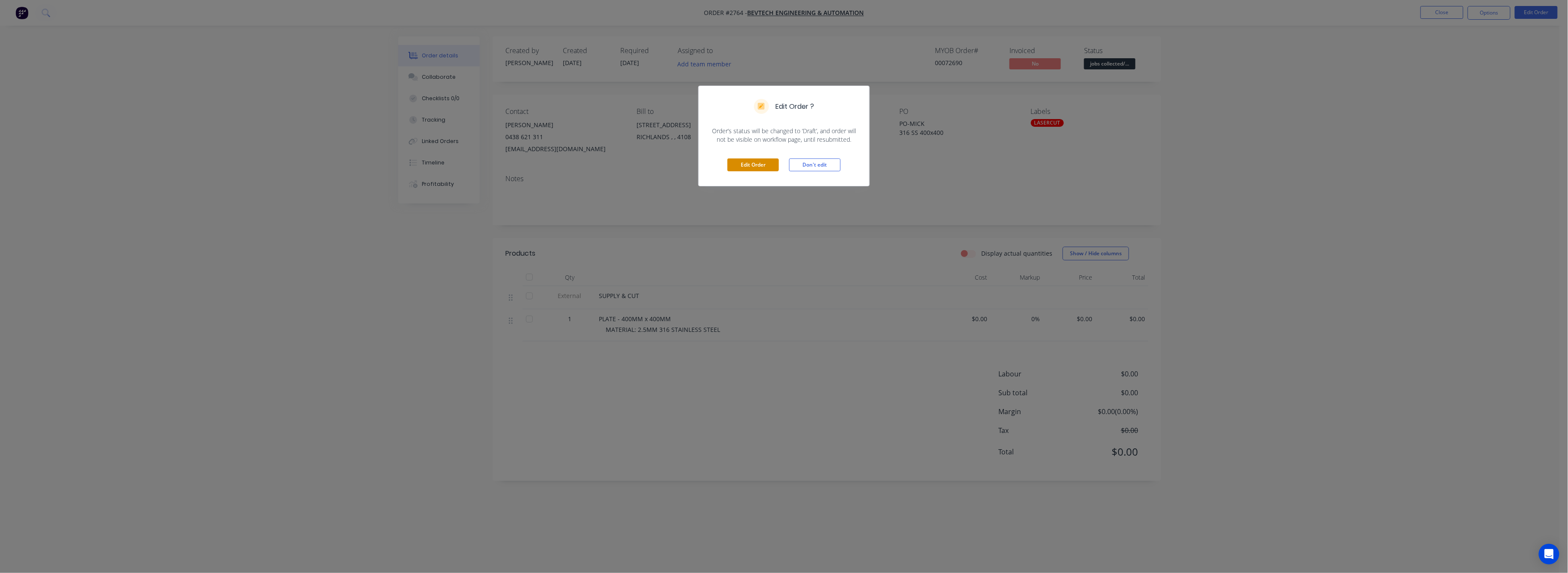
click at [751, 163] on button "Edit Order" at bounding box center [753, 165] width 52 height 13
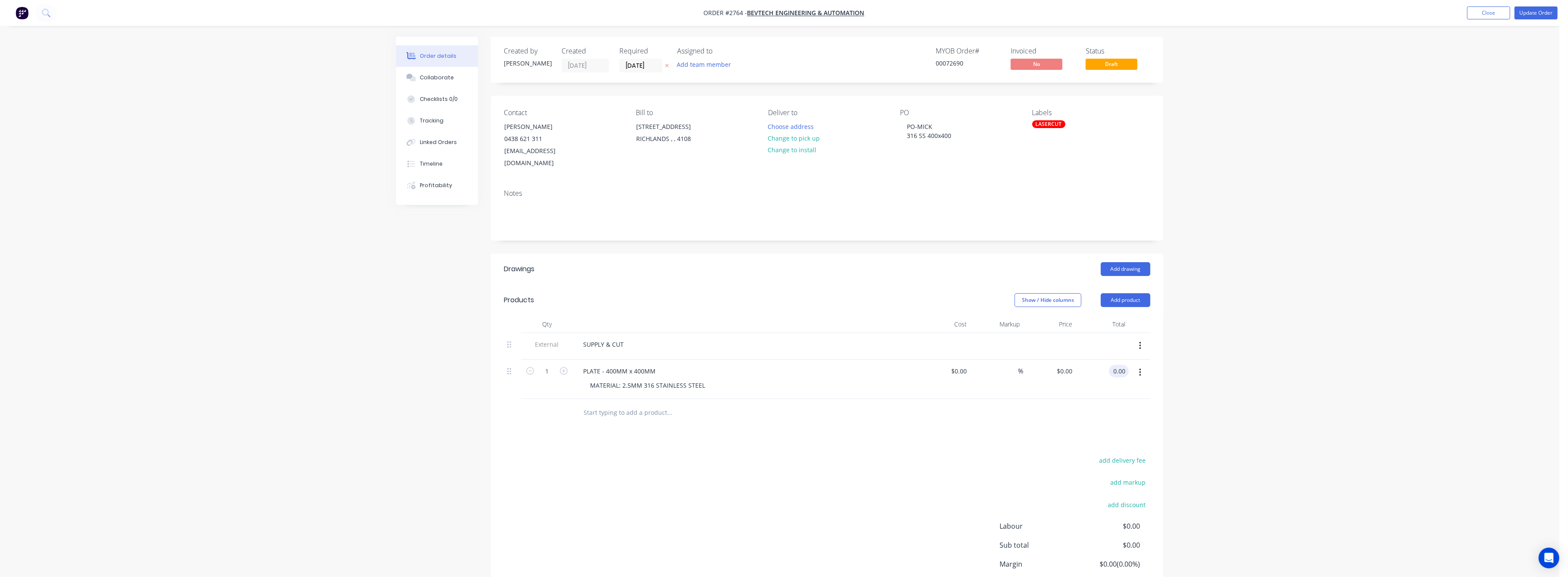
click at [1119, 365] on input "0.00" at bounding box center [1121, 371] width 17 height 12
type input "65"
type input "$65.00"
drag, startPoint x: 1315, startPoint y: 379, endPoint x: 1537, endPoint y: 252, distance: 255.8
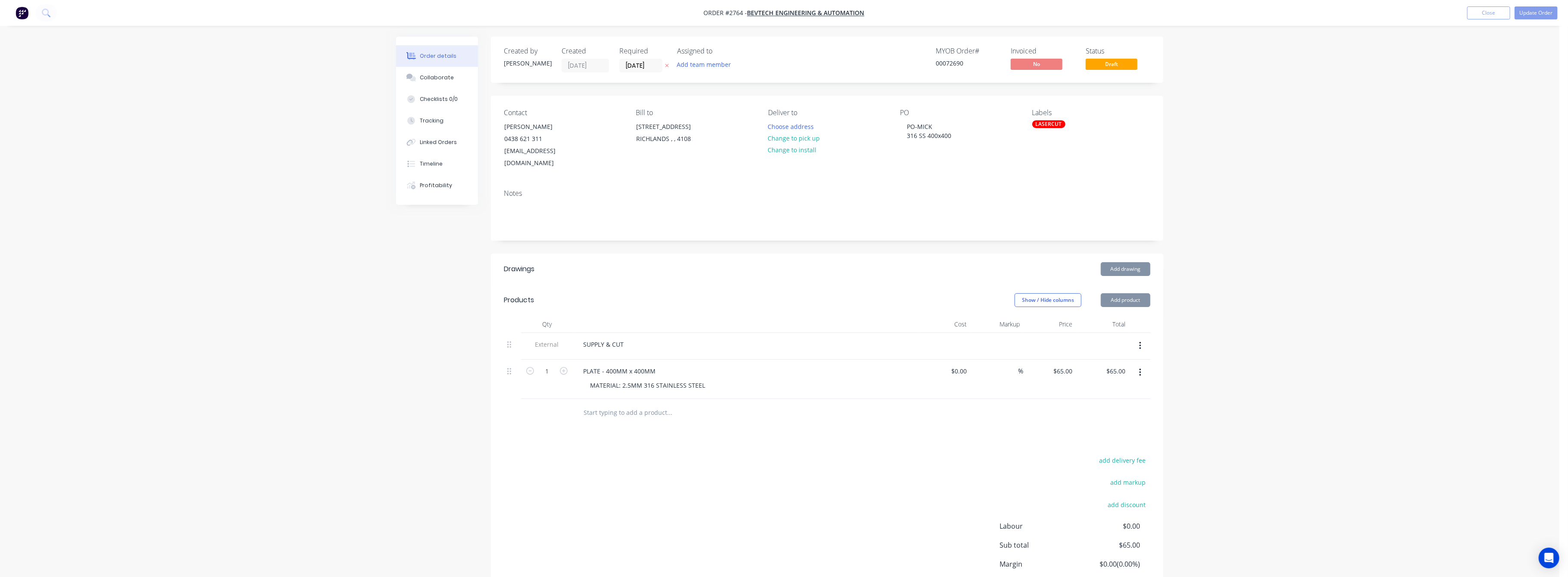
click at [1334, 364] on div "Order details Collaborate Checklists 0/0 Tracking Linked Orders Timeline Profit…" at bounding box center [780, 323] width 1559 height 647
click at [1529, 12] on button "Update Order" at bounding box center [1536, 13] width 43 height 13
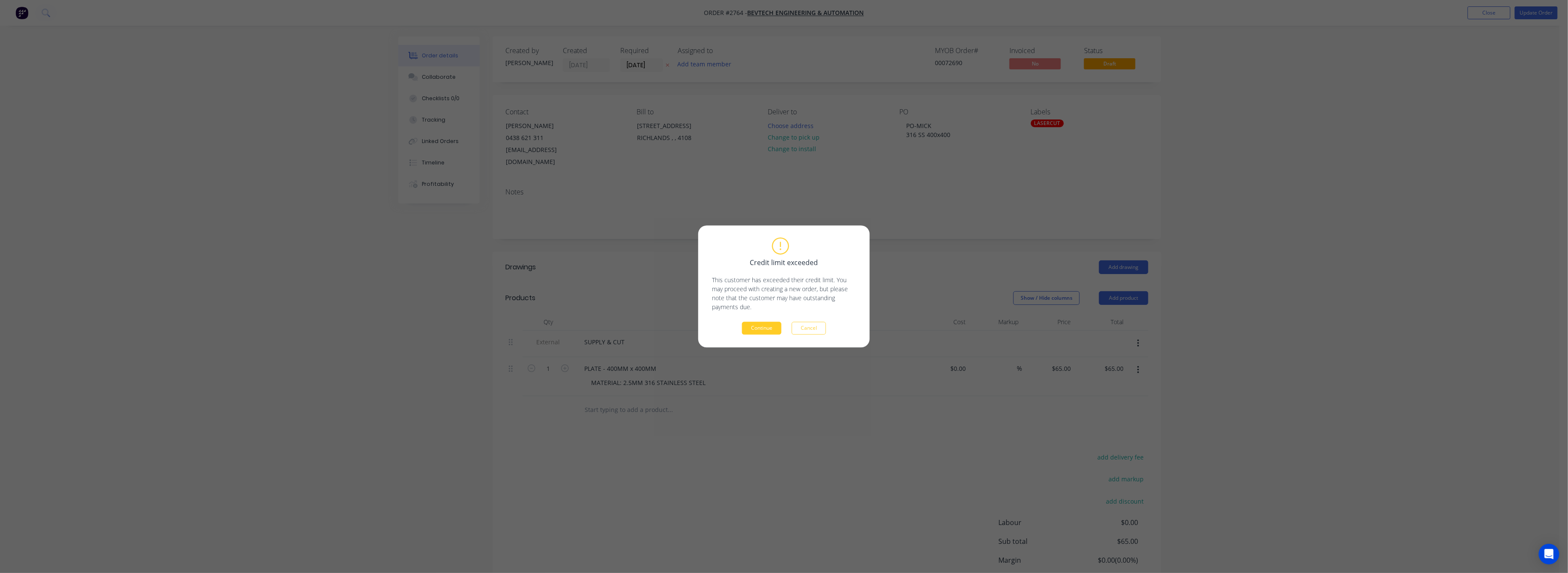
click at [752, 332] on button "Continue" at bounding box center [761, 328] width 40 height 13
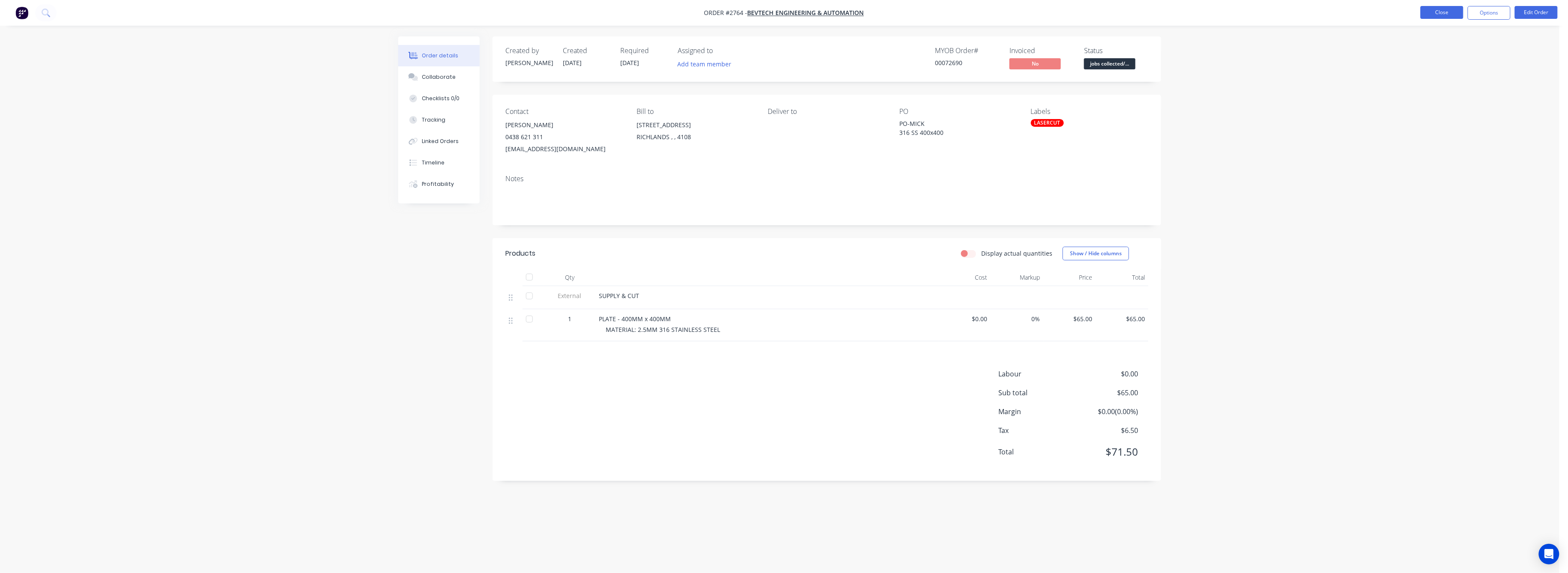
click at [1441, 12] on button "Close" at bounding box center [1442, 12] width 43 height 13
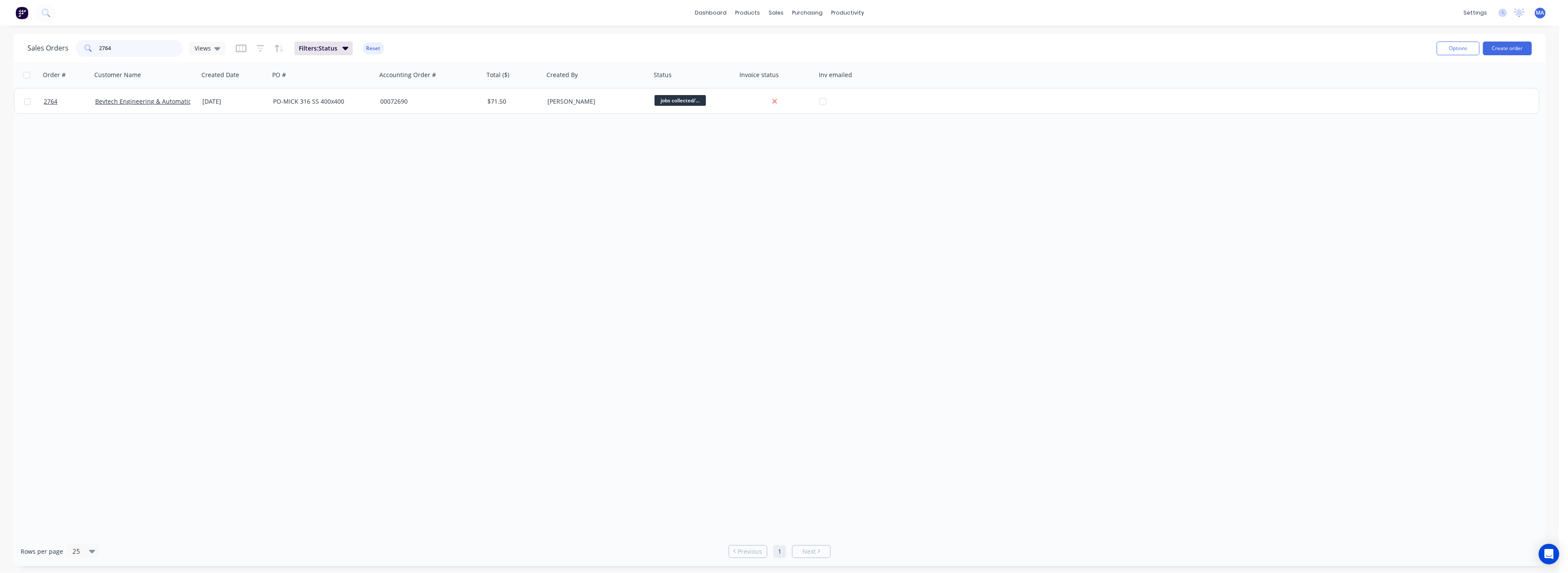
drag, startPoint x: 110, startPoint y: 49, endPoint x: 85, endPoint y: 55, distance: 25.7
click at [85, 52] on div "2764" at bounding box center [129, 48] width 107 height 17
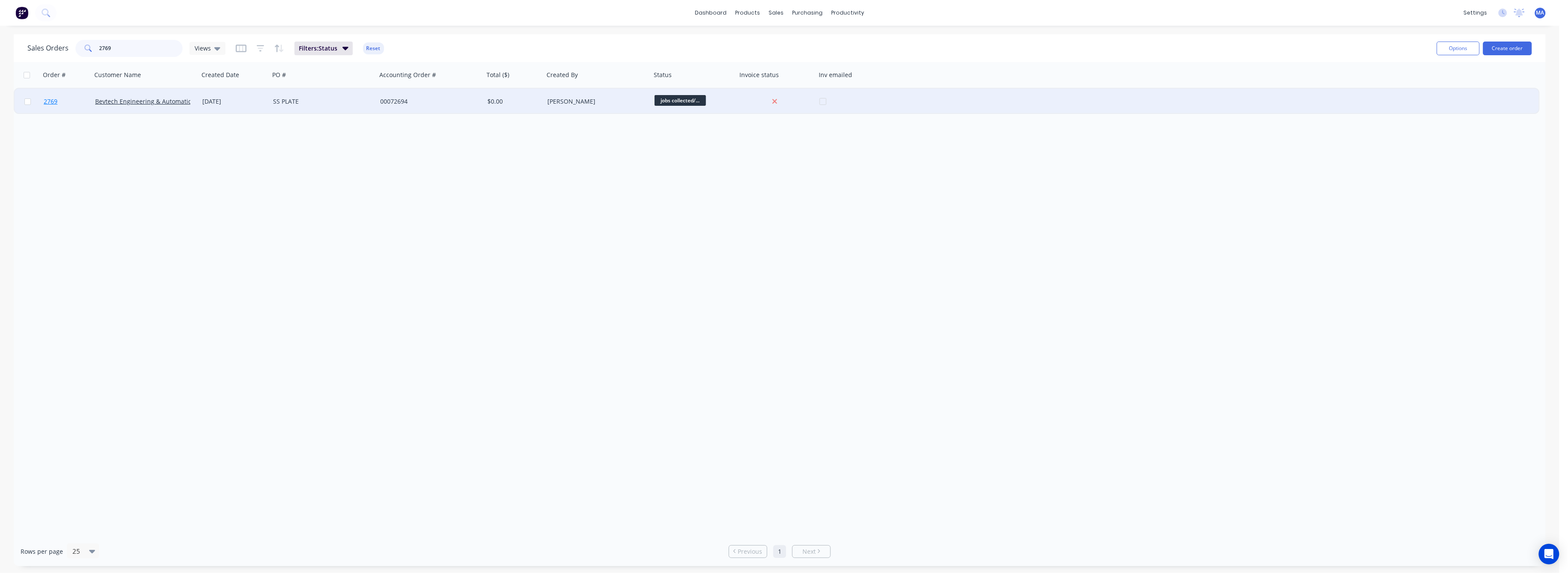
type input "2769"
click at [50, 103] on span "2769" at bounding box center [51, 102] width 14 height 9
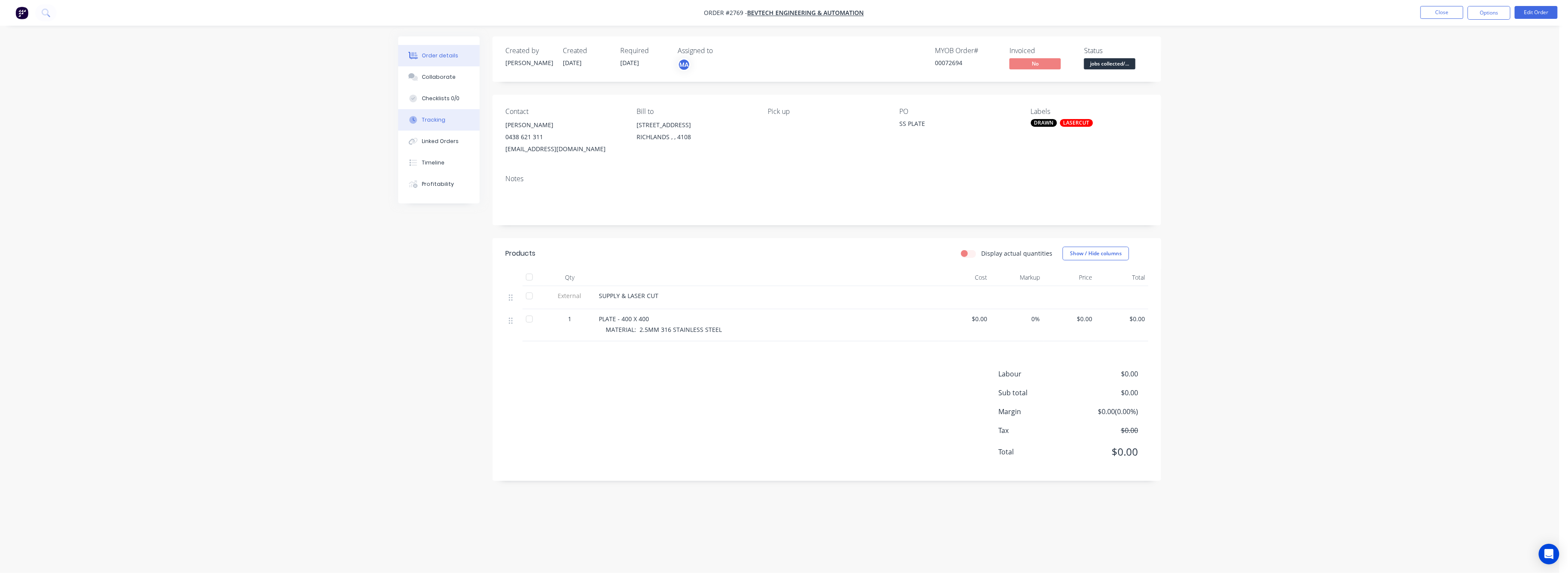
click at [427, 119] on div "Tracking" at bounding box center [434, 120] width 24 height 8
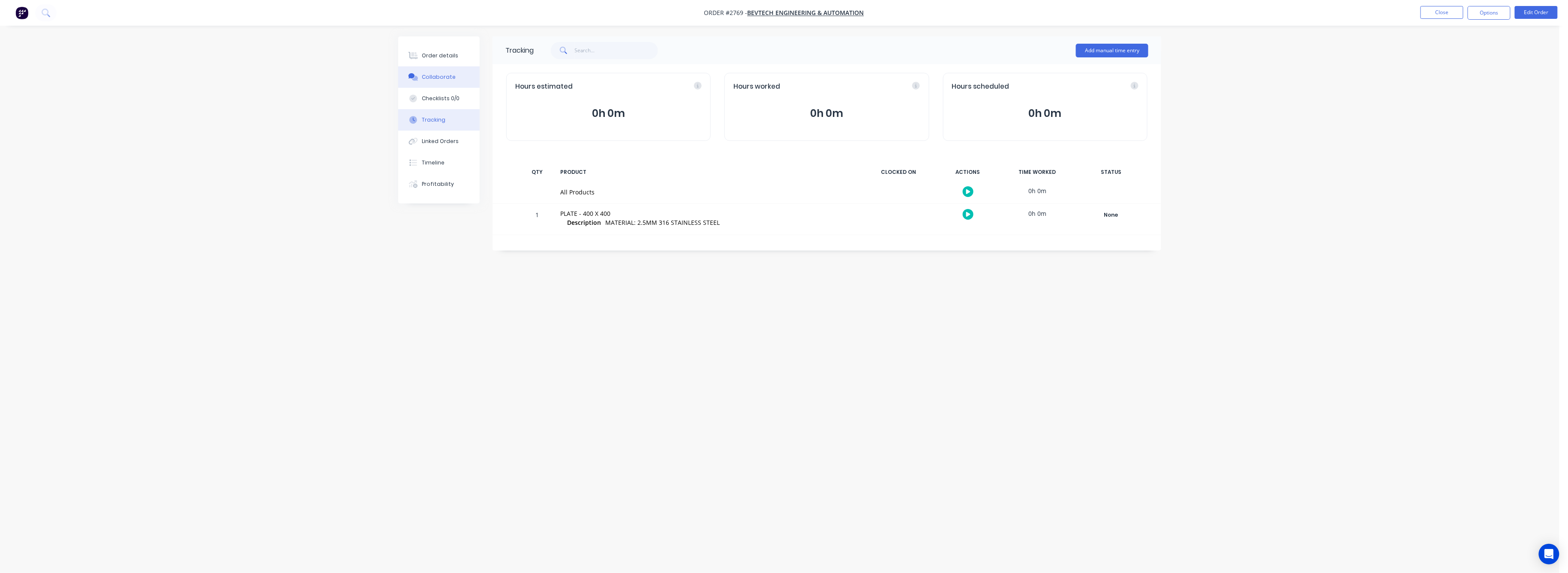
click at [452, 77] on div "Collaborate" at bounding box center [439, 77] width 34 height 8
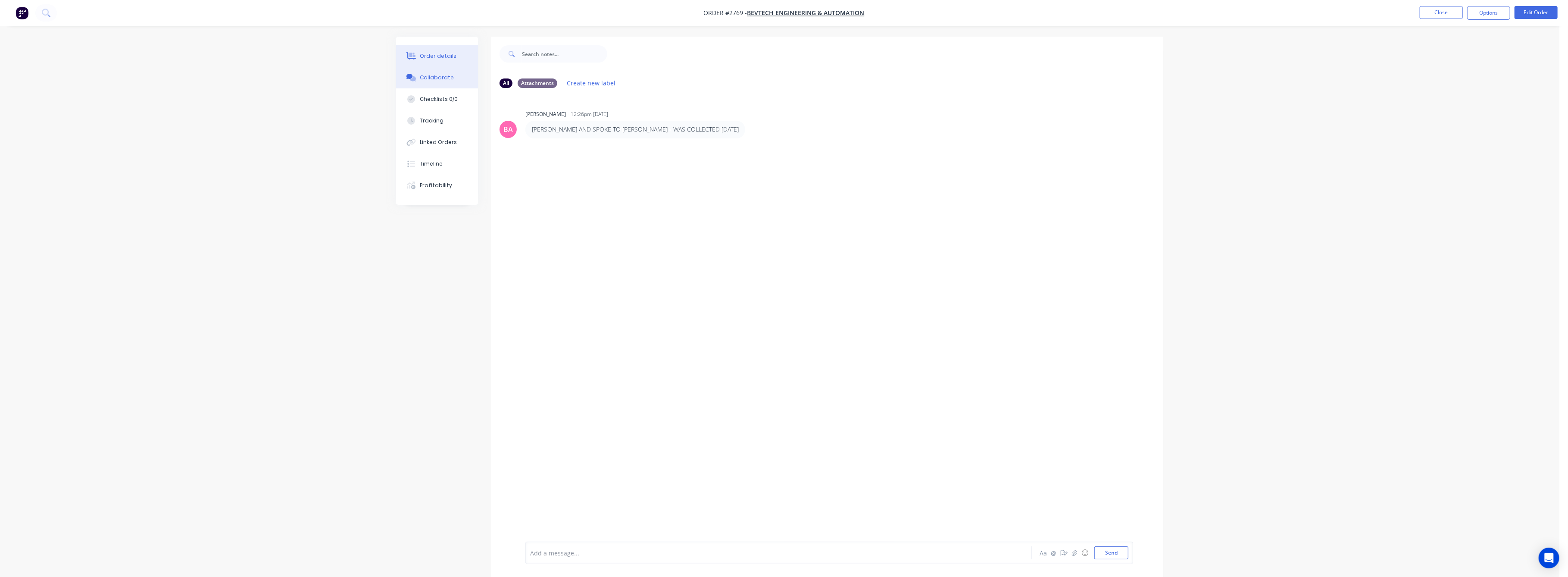
click at [445, 55] on div "Order details" at bounding box center [439, 56] width 37 height 8
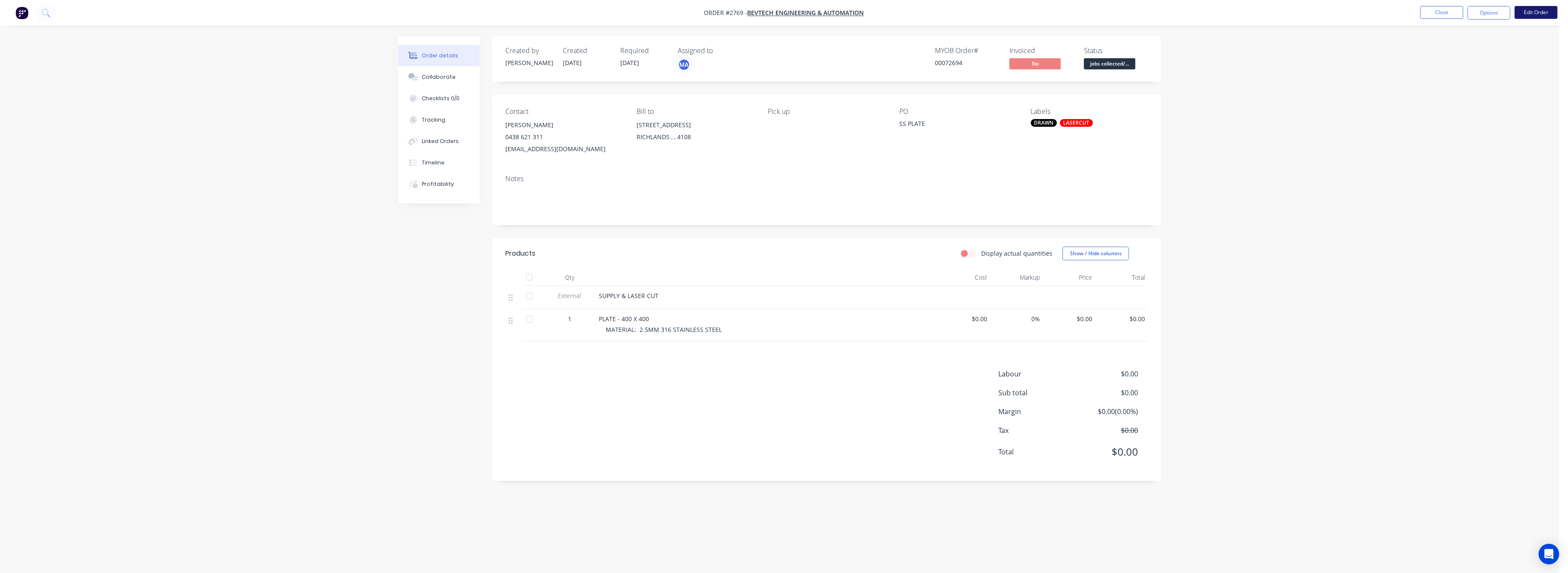
click at [1527, 14] on button "Edit Order" at bounding box center [1536, 12] width 43 height 13
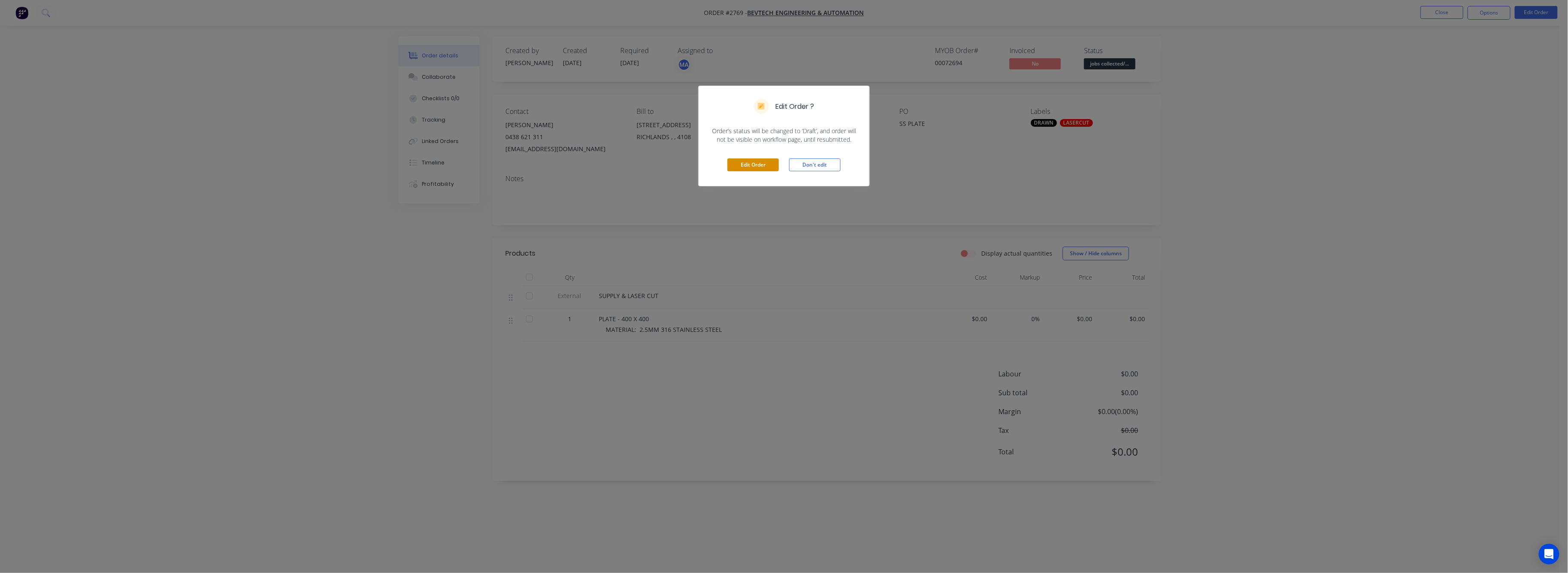
click at [761, 167] on button "Edit Order" at bounding box center [753, 165] width 52 height 13
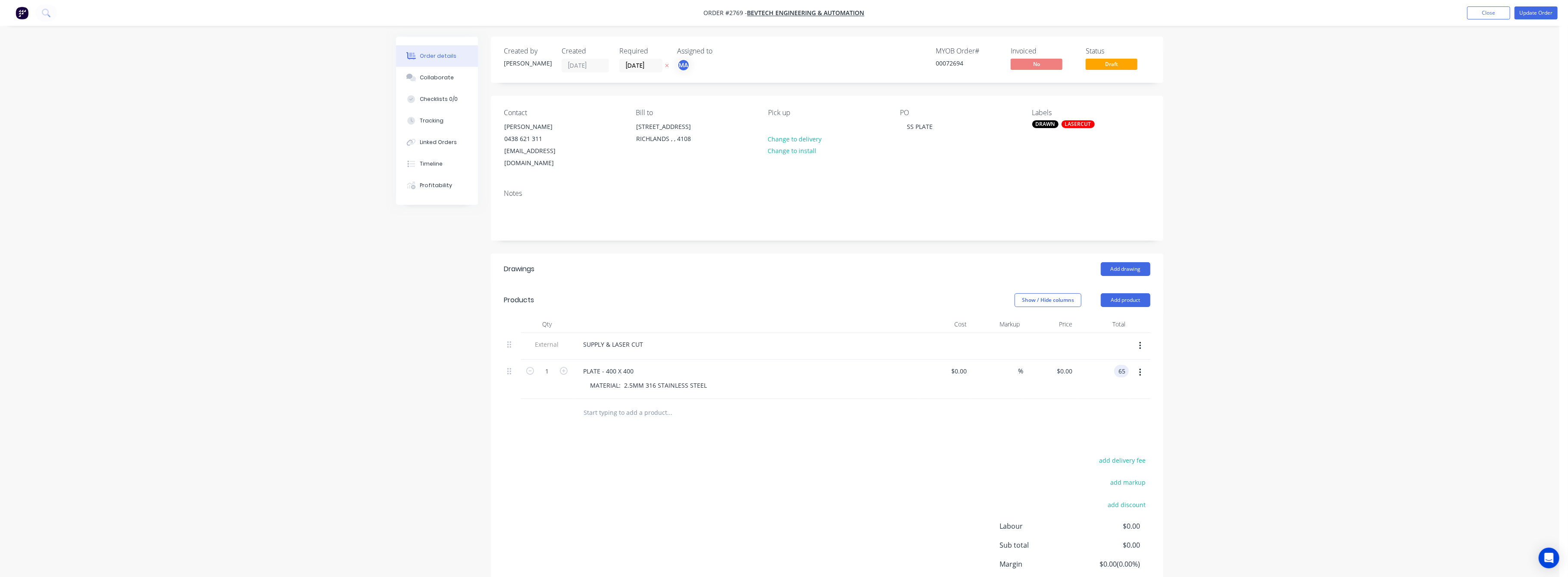
type input "65"
type input "$65.00"
drag, startPoint x: 1261, startPoint y: 348, endPoint x: 1266, endPoint y: 348, distance: 5.0
click at [1263, 348] on div "Order details Collaborate Checklists 0/0 Tracking Linked Orders Timeline Profit…" at bounding box center [780, 323] width 1559 height 647
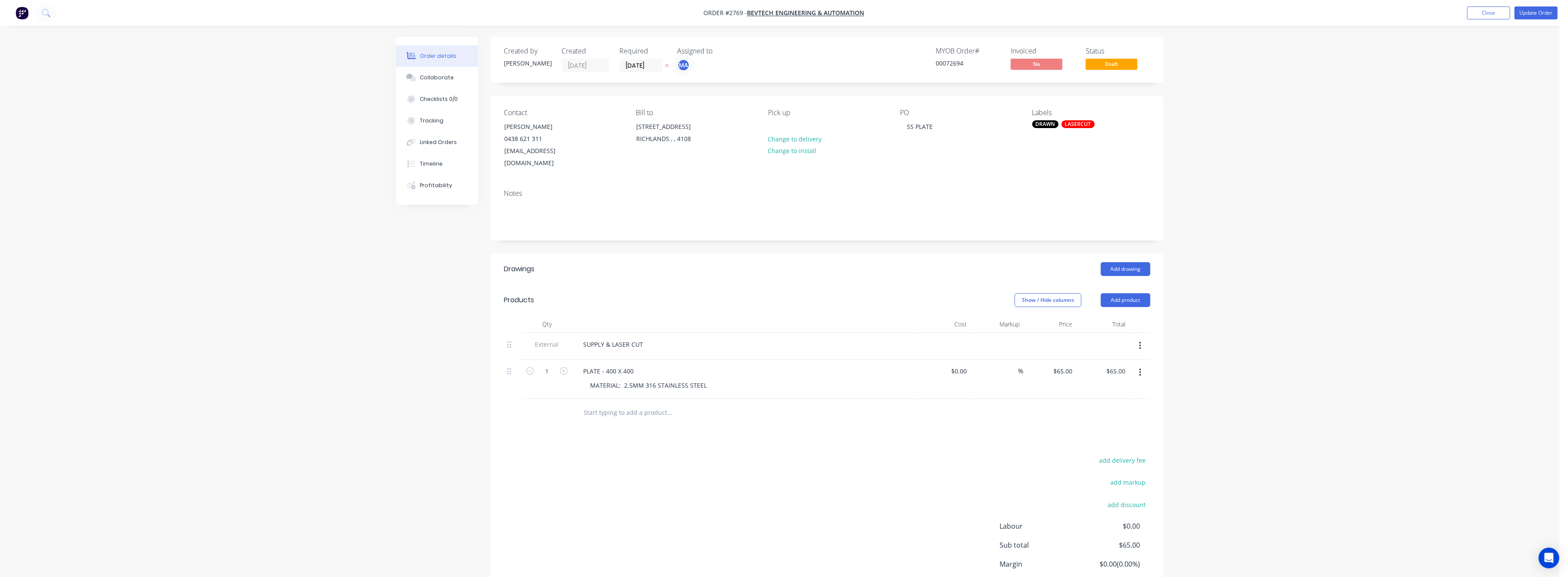
click at [1534, 5] on nav "Order #2769 - Bevtech Engineering & Automation Add product Close Update Order" at bounding box center [784, 13] width 1568 height 26
click at [1534, 11] on button "Update Order" at bounding box center [1536, 13] width 43 height 13
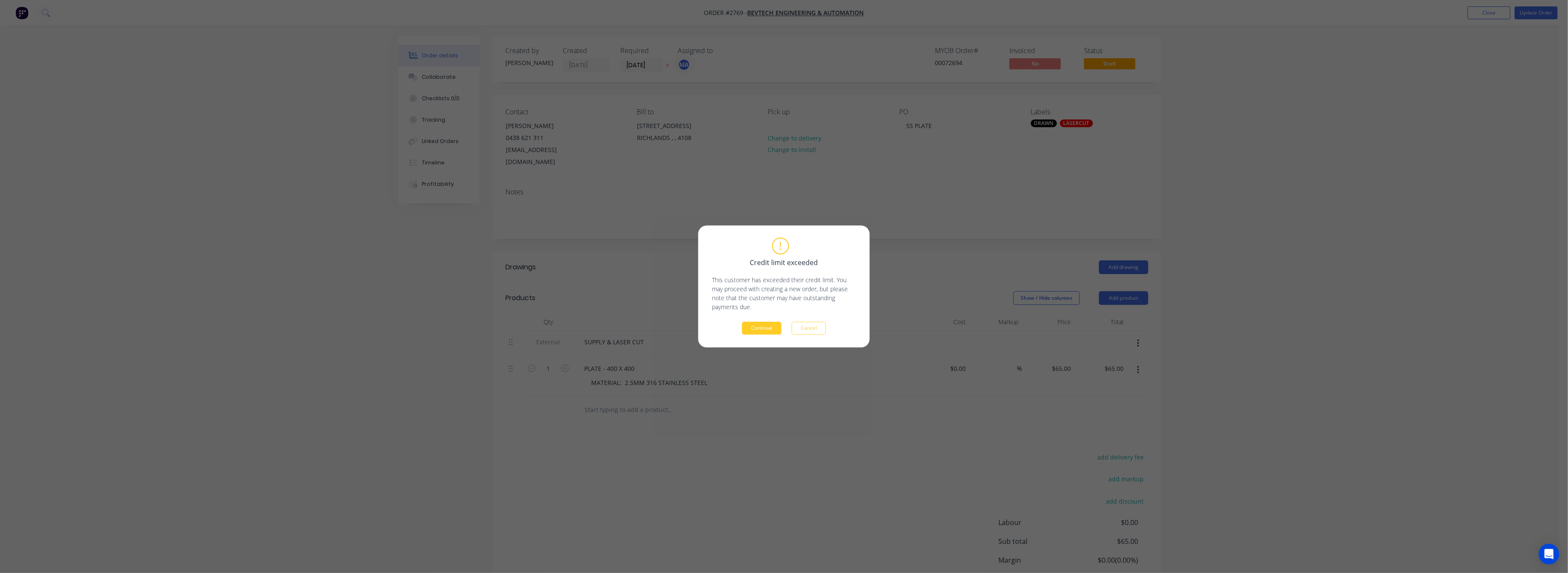
click at [765, 326] on button "Continue" at bounding box center [761, 328] width 40 height 13
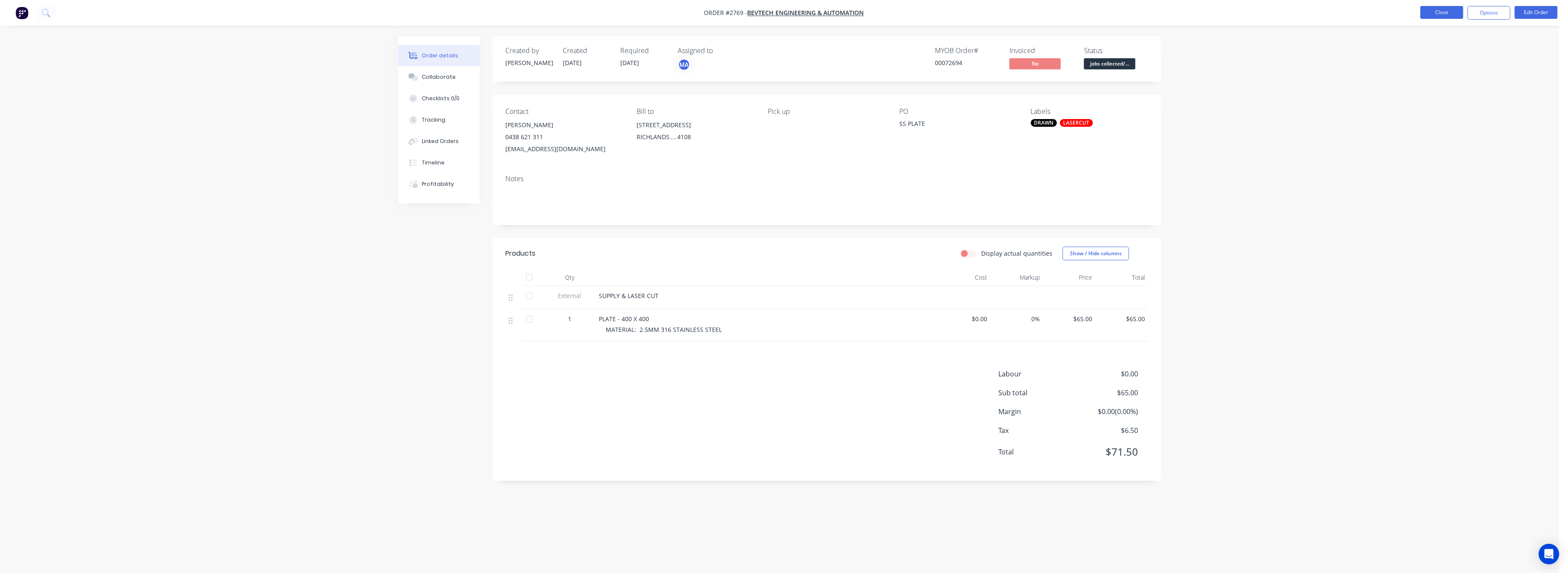
drag, startPoint x: 1440, startPoint y: 10, endPoint x: 1431, endPoint y: 10, distance: 9.0
click at [1431, 10] on button "Close" at bounding box center [1442, 12] width 43 height 13
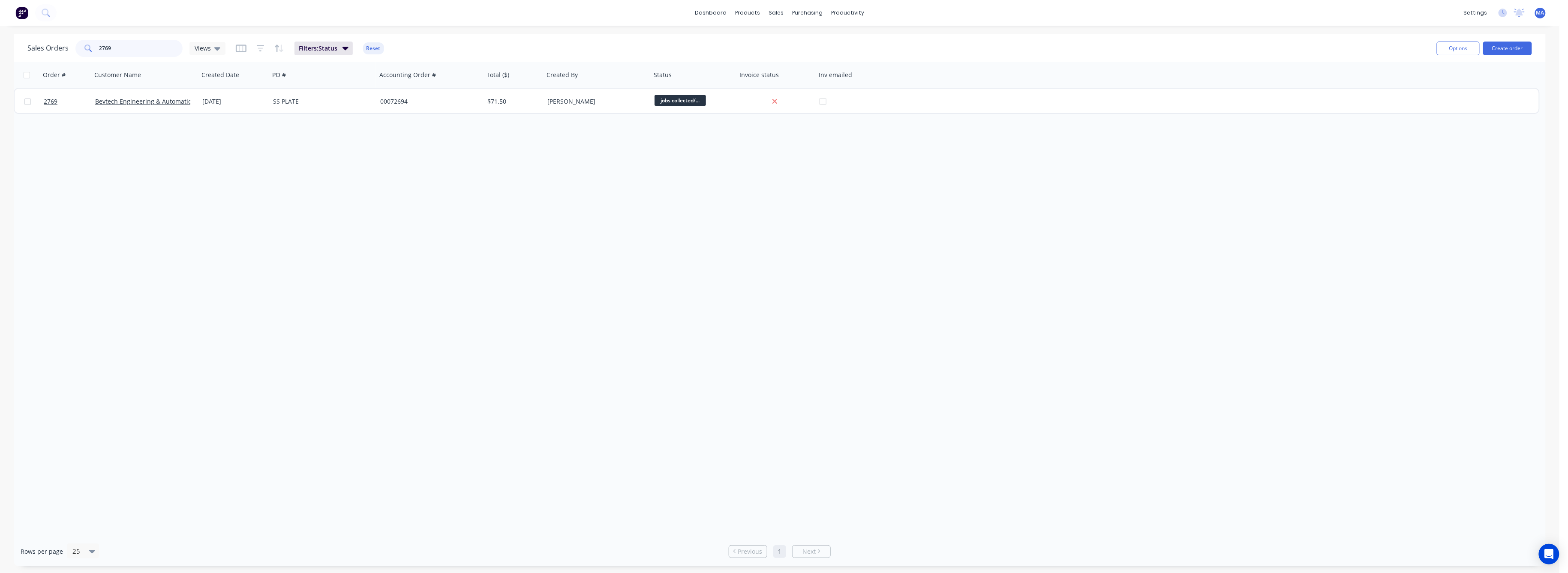
drag, startPoint x: 111, startPoint y: 50, endPoint x: 119, endPoint y: 128, distance: 78.4
click at [84, 51] on div "2769" at bounding box center [129, 48] width 107 height 17
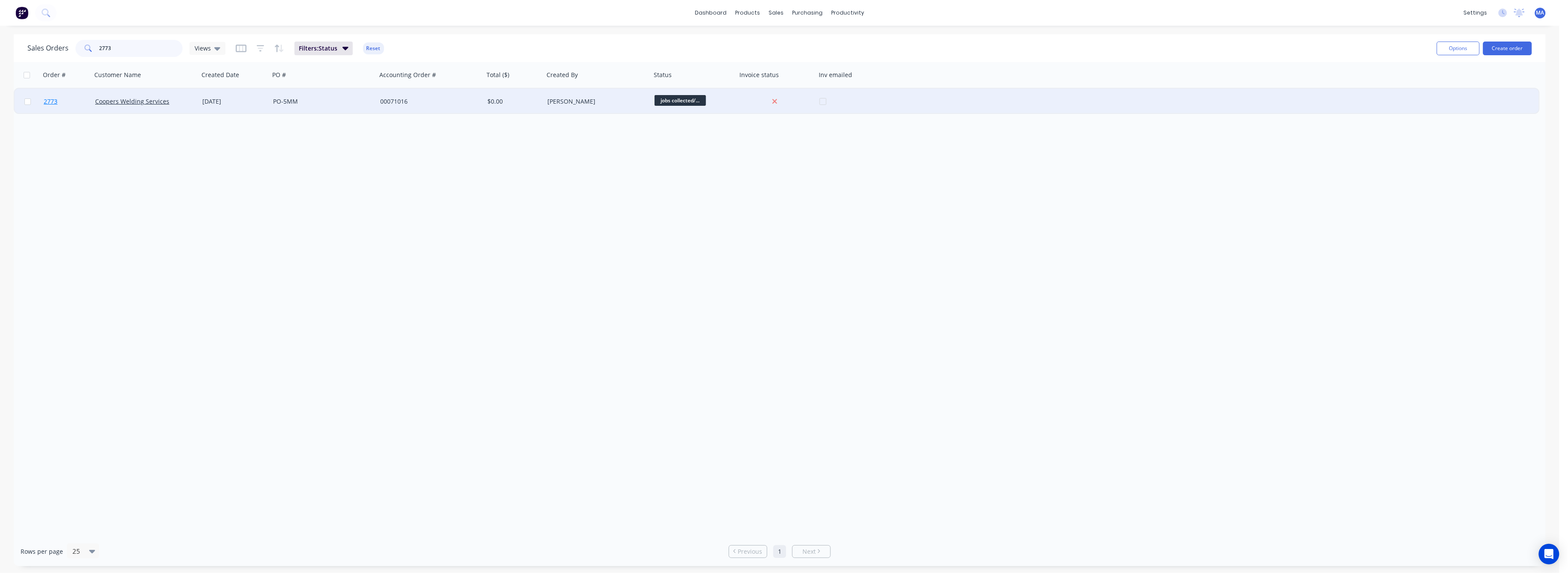
type input "2773"
click at [50, 101] on span "2773" at bounding box center [51, 102] width 14 height 9
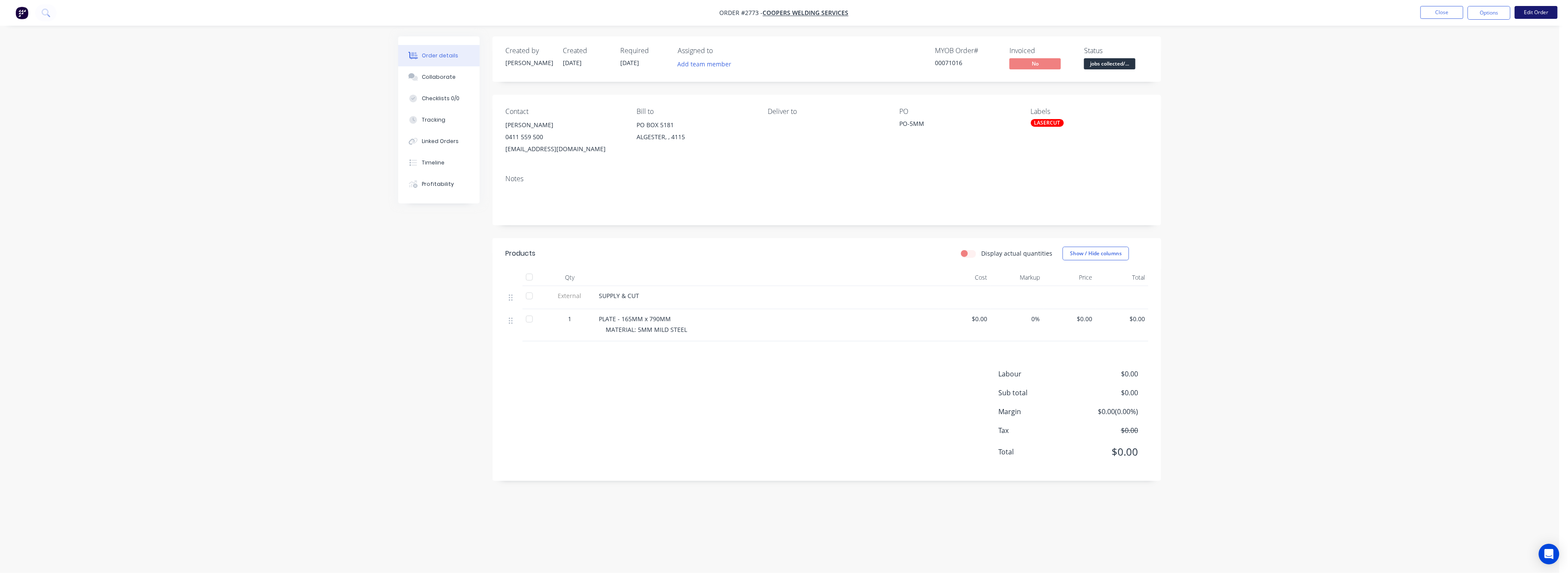
click at [1531, 12] on button "Edit Order" at bounding box center [1536, 12] width 43 height 13
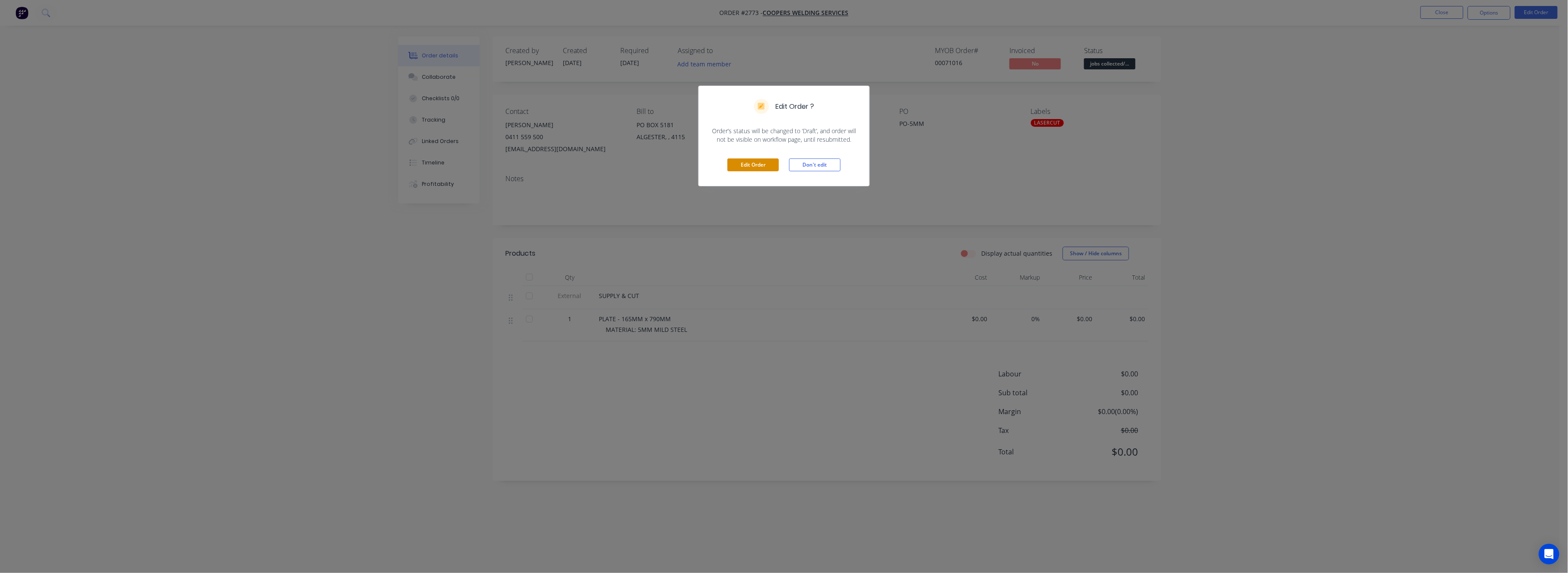
click at [752, 161] on button "Edit Order" at bounding box center [753, 165] width 52 height 13
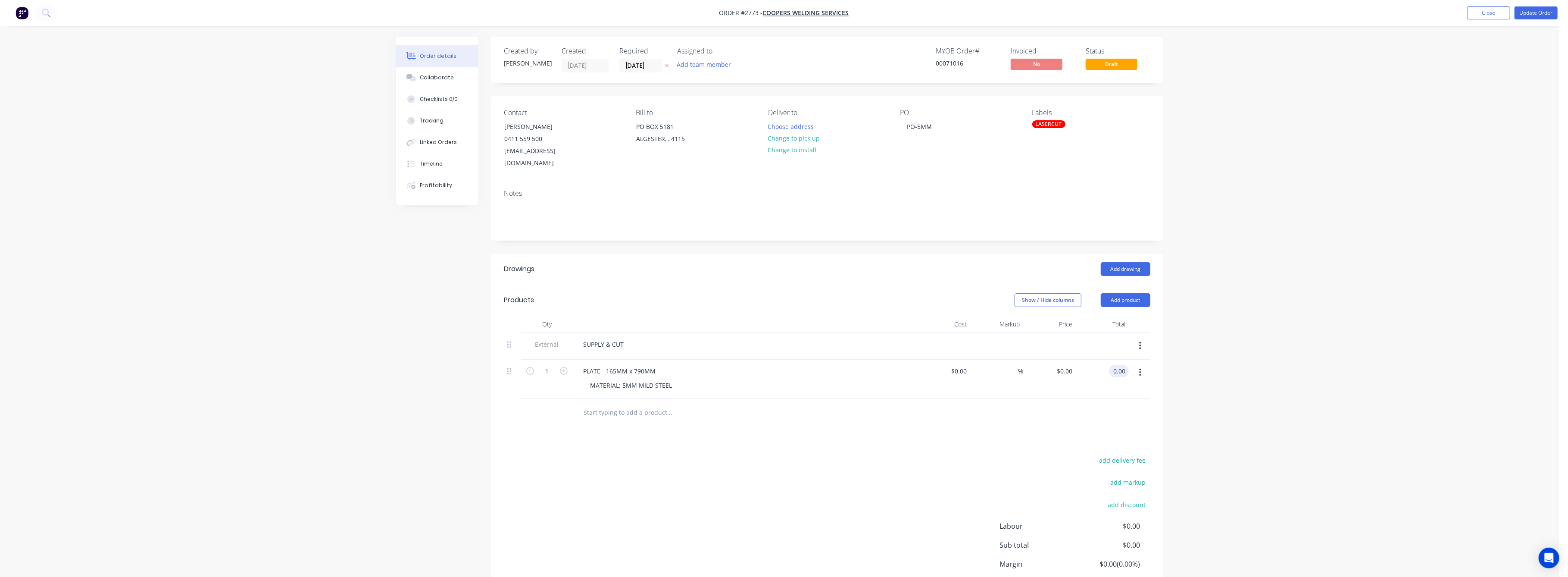
click at [1119, 365] on input "0.00" at bounding box center [1121, 371] width 17 height 12
type input "55"
type input "$55.00"
drag, startPoint x: 1222, startPoint y: 401, endPoint x: 1470, endPoint y: 258, distance: 286.3
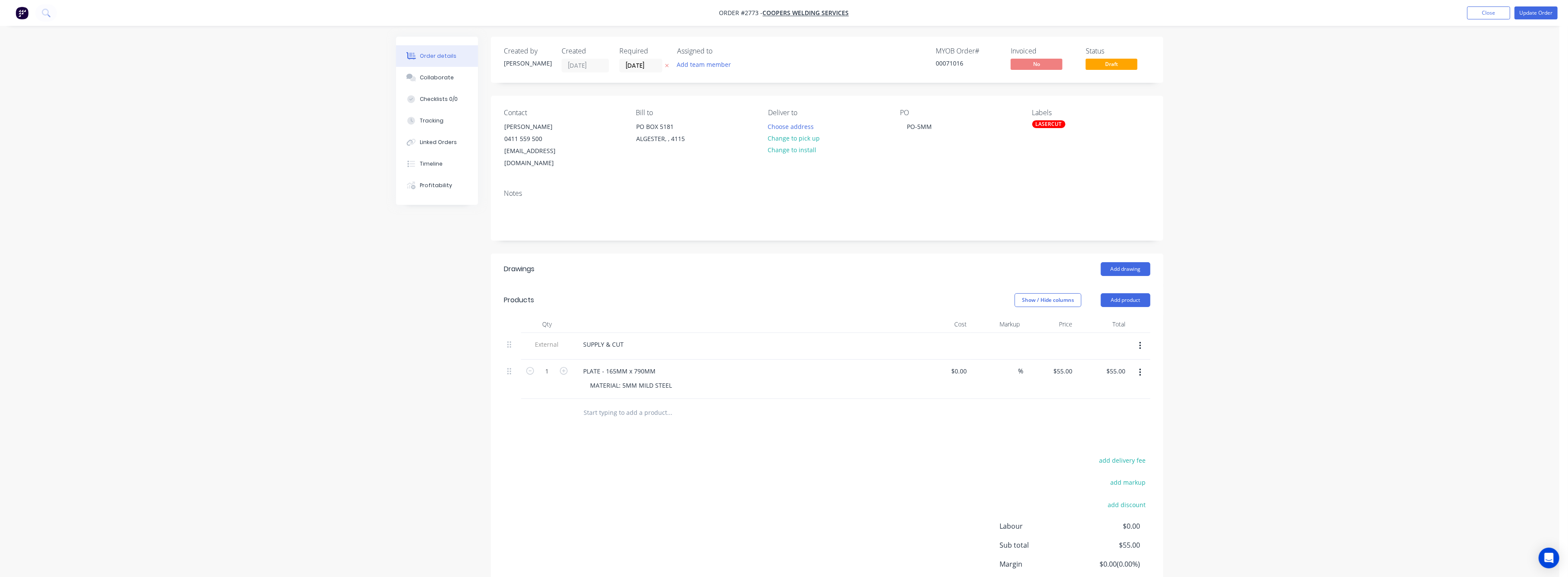
click at [1247, 384] on div "Order details Collaborate Checklists 0/0 Tracking Linked Orders Timeline Profit…" at bounding box center [780, 323] width 1559 height 647
click at [1540, 14] on button "Update Order" at bounding box center [1536, 13] width 43 height 13
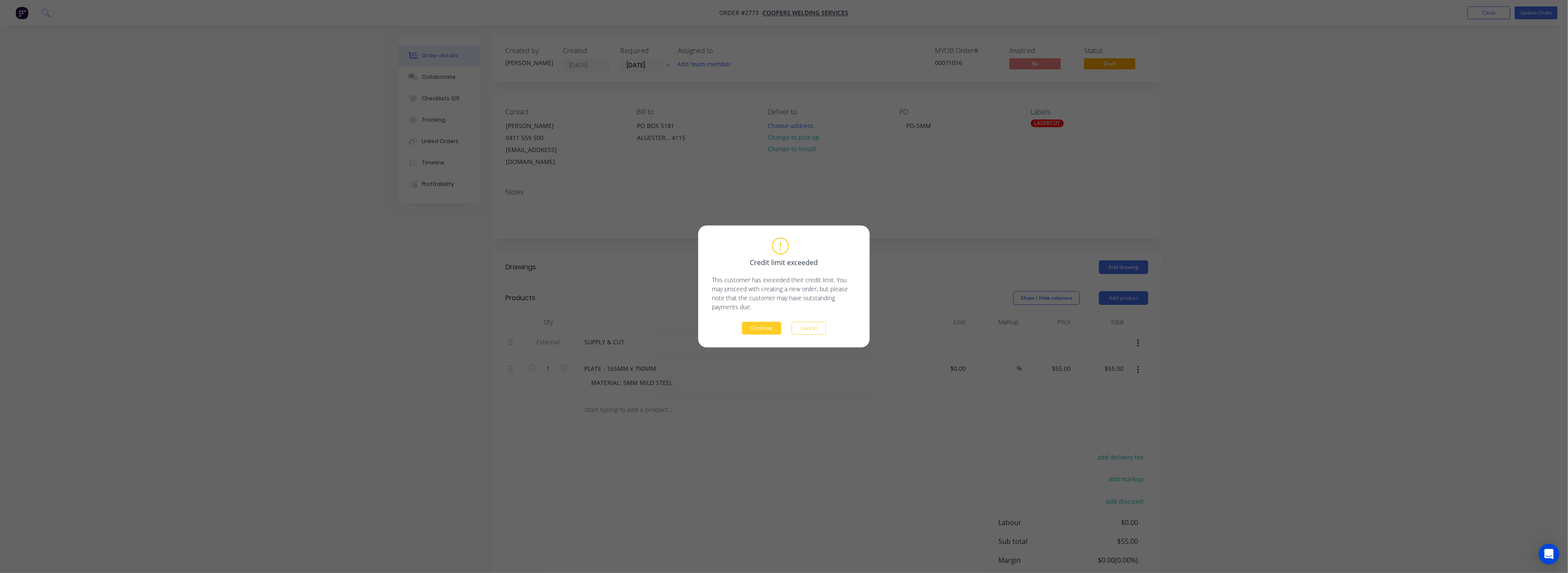
click at [769, 329] on button "Continue" at bounding box center [761, 328] width 40 height 13
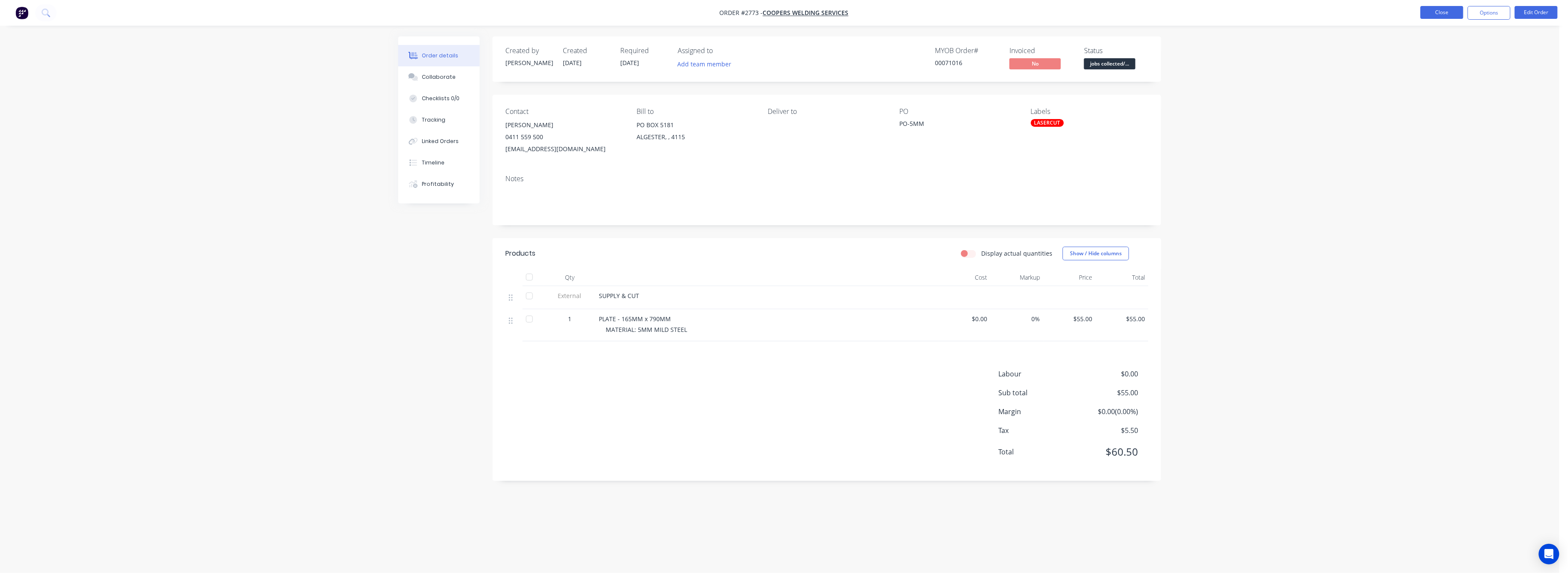
click at [1444, 14] on button "Close" at bounding box center [1442, 12] width 43 height 13
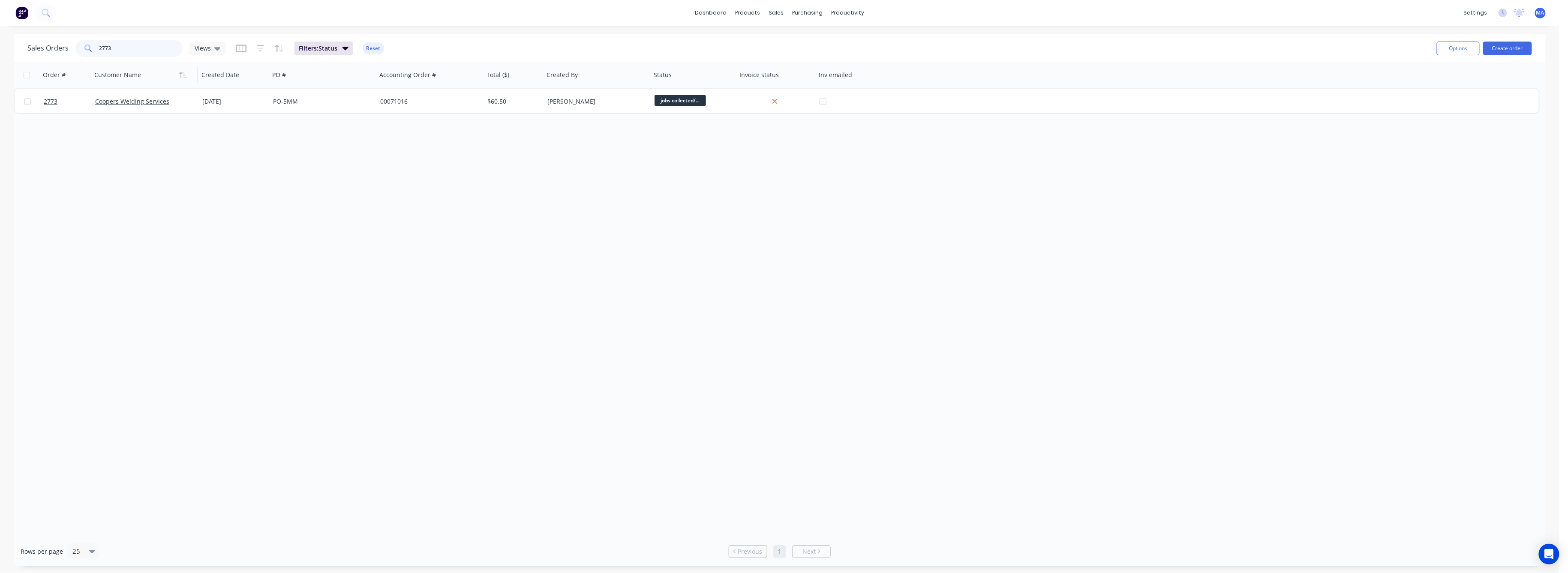
drag, startPoint x: 114, startPoint y: 46, endPoint x: 105, endPoint y: 74, distance: 29.4
click at [85, 52] on div "2773" at bounding box center [129, 48] width 107 height 17
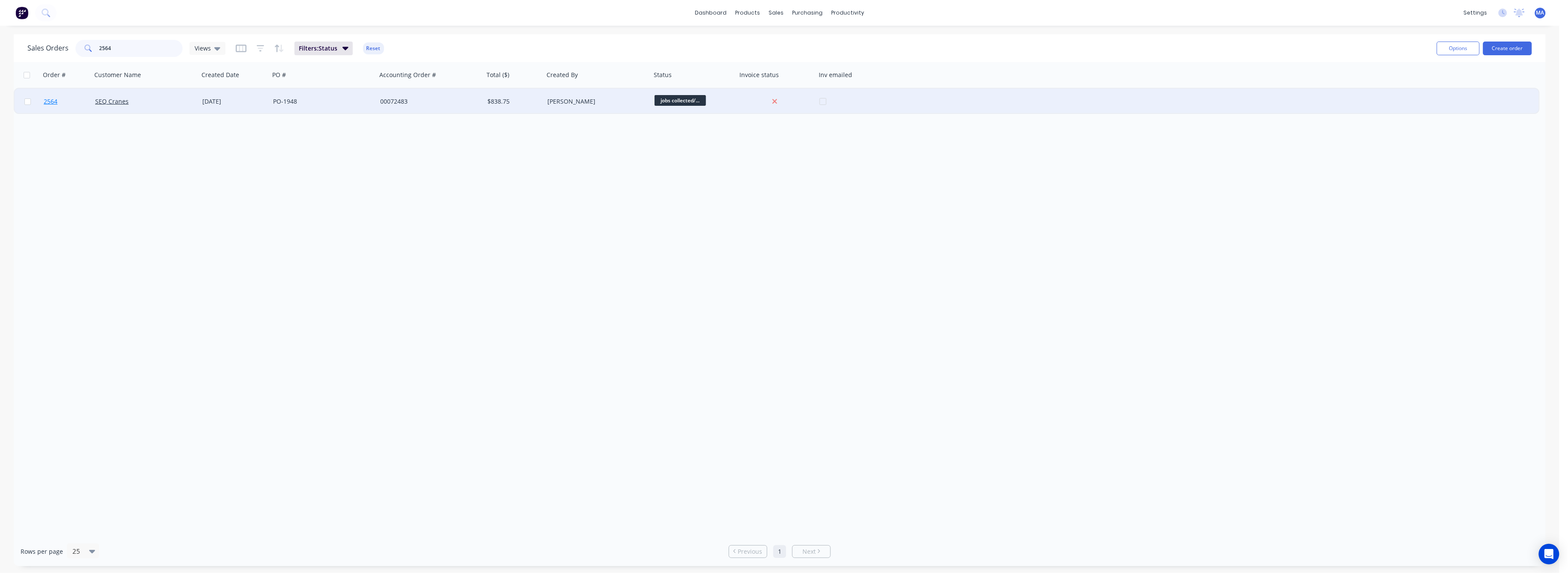
type input "2564"
click at [55, 100] on span "2564" at bounding box center [51, 102] width 14 height 9
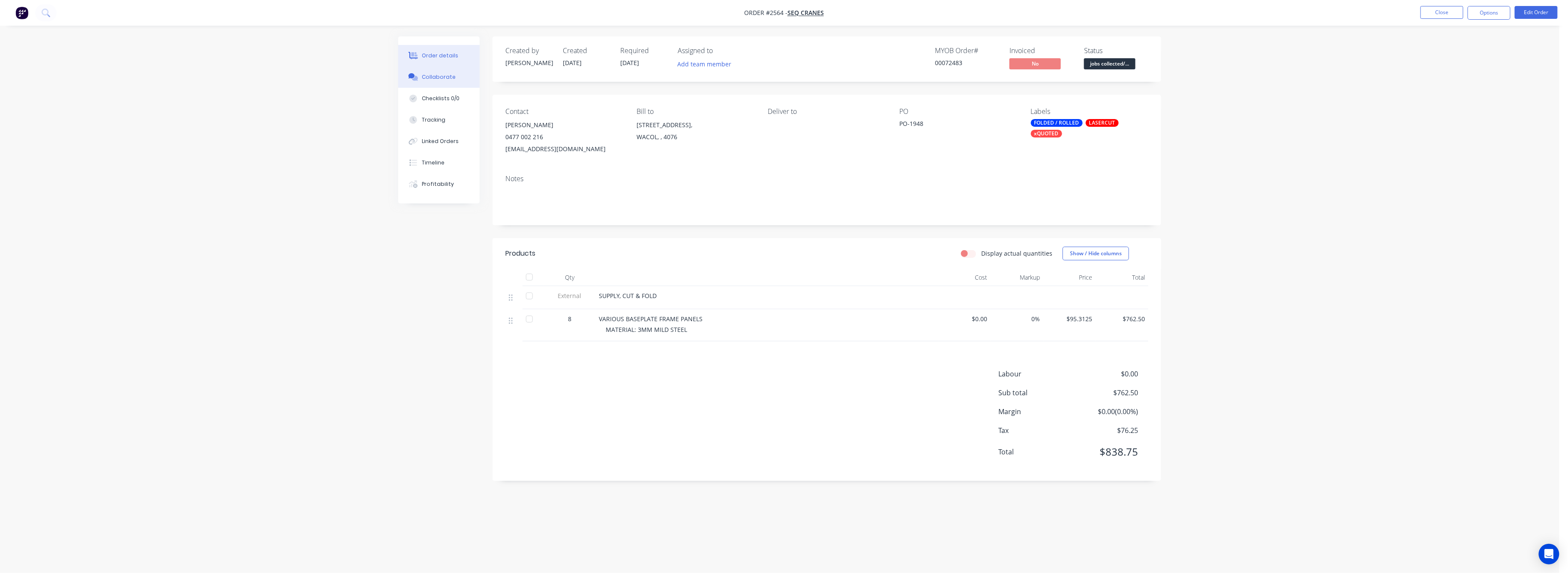
click at [438, 77] on div "Collaborate" at bounding box center [439, 77] width 34 height 8
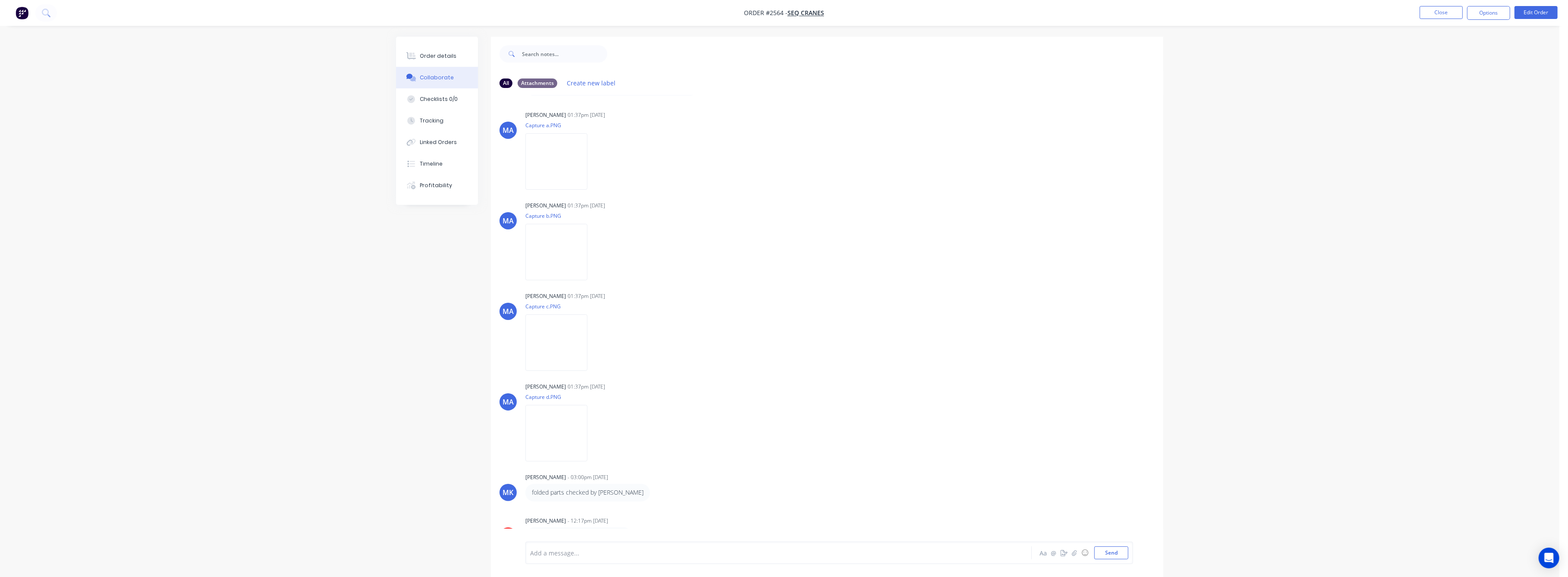
scroll to position [555, 0]
click at [552, 424] on img at bounding box center [556, 431] width 62 height 56
click at [704, 361] on div "[PERSON_NAME] 01:37pm [DATE] Capture c.PNG Labels Download Delete" at bounding box center [660, 326] width 269 height 78
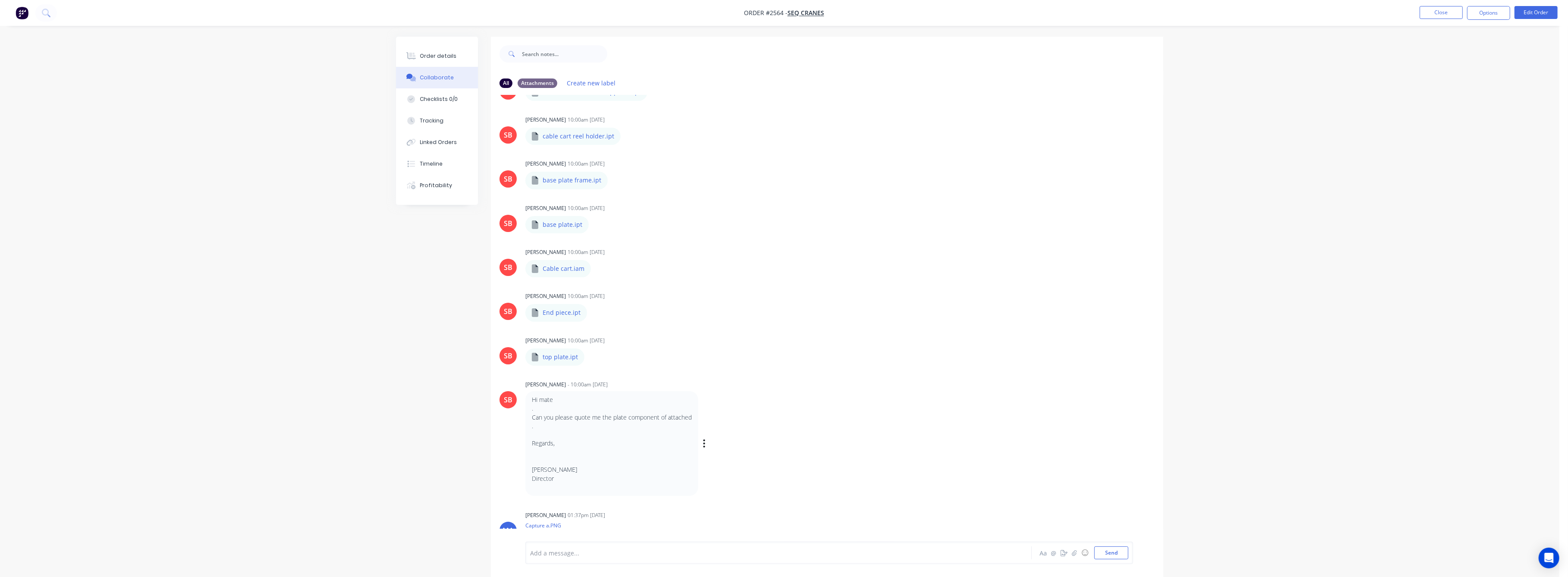
scroll to position [0, 0]
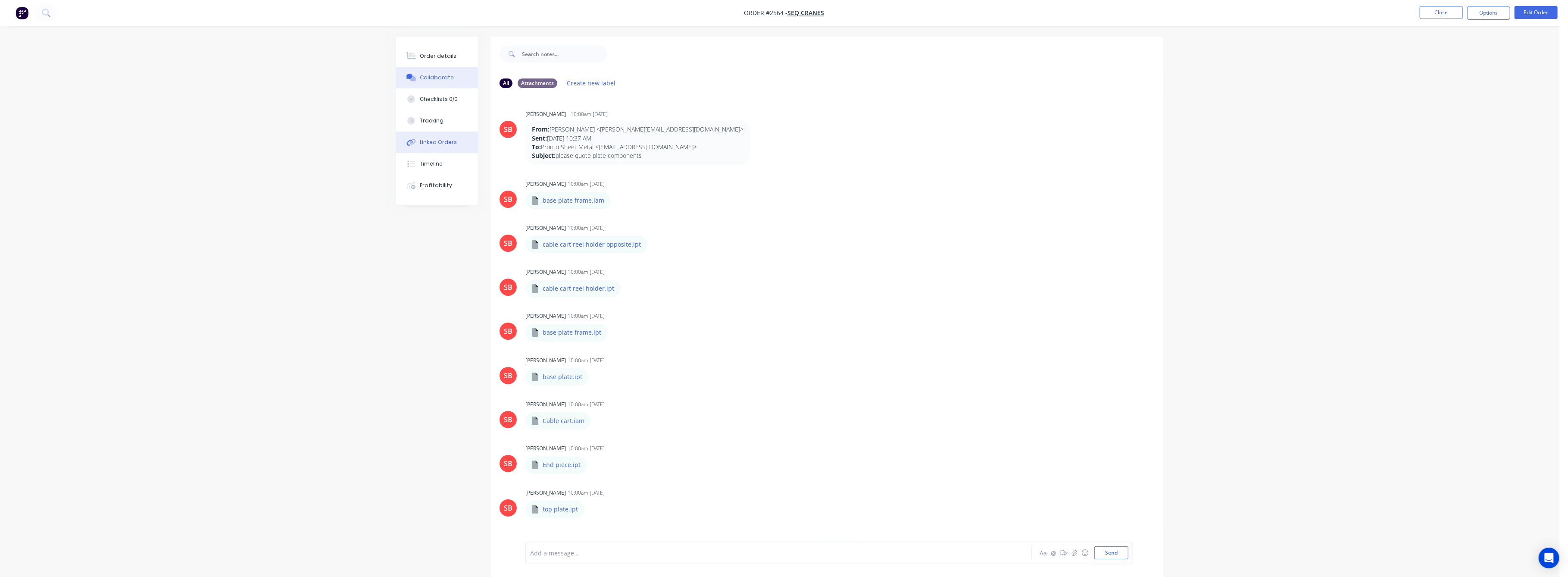
click at [433, 137] on button "Linked Orders" at bounding box center [437, 142] width 82 height 21
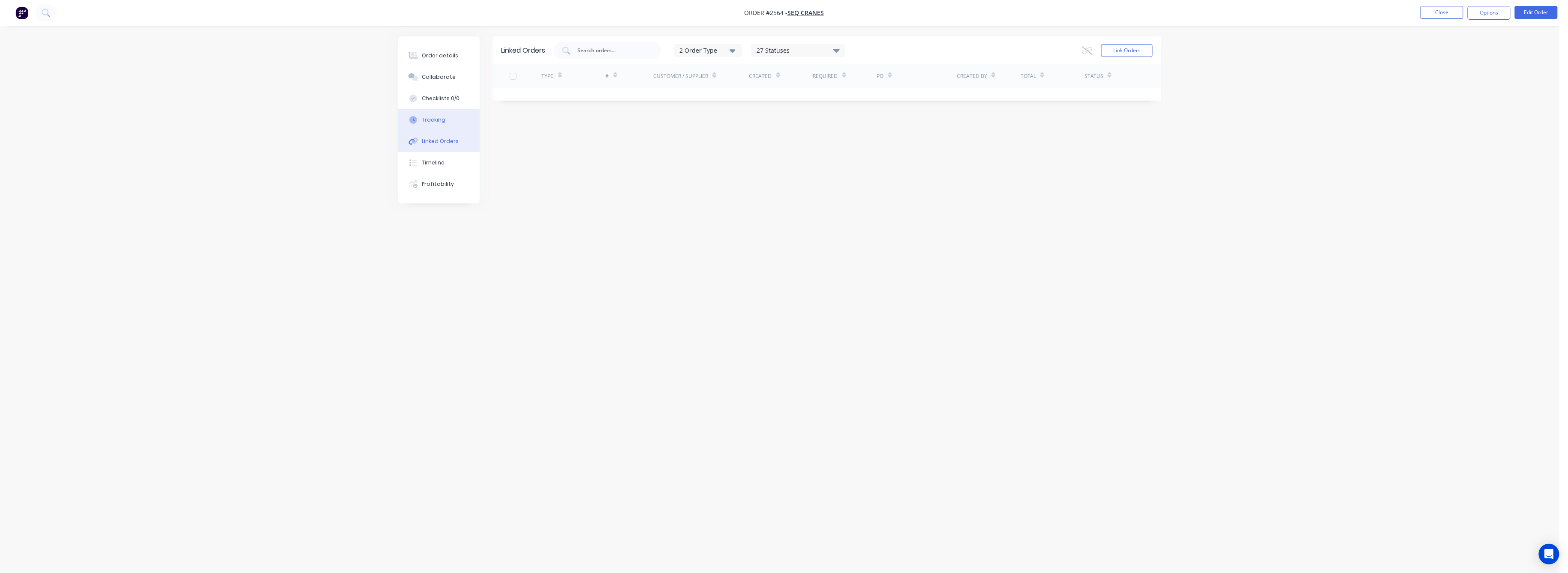
click at [432, 115] on button "Tracking" at bounding box center [439, 120] width 82 height 21
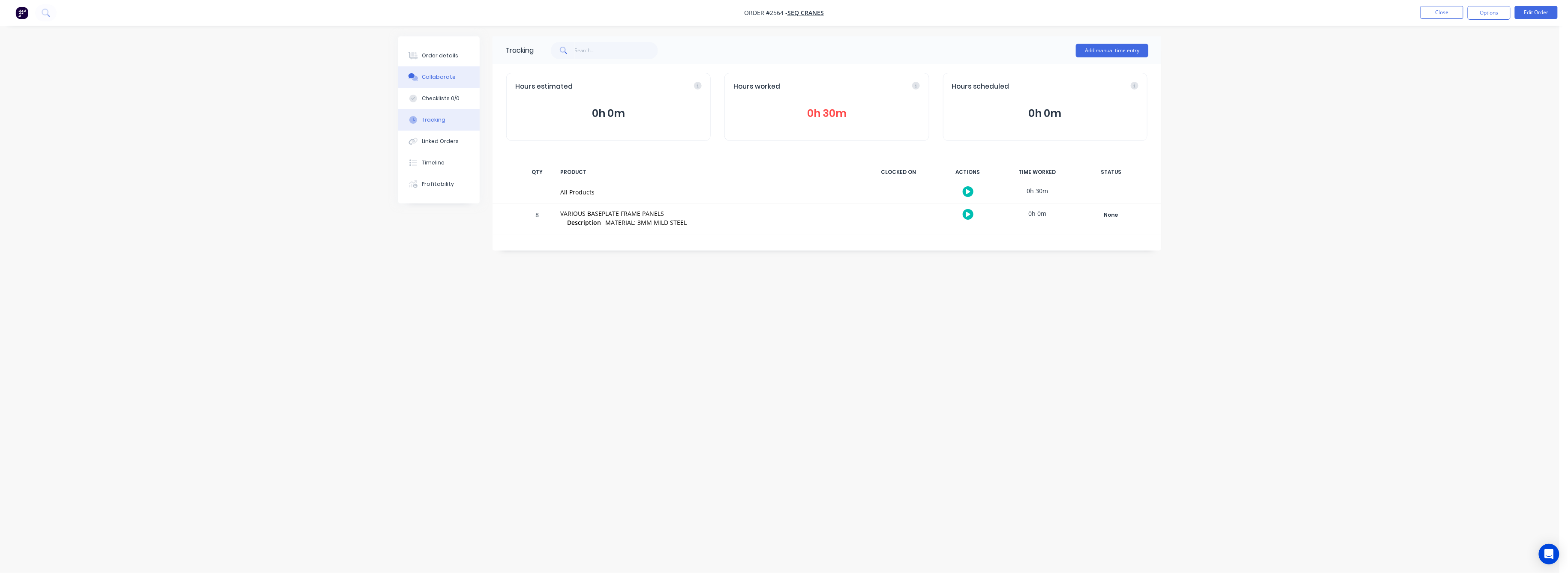
click at [438, 80] on div "Collaborate" at bounding box center [439, 77] width 34 height 8
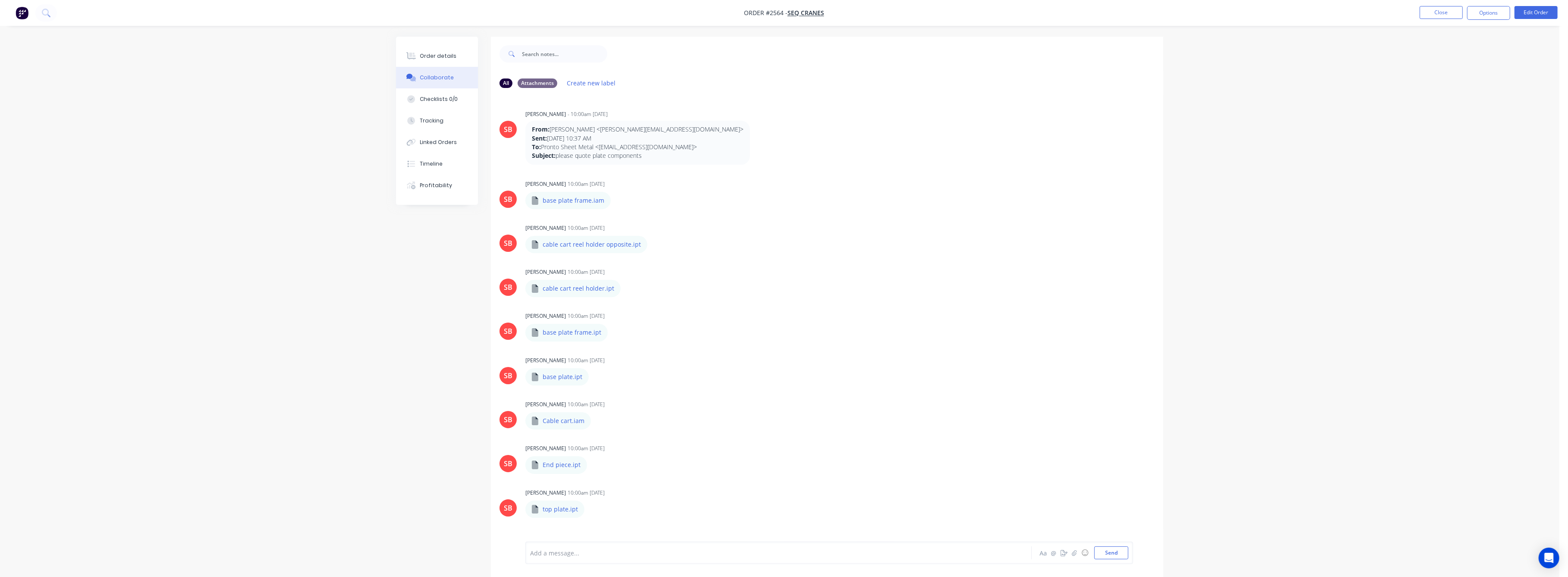
click at [433, 80] on div "Collaborate" at bounding box center [438, 77] width 34 height 8
drag, startPoint x: 831, startPoint y: 297, endPoint x: 826, endPoint y: 278, distance: 19.6
click at [831, 295] on div "SB [PERSON_NAME] 10:00am [DATE] base plate frame.iam base plate frame.iam Label…" at bounding box center [827, 347] width 673 height 340
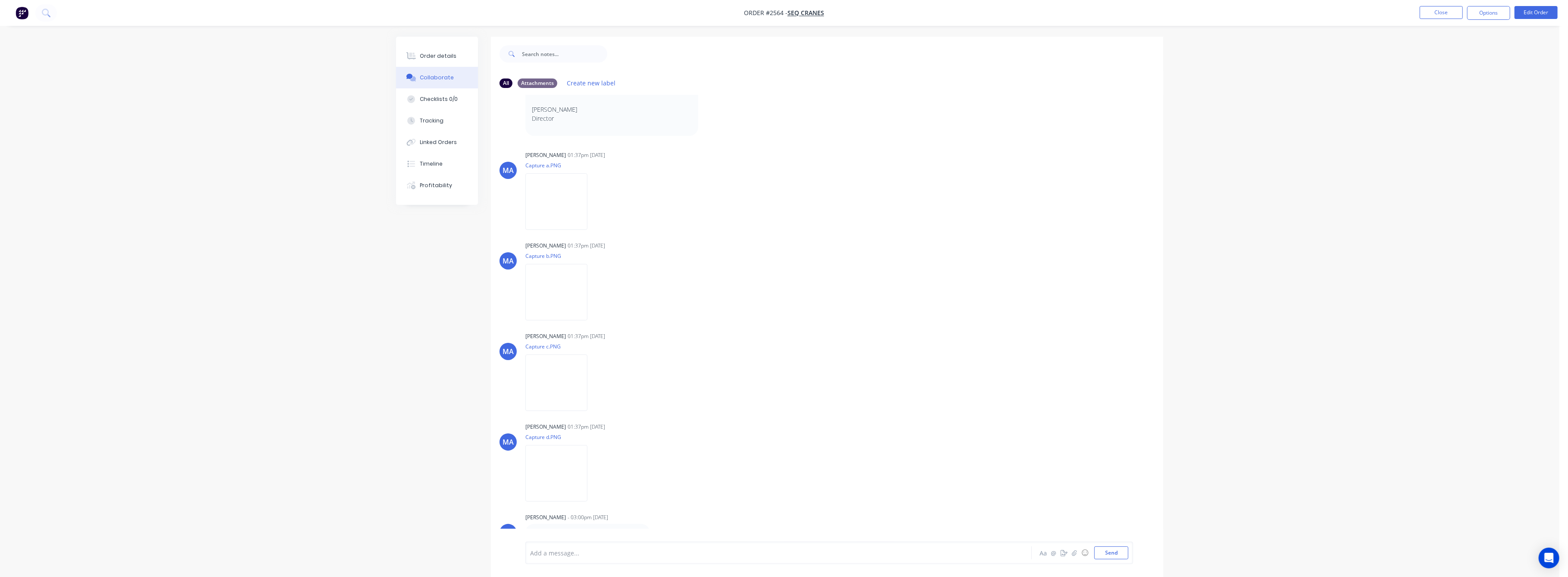
scroll to position [518, 0]
click at [561, 300] on img at bounding box center [556, 287] width 62 height 56
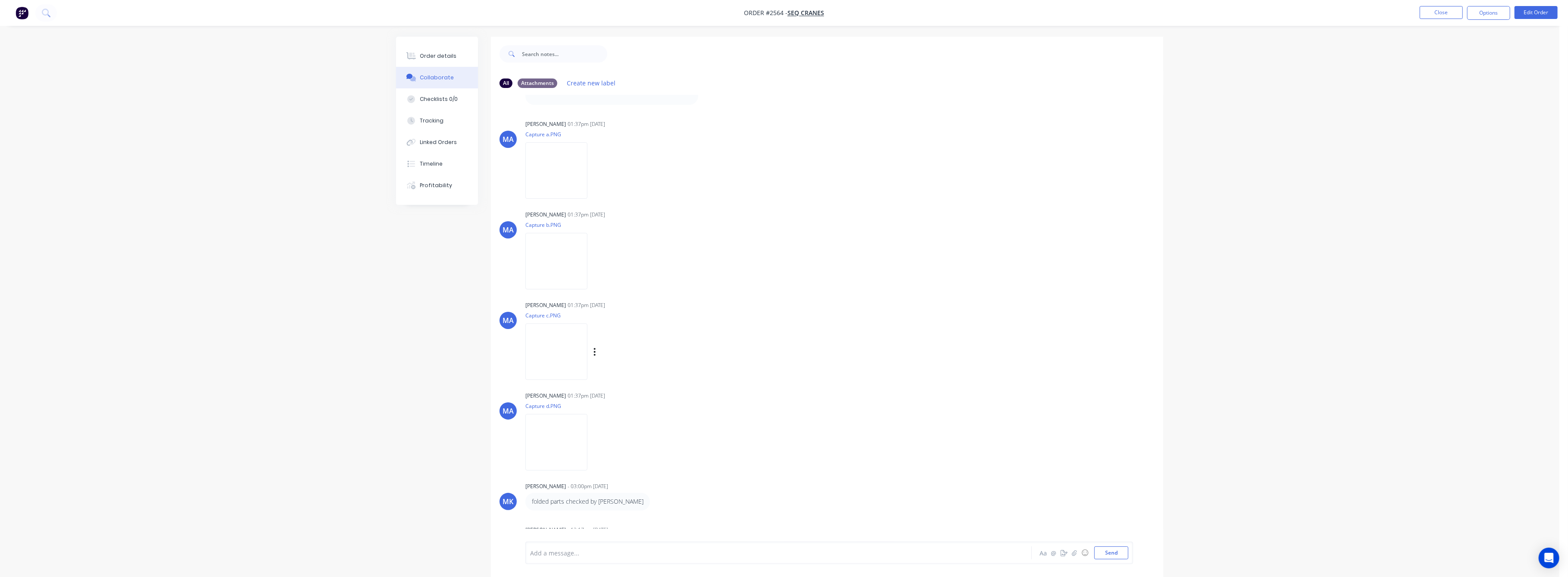
scroll to position [555, 0]
drag, startPoint x: 1210, startPoint y: 488, endPoint x: 1215, endPoint y: 403, distance: 85.1
click at [1211, 476] on div "Order details Collaborate Checklists 0/0 Tracking Linked Orders Timeline Profit…" at bounding box center [780, 295] width 1559 height 590
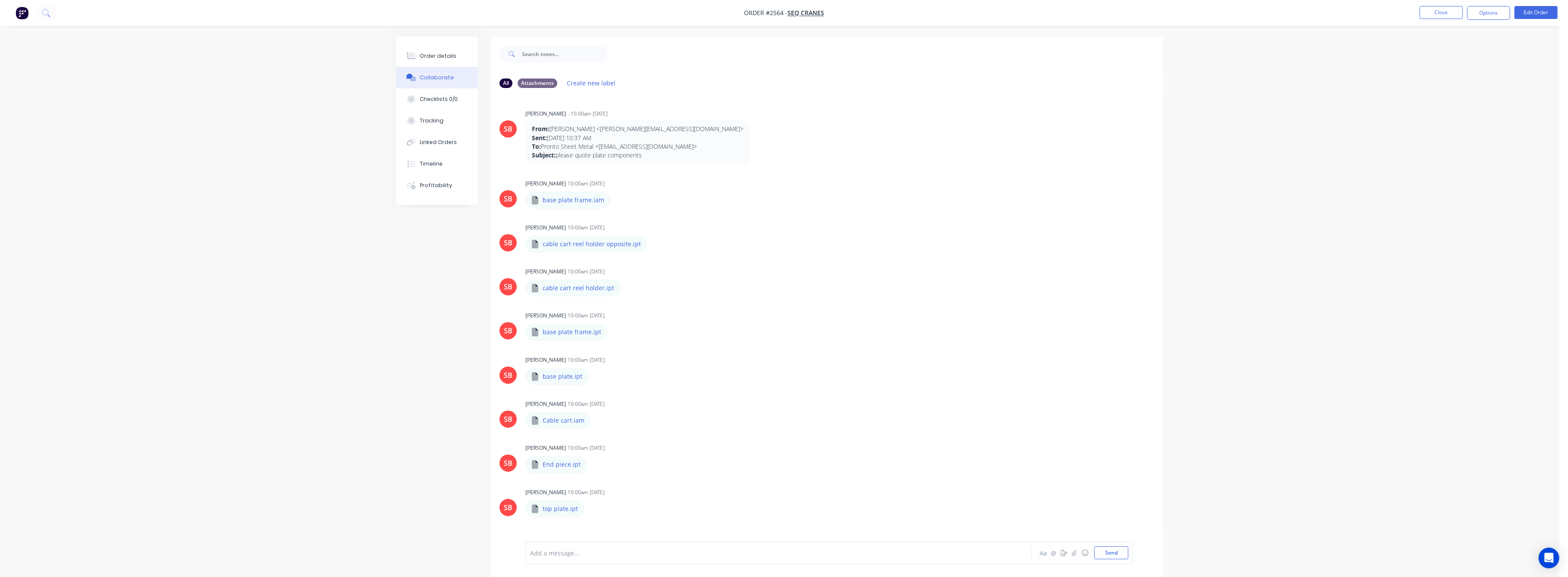
scroll to position [0, 0]
